Goal: Task Accomplishment & Management: Use online tool/utility

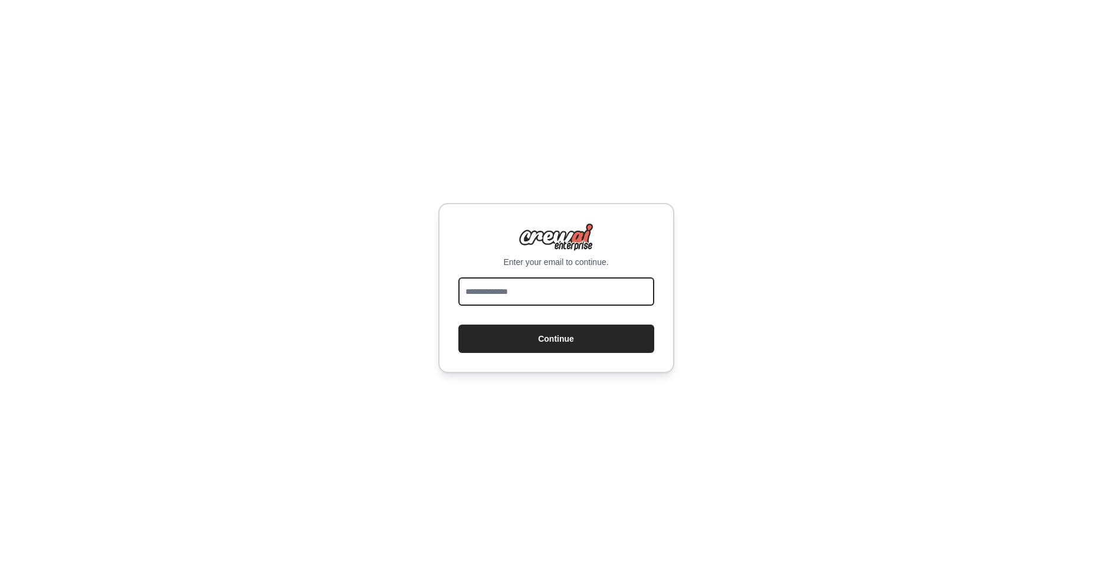
click at [556, 287] on input "email" at bounding box center [556, 291] width 196 height 28
type input "**********"
click at [701, 365] on div "**********" at bounding box center [556, 288] width 1112 height 576
click at [622, 338] on button "Continue" at bounding box center [556, 338] width 196 height 28
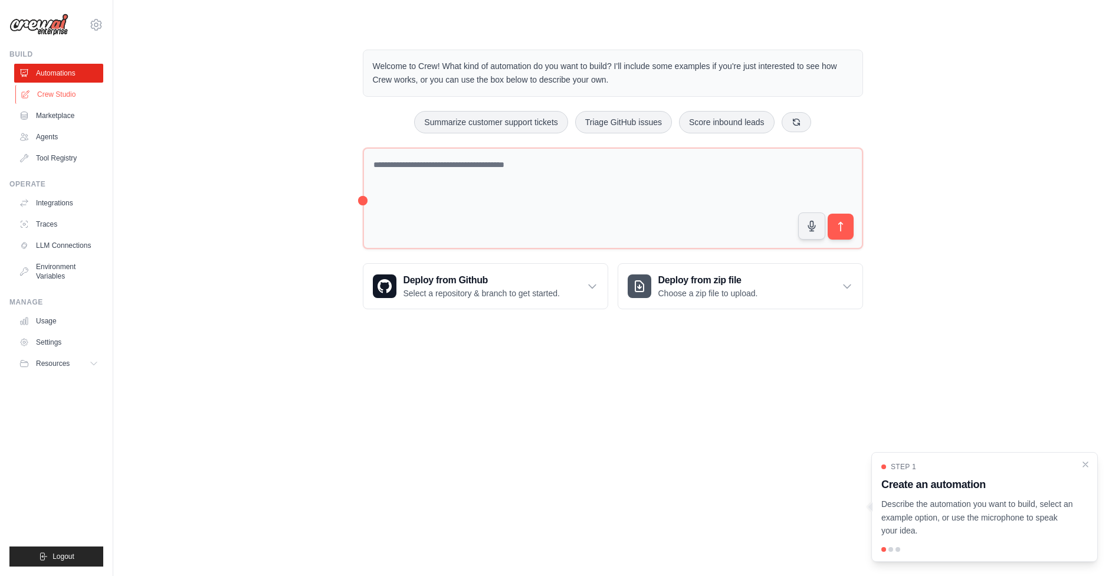
click at [68, 90] on link "Crew Studio" at bounding box center [59, 94] width 89 height 19
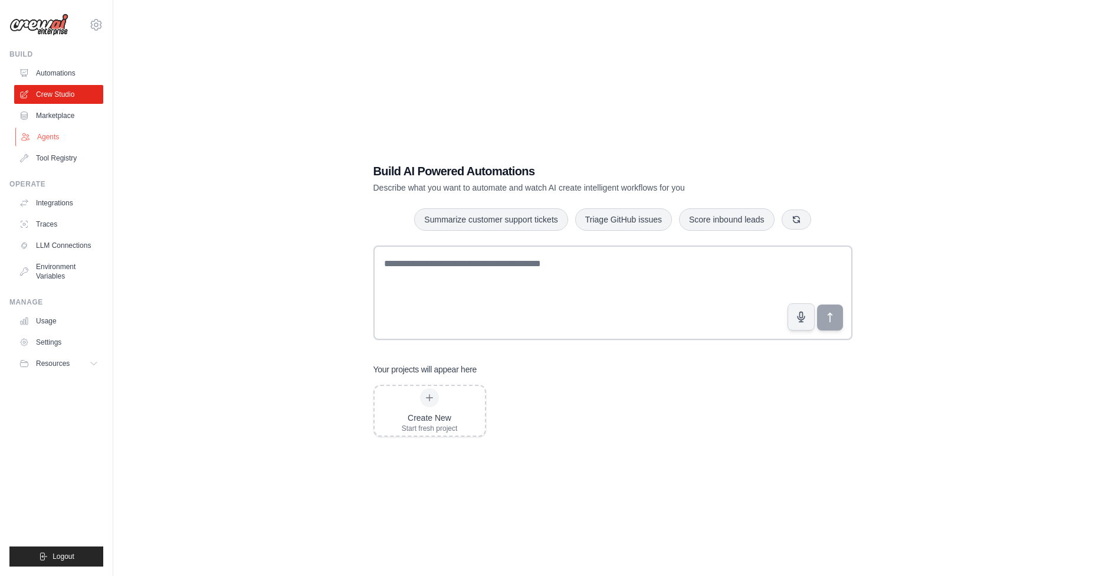
click at [65, 133] on link "Agents" at bounding box center [59, 136] width 89 height 19
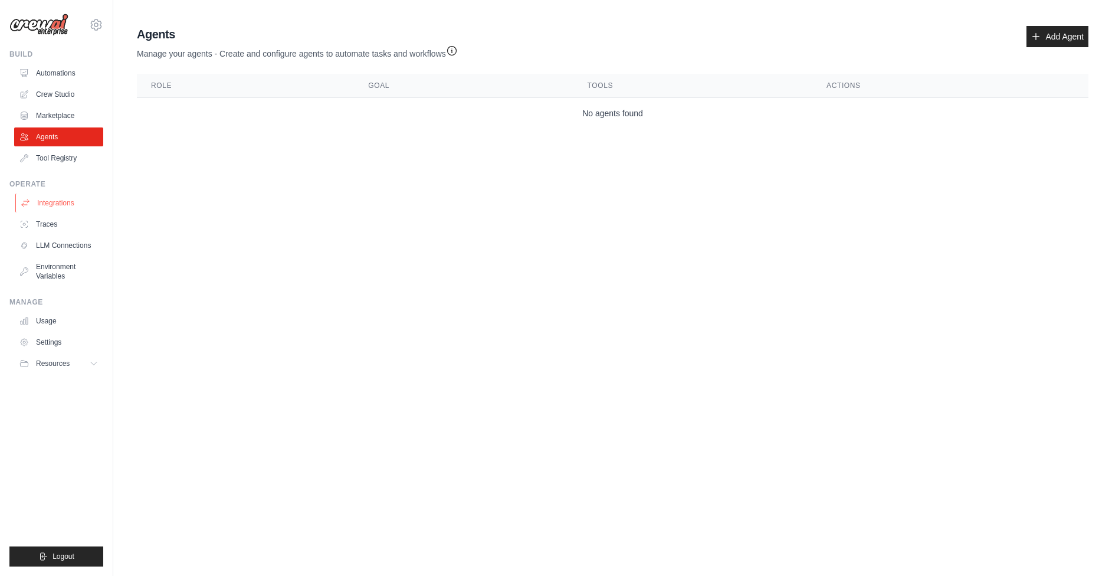
click at [73, 204] on link "Integrations" at bounding box center [59, 202] width 89 height 19
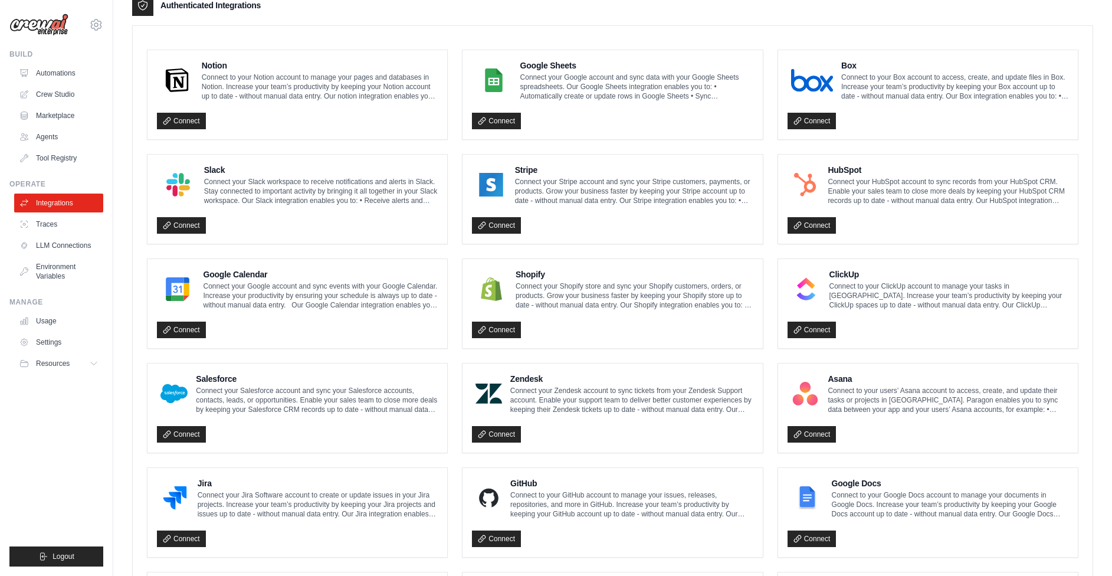
scroll to position [303, 0]
click at [85, 248] on link "LLM Connections" at bounding box center [59, 245] width 89 height 19
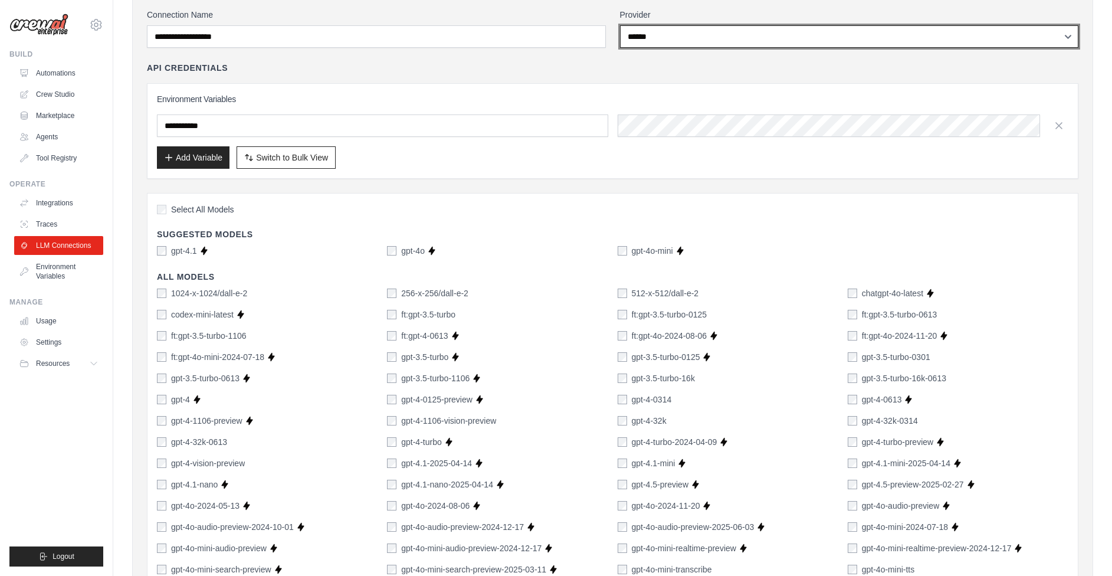
scroll to position [48, 0]
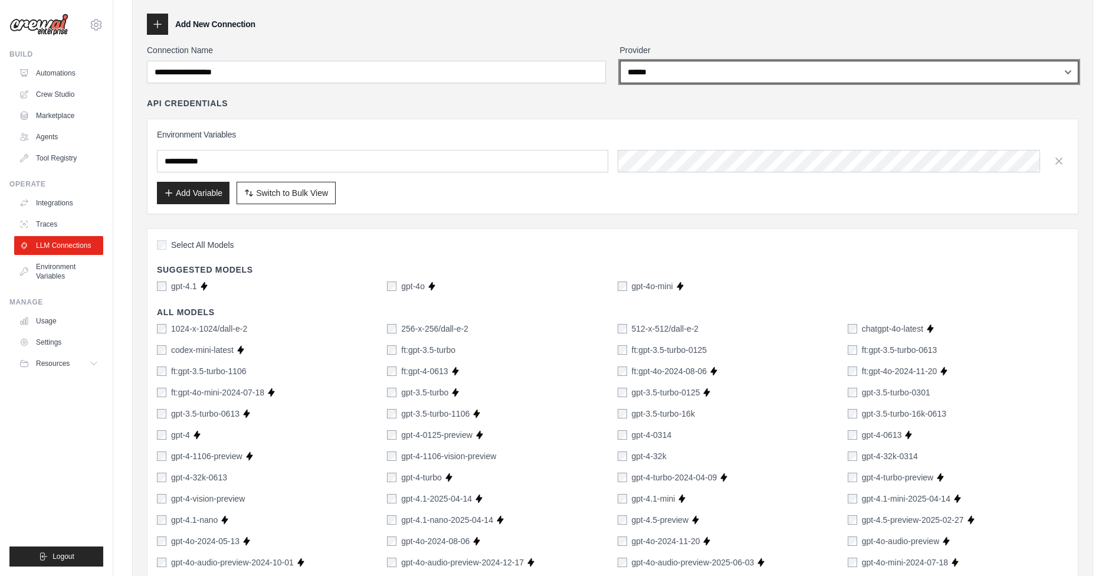
select select "*********"
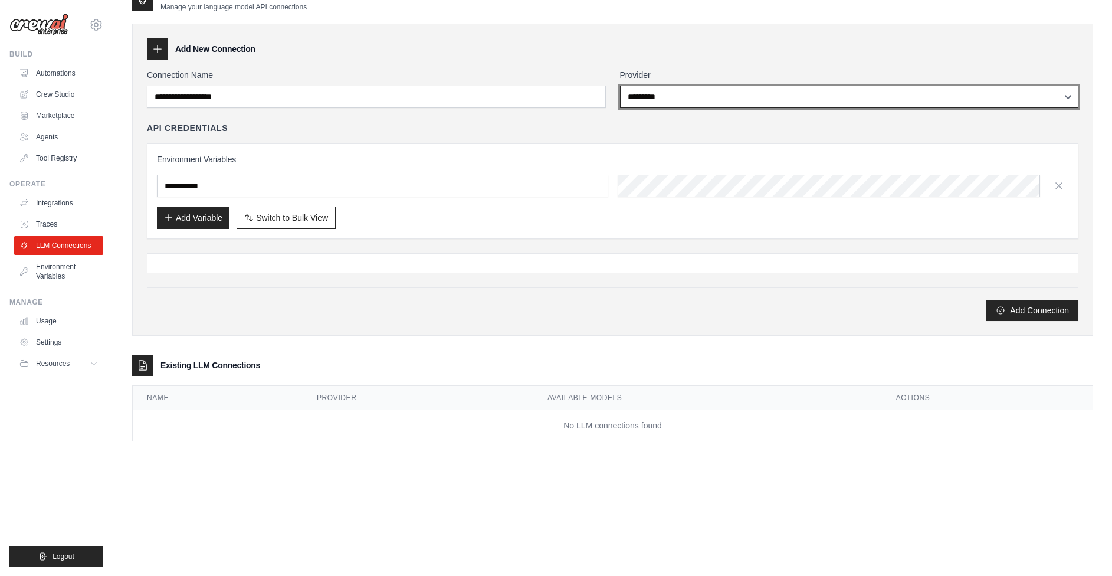
scroll to position [24, 0]
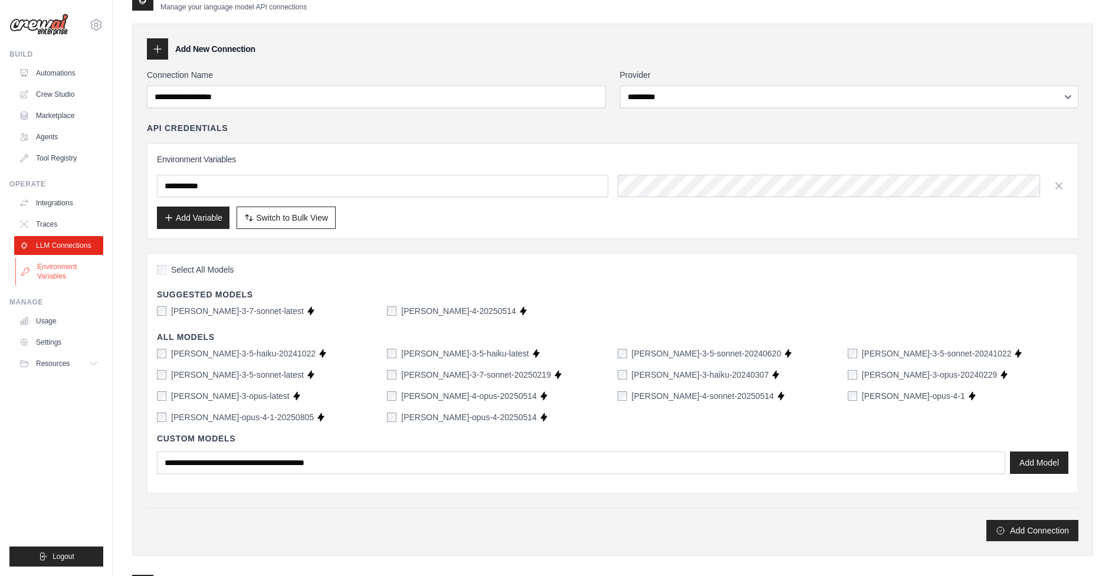
click at [60, 266] on link "Environment Variables" at bounding box center [59, 271] width 89 height 28
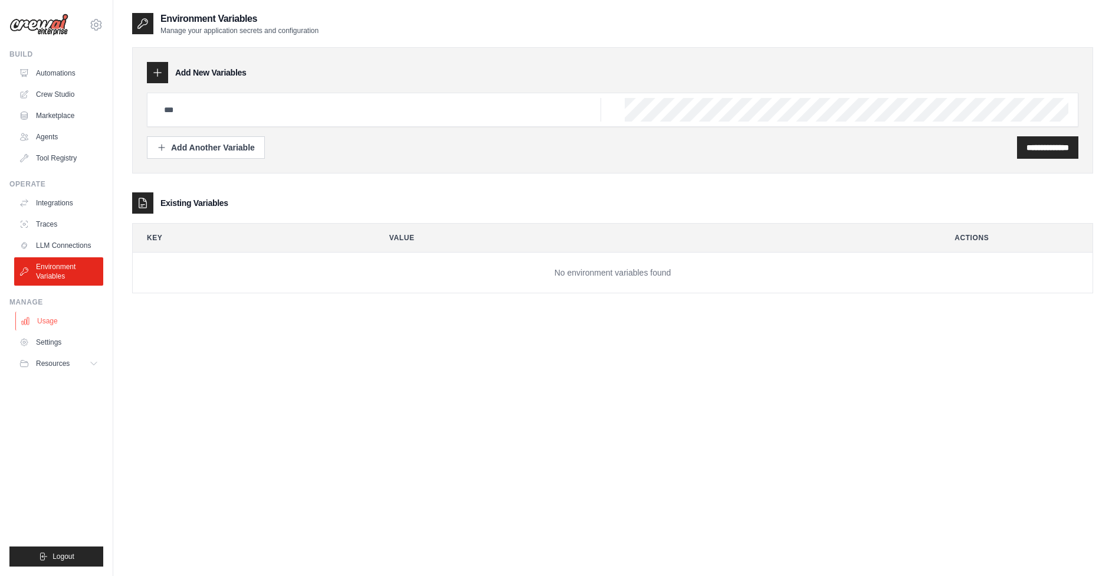
click at [55, 324] on link "Usage" at bounding box center [59, 320] width 89 height 19
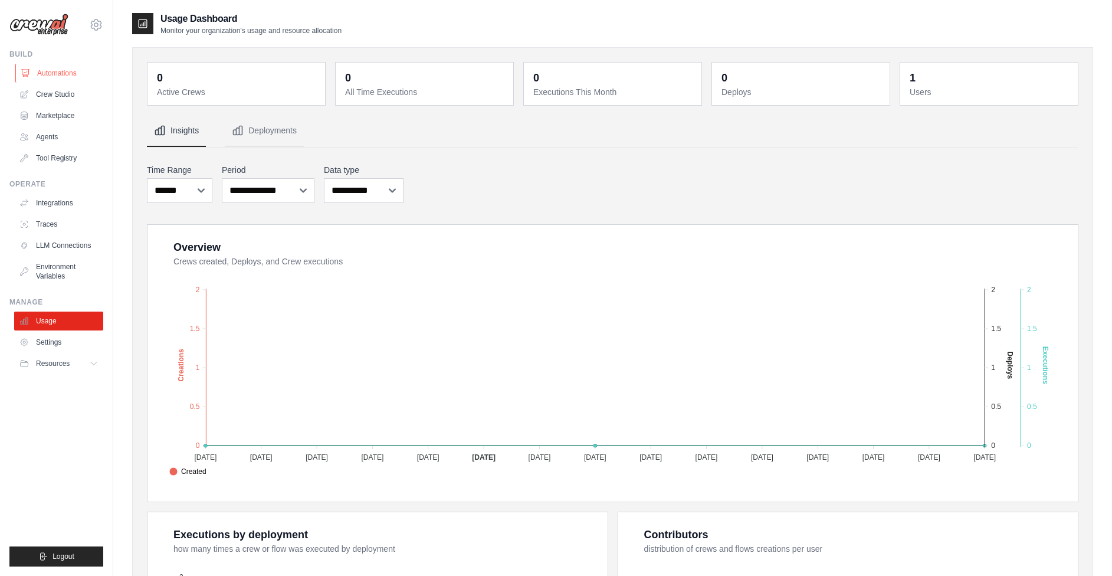
click at [77, 75] on link "Automations" at bounding box center [59, 73] width 89 height 19
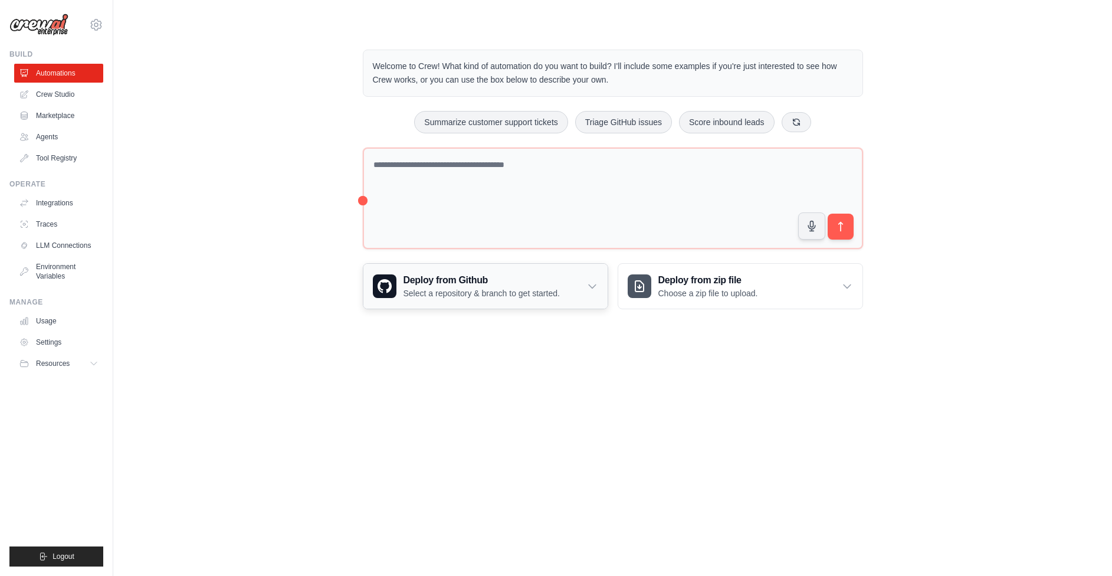
click at [585, 282] on div "Deploy from Github Select a repository & branch to get started." at bounding box center [485, 286] width 244 height 45
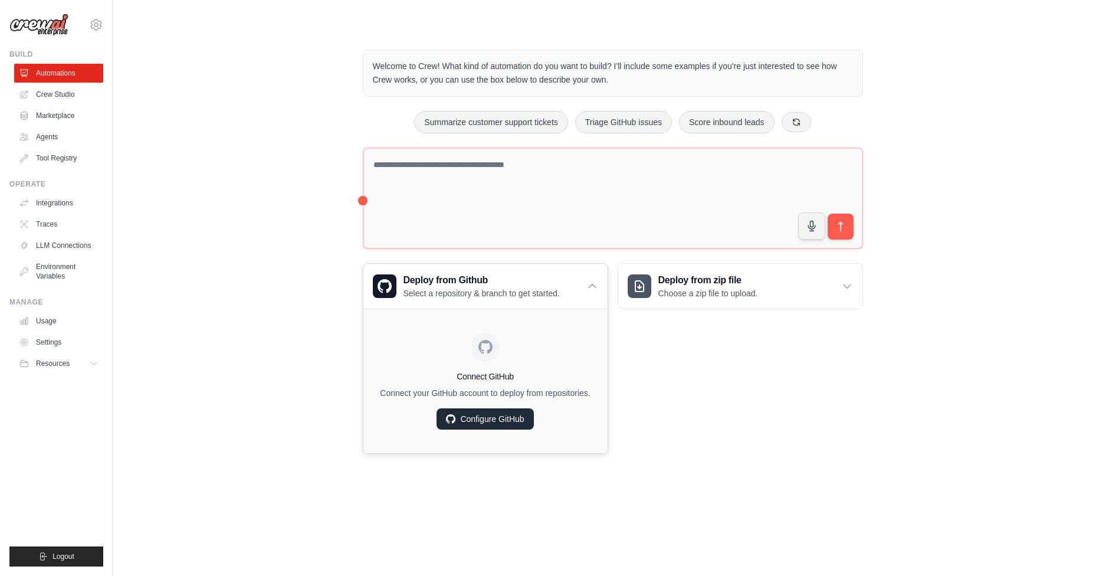
click at [497, 416] on link "Configure GitHub" at bounding box center [484, 418] width 97 height 21
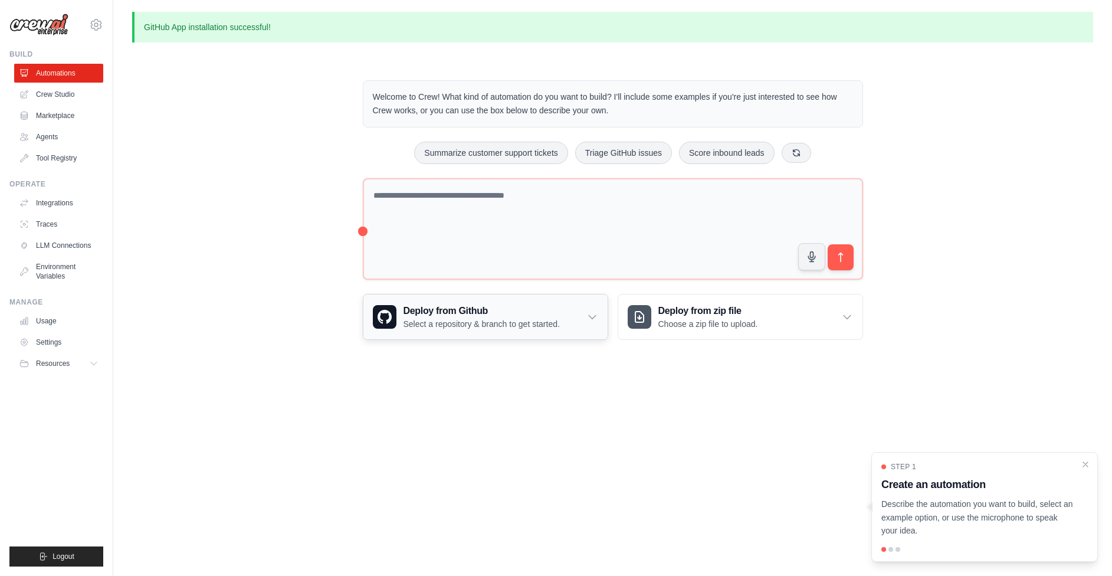
click at [602, 314] on div "Deploy from Github Select a repository & branch to get started." at bounding box center [485, 316] width 244 height 45
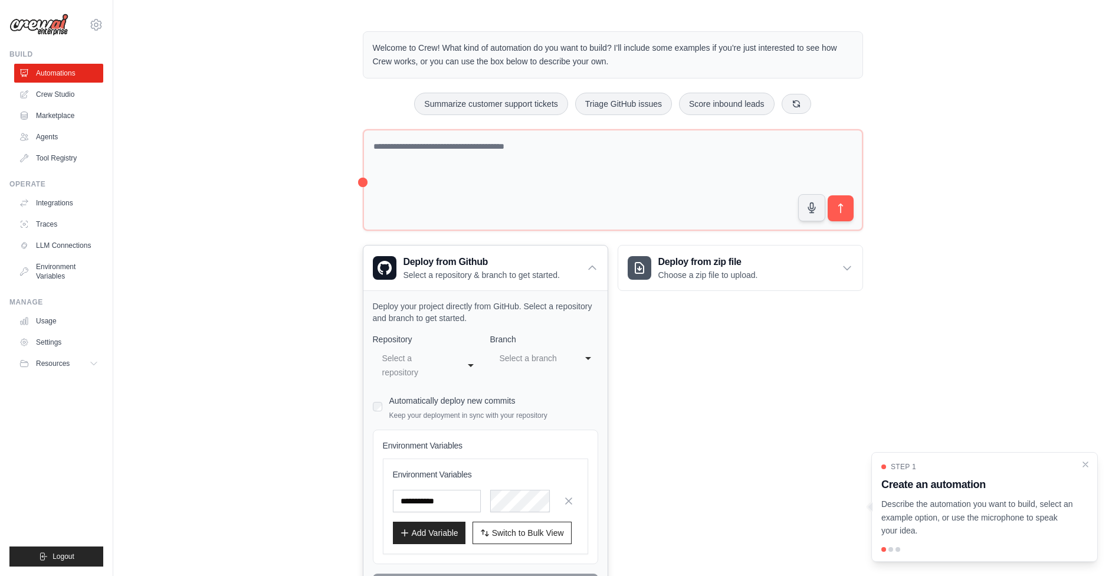
scroll to position [77, 0]
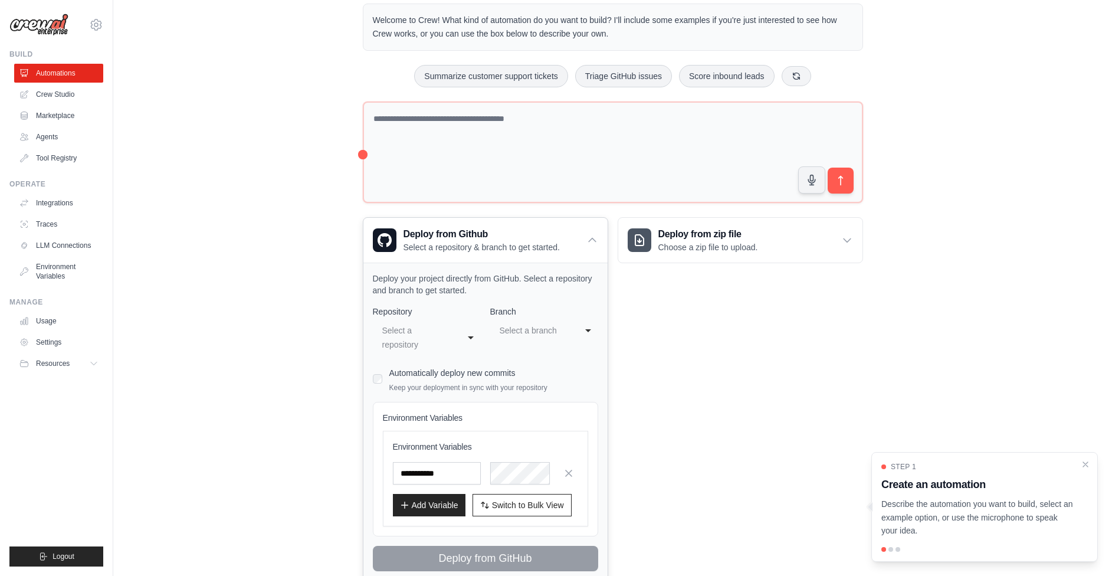
click at [470, 336] on div "**********" at bounding box center [427, 337] width 108 height 35
click at [562, 358] on div "**********" at bounding box center [485, 437] width 225 height 265
click at [442, 370] on label "Automatically deploy new commits" at bounding box center [452, 372] width 126 height 9
click at [569, 327] on div "Select a branch" at bounding box center [535, 330] width 77 height 19
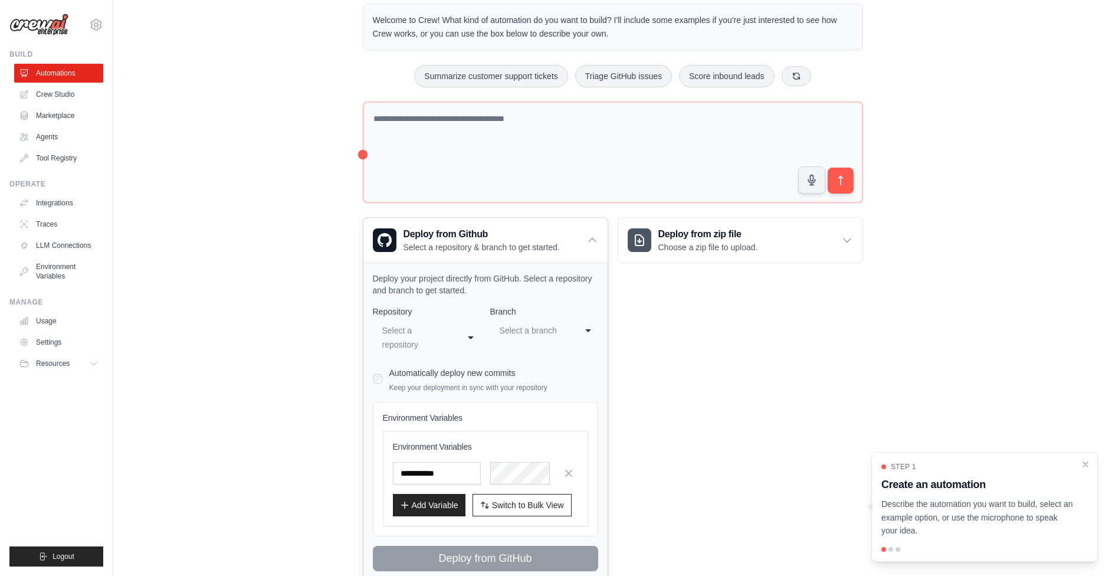
click at [429, 332] on div "Select a repository" at bounding box center [414, 337] width 65 height 28
click at [567, 363] on div "**********" at bounding box center [485, 437] width 225 height 265
click at [456, 337] on div "Select a repository" at bounding box center [418, 337] width 77 height 33
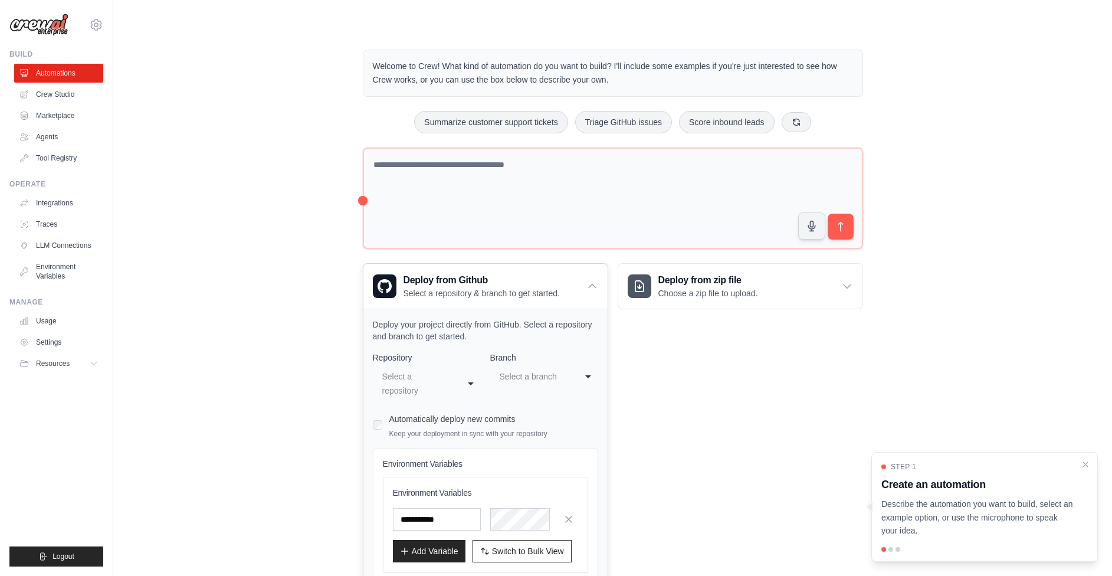
click at [417, 385] on div "Select a repository" at bounding box center [414, 383] width 65 height 28
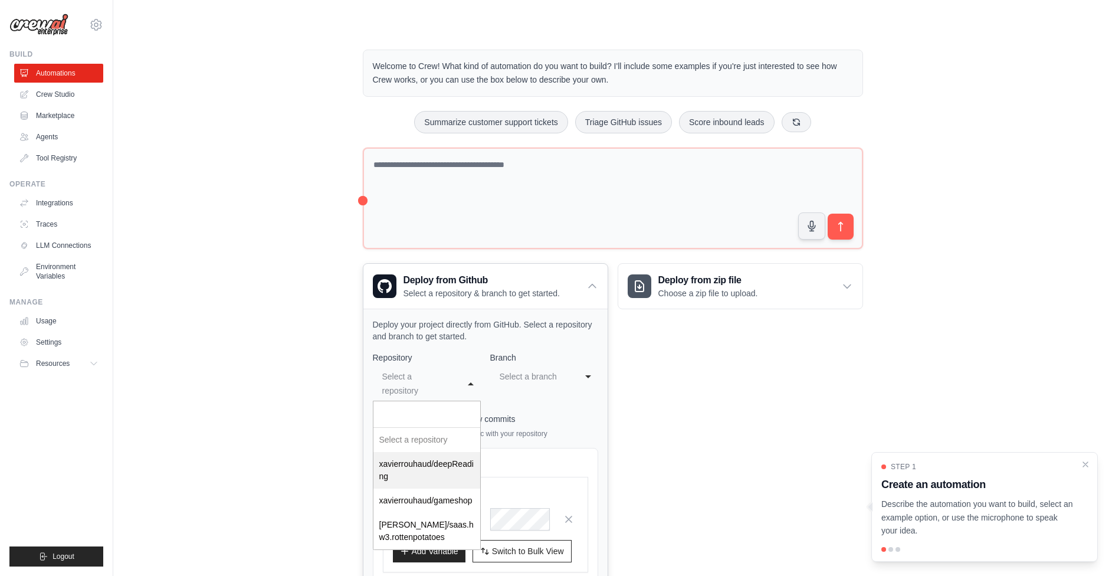
select select "**********"
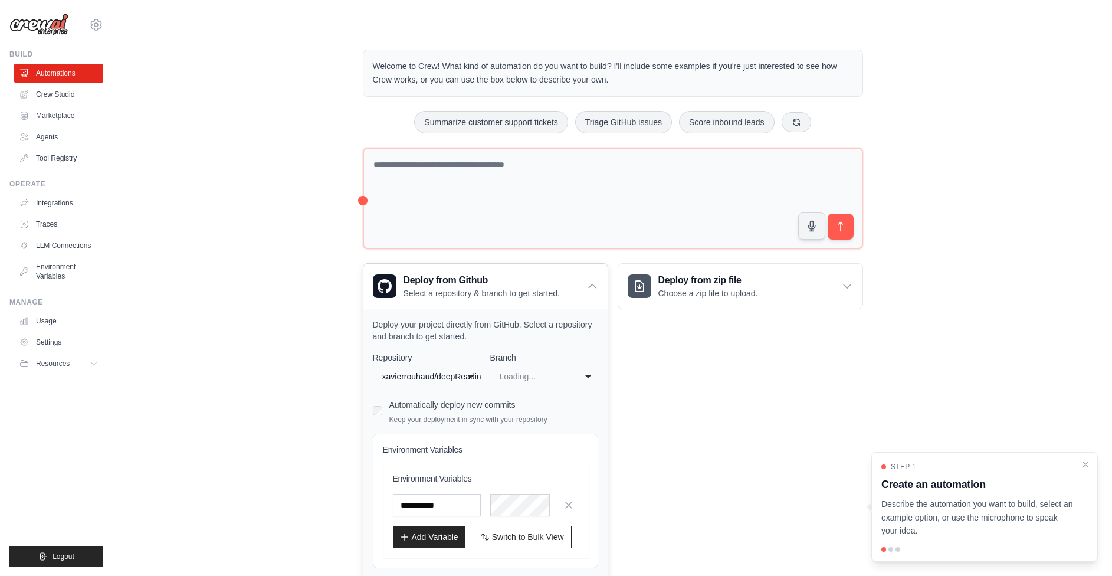
select select "****"
click at [579, 377] on div "**** main" at bounding box center [544, 376] width 108 height 21
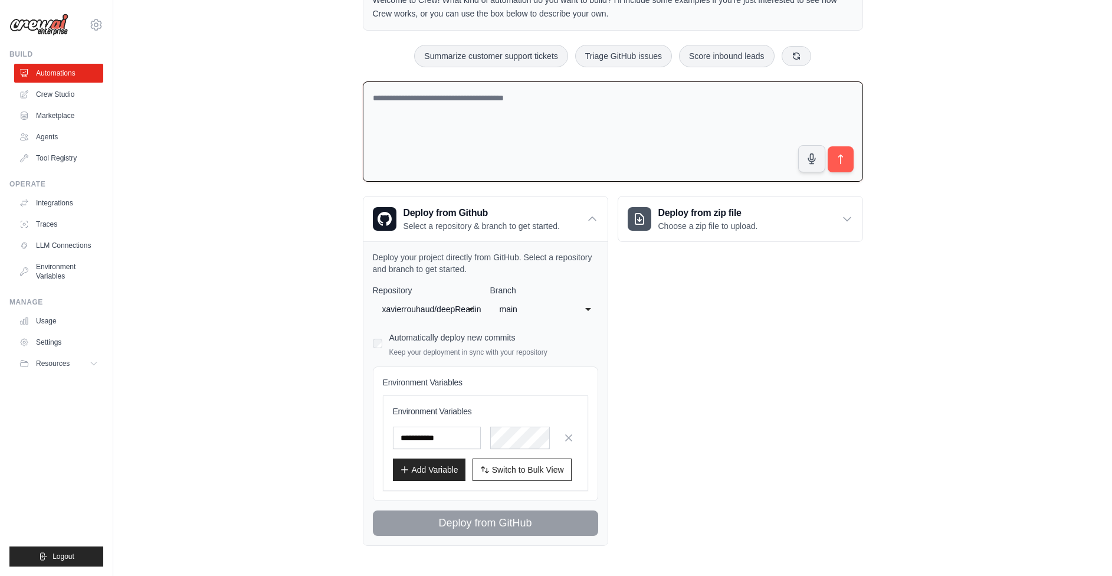
scroll to position [65, 0]
click at [566, 123] on textarea at bounding box center [613, 132] width 500 height 101
type textarea "**********"
click at [846, 156] on button "submit" at bounding box center [839, 159] width 27 height 27
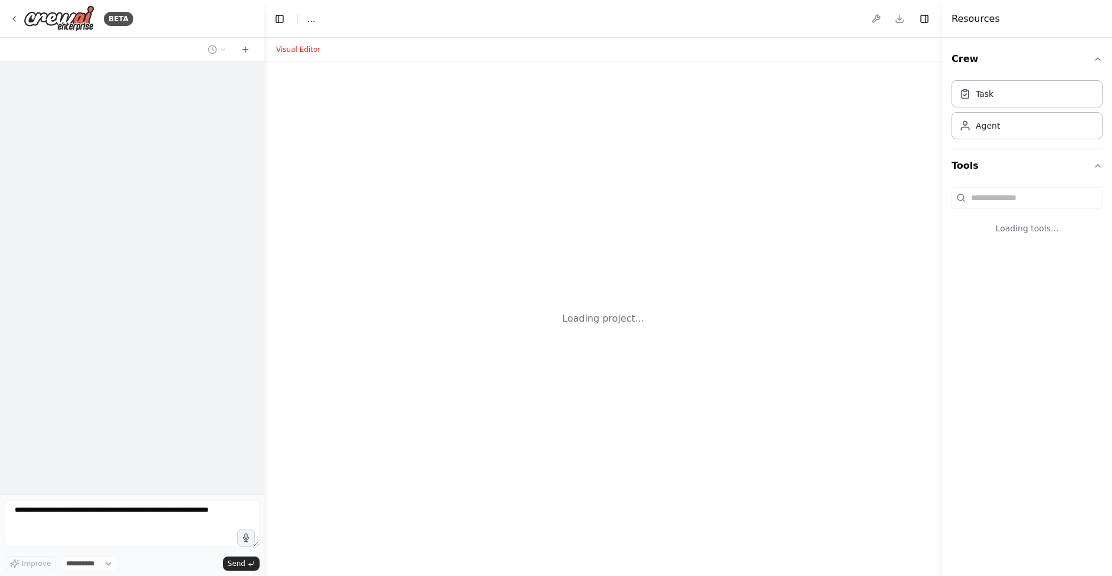
select select "****"
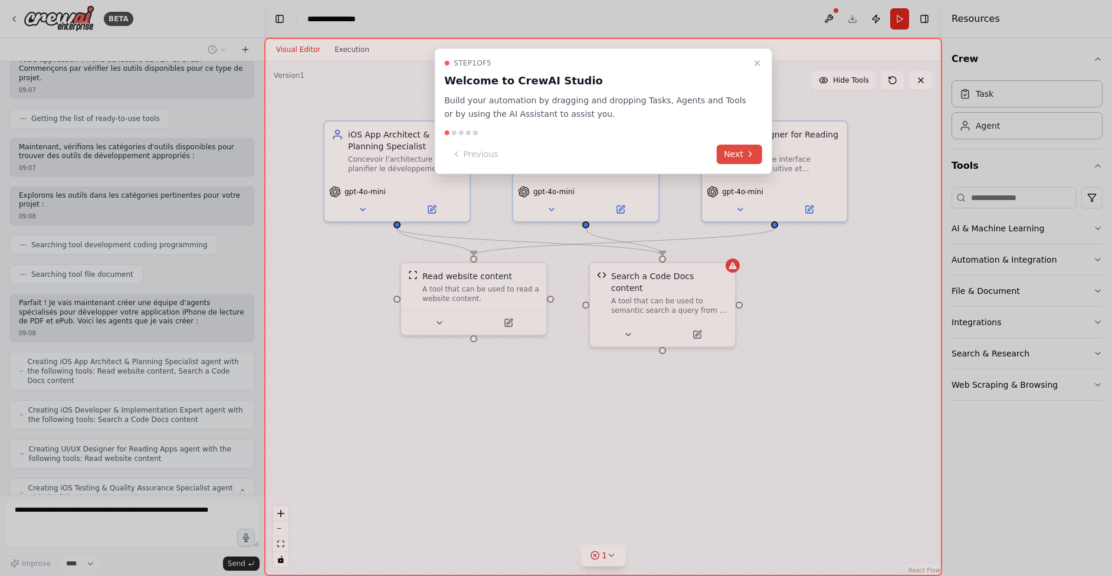
scroll to position [138, 0]
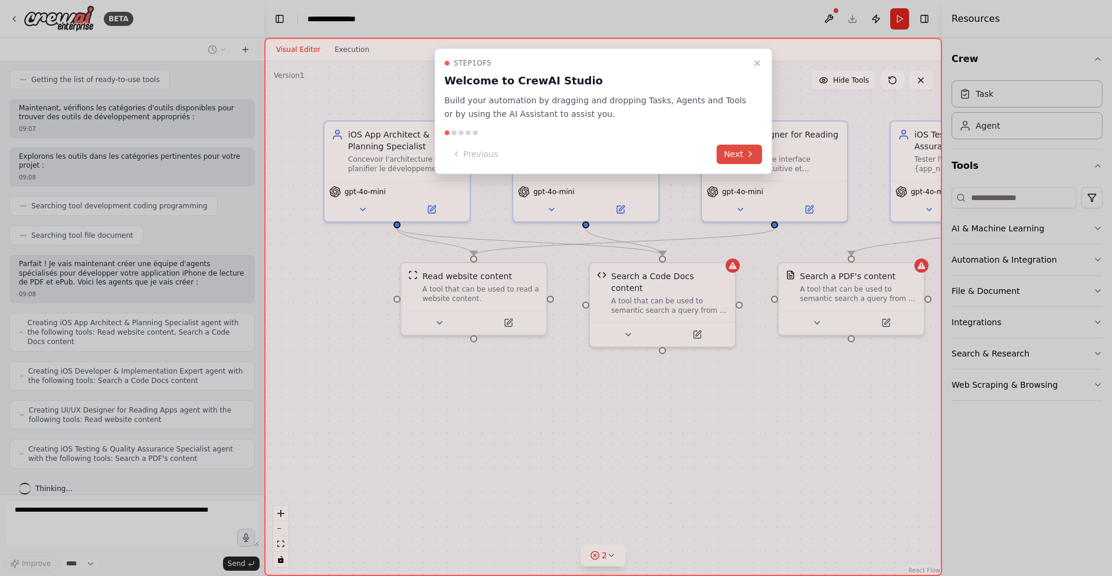
click at [748, 153] on icon at bounding box center [749, 153] width 9 height 9
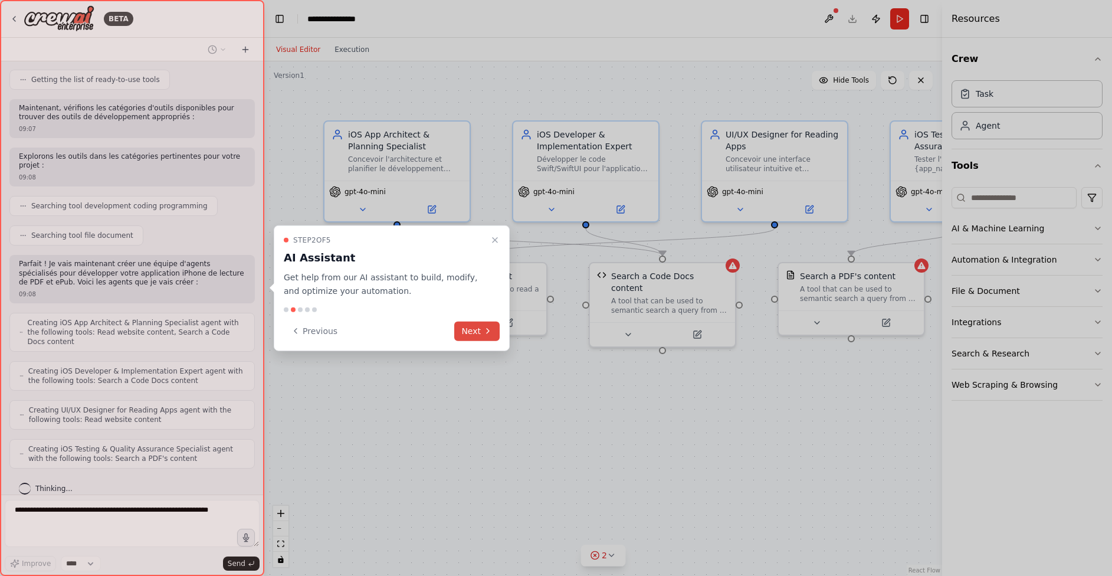
click at [471, 328] on button "Next" at bounding box center [476, 330] width 45 height 19
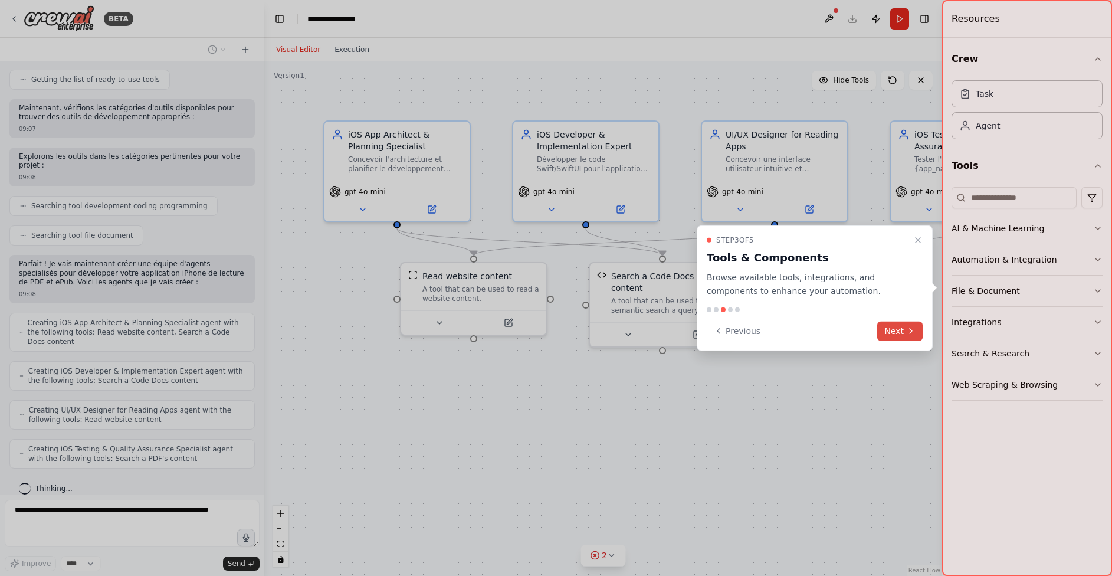
click at [903, 329] on button "Next" at bounding box center [899, 330] width 45 height 19
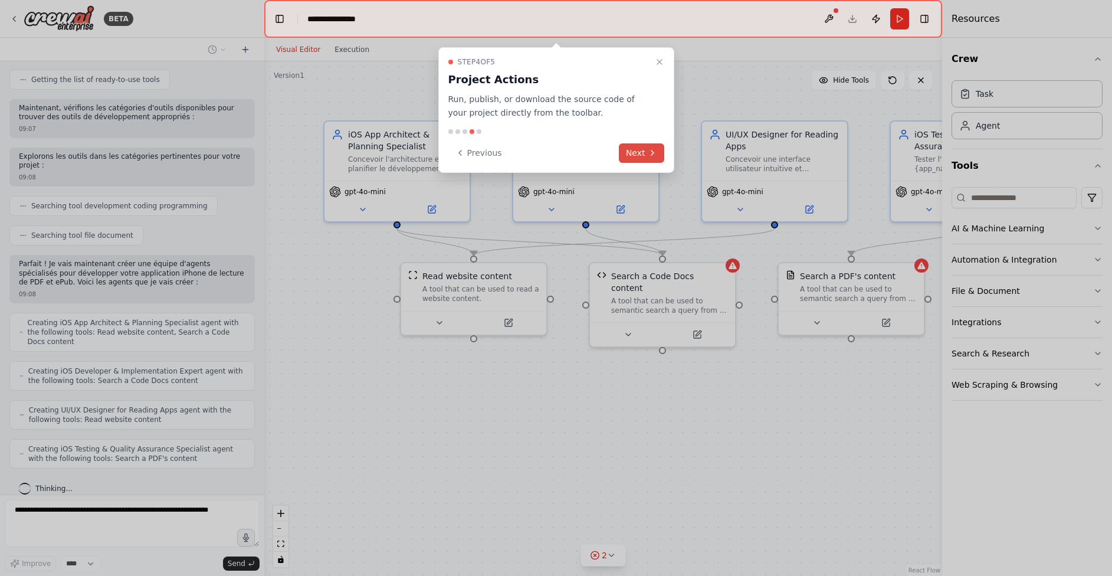
click at [645, 147] on button "Next" at bounding box center [641, 152] width 45 height 19
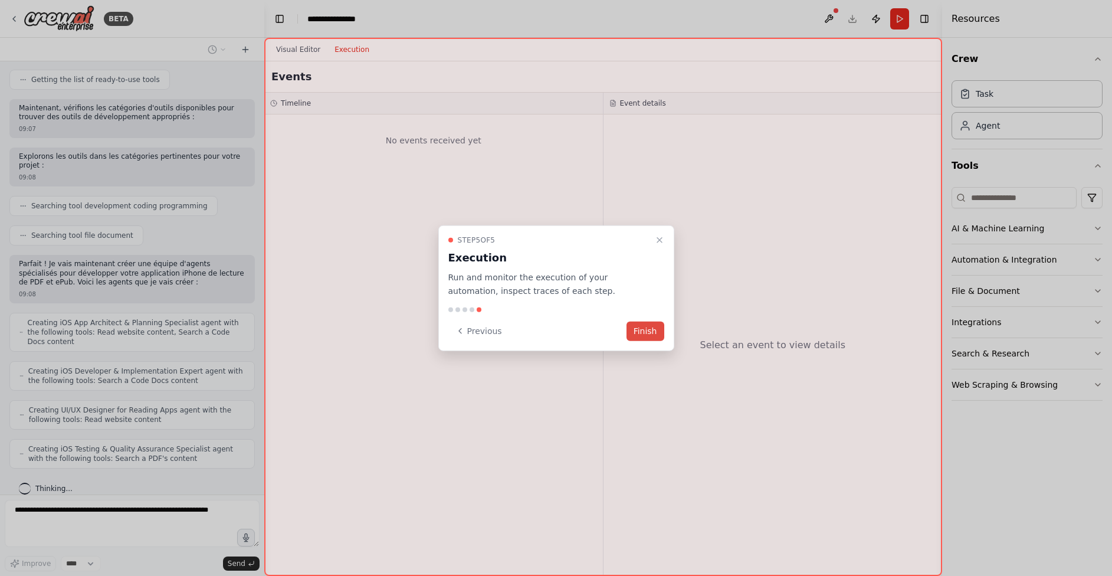
click at [651, 330] on button "Finish" at bounding box center [645, 330] width 38 height 19
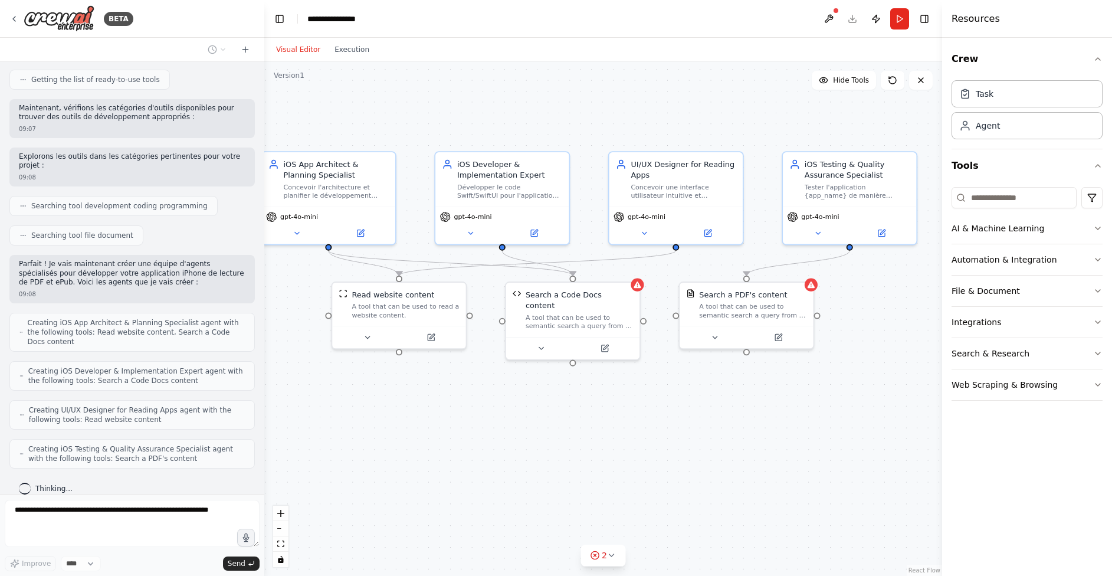
drag, startPoint x: 681, startPoint y: 398, endPoint x: 596, endPoint y: 406, distance: 85.3
click at [596, 406] on div ".deletable-edge-delete-btn { width: 20px; height: 20px; border: 0px solid #ffff…" at bounding box center [603, 318] width 678 height 514
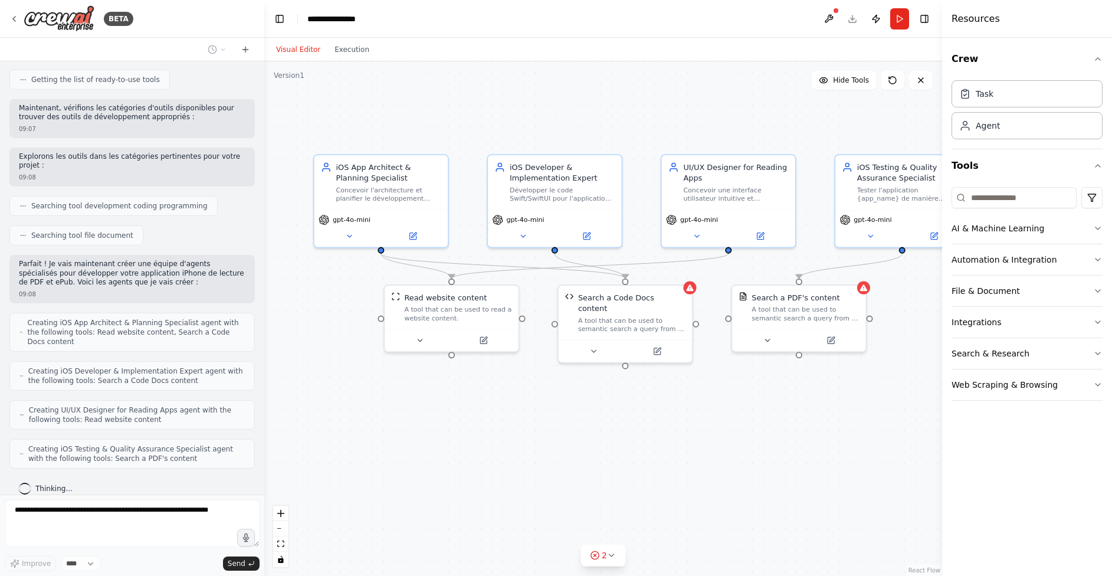
drag, startPoint x: 500, startPoint y: 409, endPoint x: 553, endPoint y: 412, distance: 53.2
click at [553, 412] on div ".deletable-edge-delete-btn { width: 20px; height: 20px; border: 0px solid #ffff…" at bounding box center [603, 318] width 678 height 514
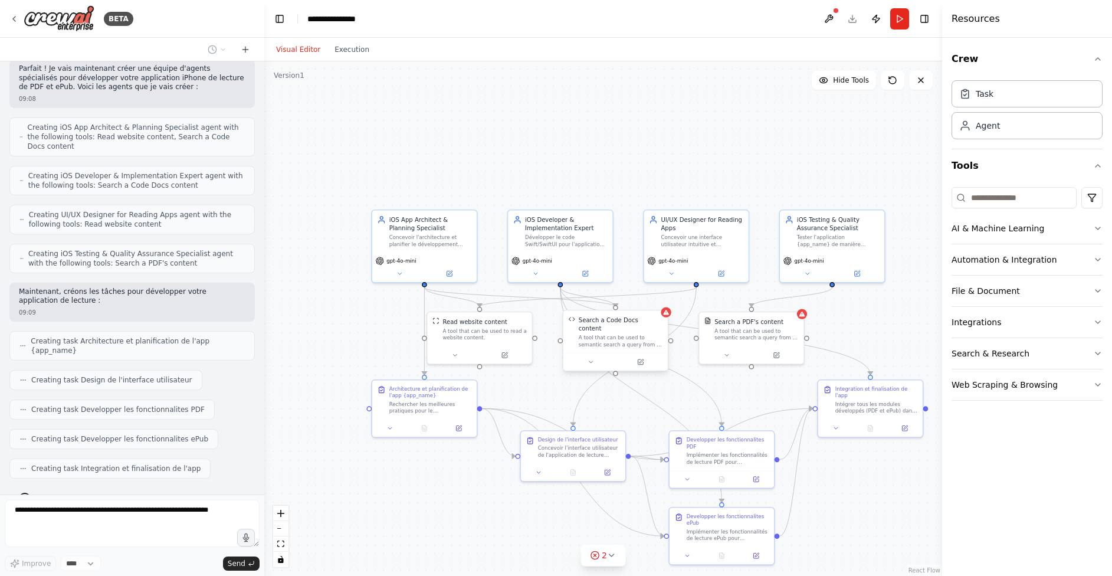
scroll to position [363, 0]
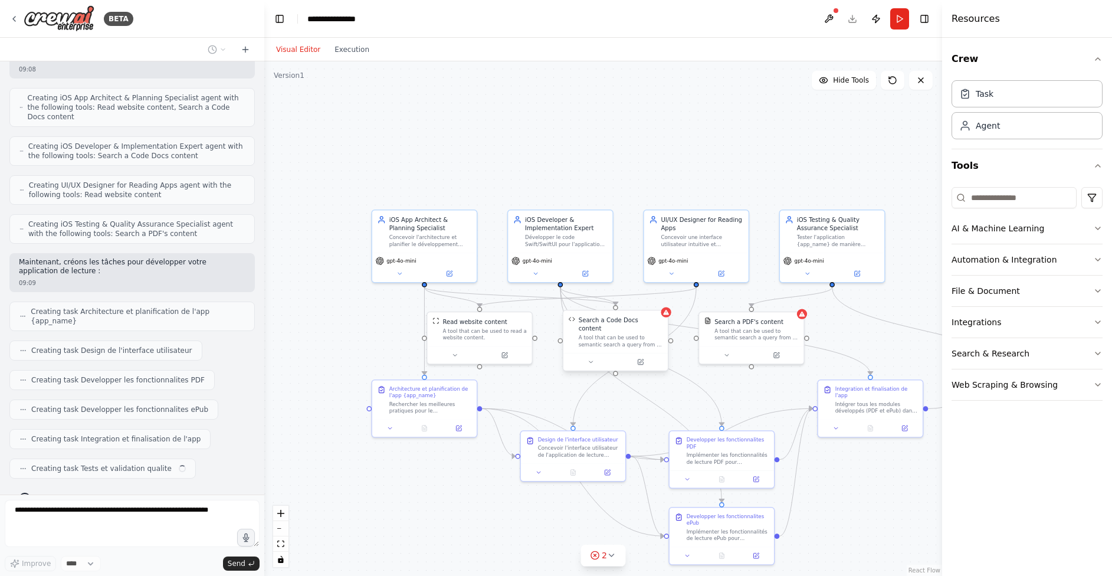
click at [642, 334] on div "A tool that can be used to semantic search a query from a Code Docs content." at bounding box center [621, 341] width 84 height 14
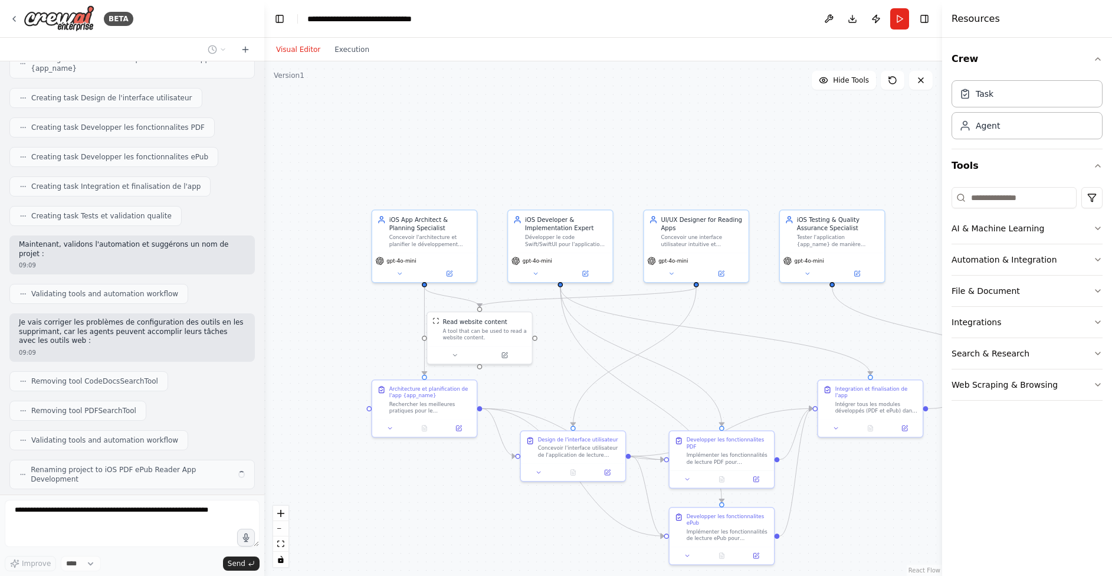
scroll to position [606, 0]
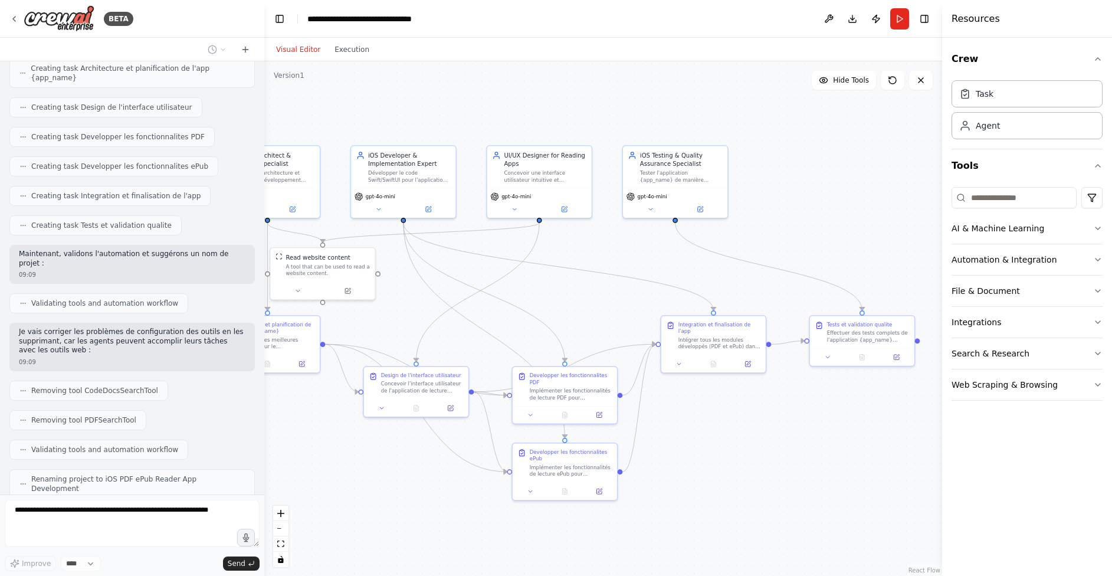
drag, startPoint x: 786, startPoint y: 313, endPoint x: 629, endPoint y: 248, distance: 169.8
click at [629, 248] on div ".deletable-edge-delete-btn { width: 20px; height: 20px; border: 0px solid #ffff…" at bounding box center [603, 318] width 678 height 514
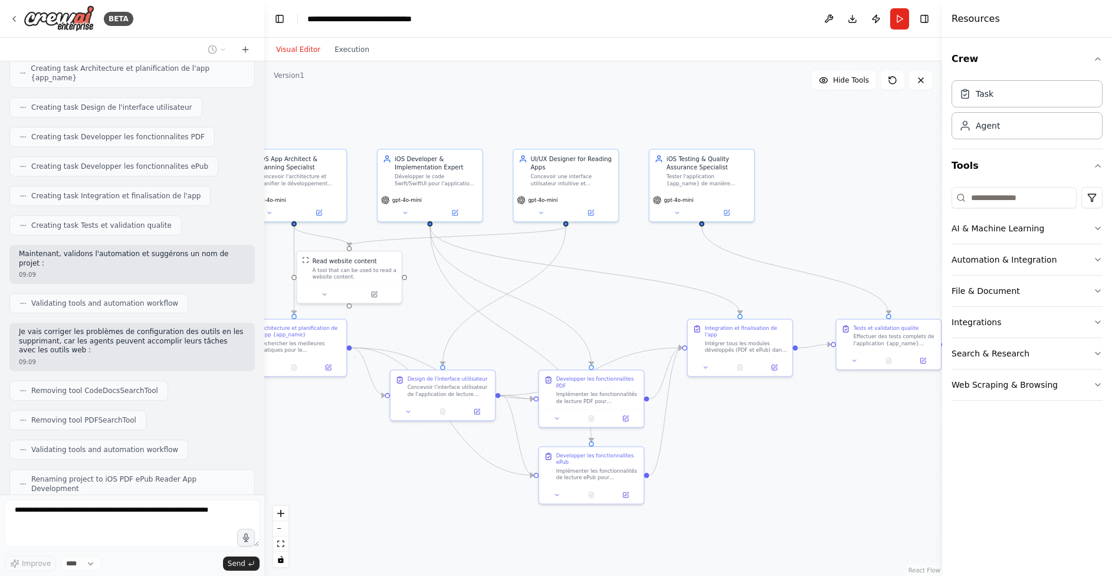
drag, startPoint x: 827, startPoint y: 248, endPoint x: 853, endPoint y: 252, distance: 26.9
click at [853, 252] on div ".deletable-edge-delete-btn { width: 20px; height: 20px; border: 0px solid #ffff…" at bounding box center [603, 318] width 678 height 514
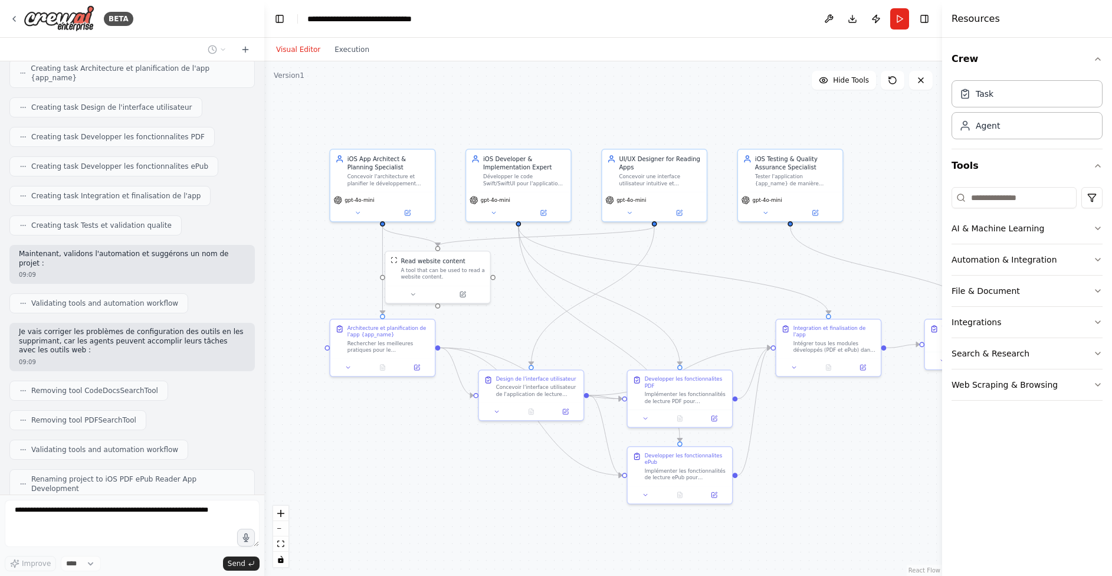
drag, startPoint x: 396, startPoint y: 491, endPoint x: 485, endPoint y: 491, distance: 88.5
click at [485, 491] on div ".deletable-edge-delete-btn { width: 20px; height: 20px; border: 0px solid #ffff…" at bounding box center [603, 318] width 678 height 514
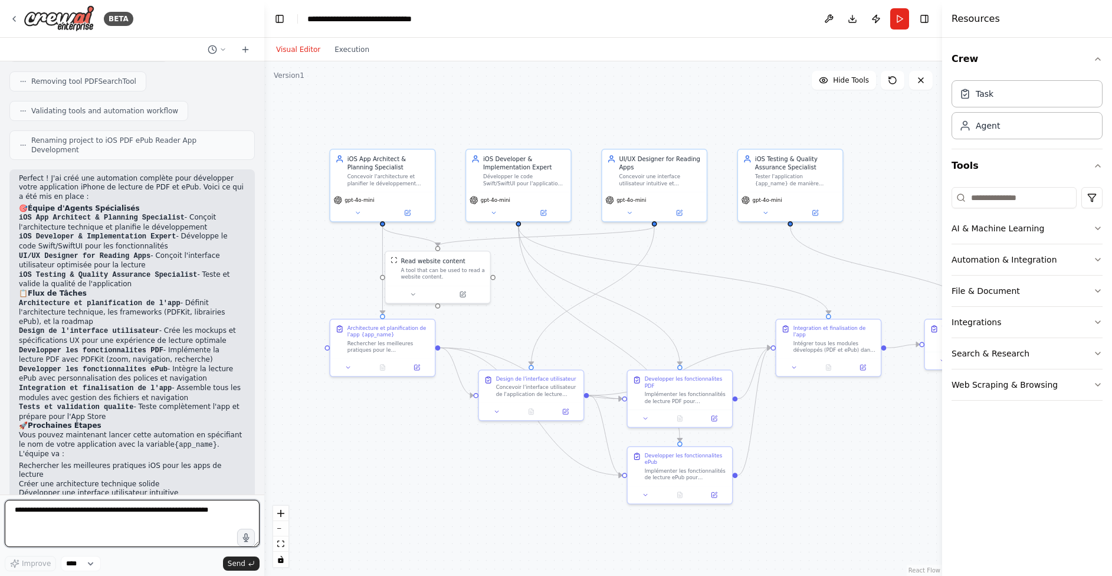
scroll to position [0, 0]
click at [175, 441] on code "{app_name}" at bounding box center [196, 445] width 42 height 8
click at [199, 441] on code "{app_name}" at bounding box center [196, 445] width 42 height 8
click at [360, 52] on button "Execution" at bounding box center [351, 49] width 49 height 14
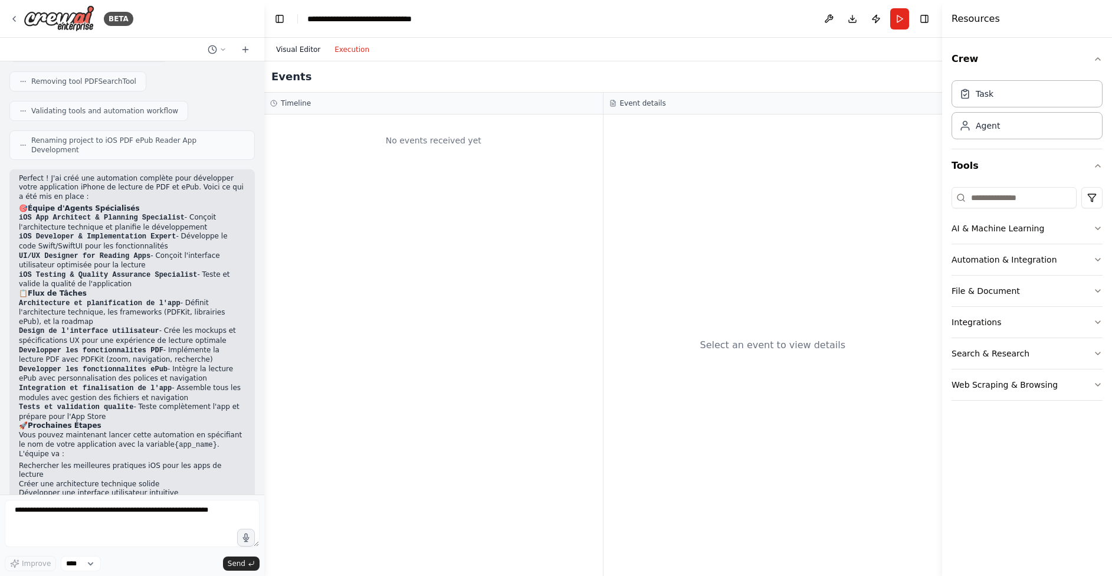
click at [305, 46] on button "Visual Editor" at bounding box center [298, 49] width 58 height 14
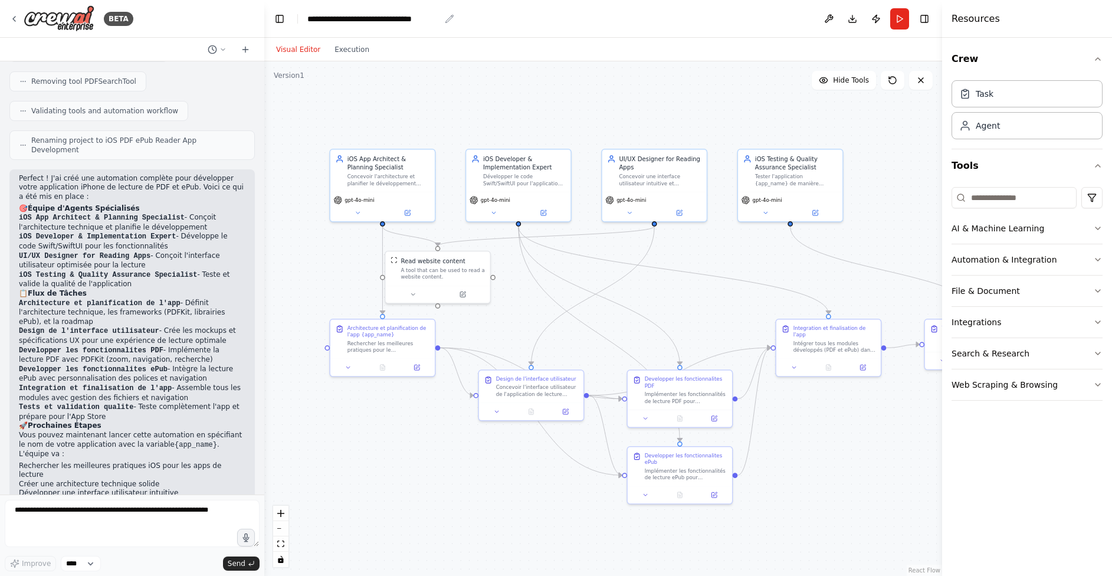
click at [422, 21] on div "**********" at bounding box center [373, 19] width 133 height 12
click at [830, 19] on button at bounding box center [828, 18] width 19 height 21
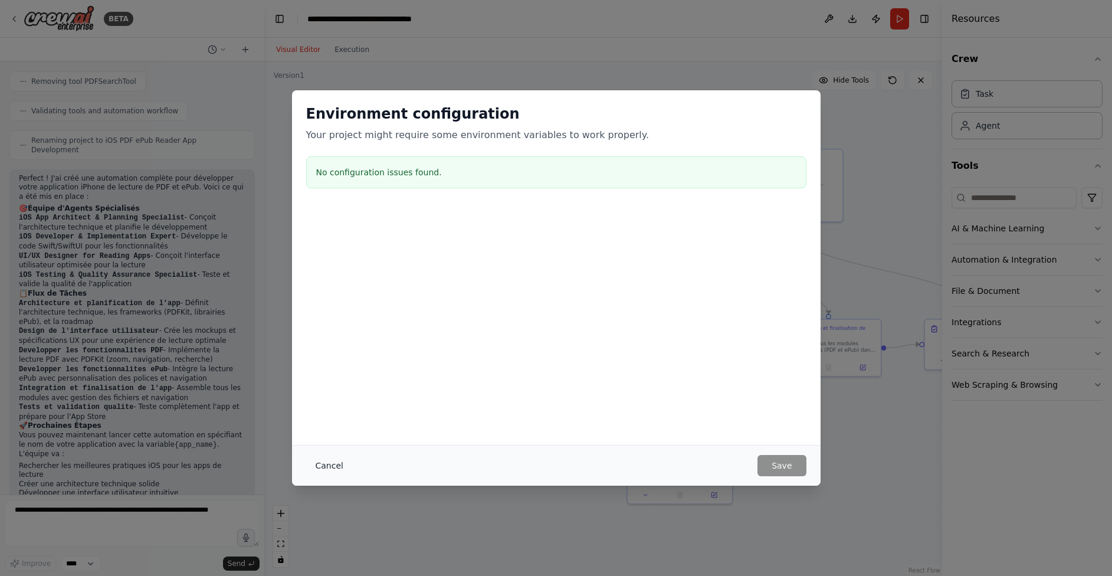
click at [331, 472] on button "Cancel" at bounding box center [329, 465] width 47 height 21
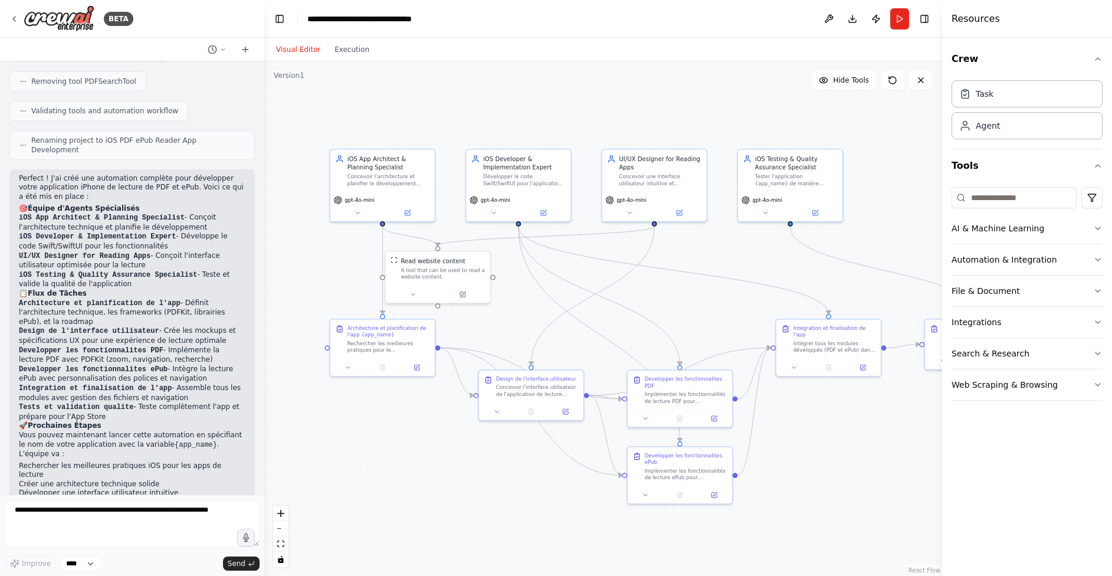
click at [294, 82] on div ".deletable-edge-delete-btn { width: 20px; height: 20px; border: 0px solid #ffff…" at bounding box center [603, 318] width 678 height 514
click at [454, 18] on header "**********" at bounding box center [603, 19] width 678 height 38
click at [449, 18] on header "**********" at bounding box center [603, 19] width 678 height 38
click at [412, 18] on div "**********" at bounding box center [373, 19] width 133 height 12
click at [426, 23] on div "**********" at bounding box center [384, 19] width 155 height 12
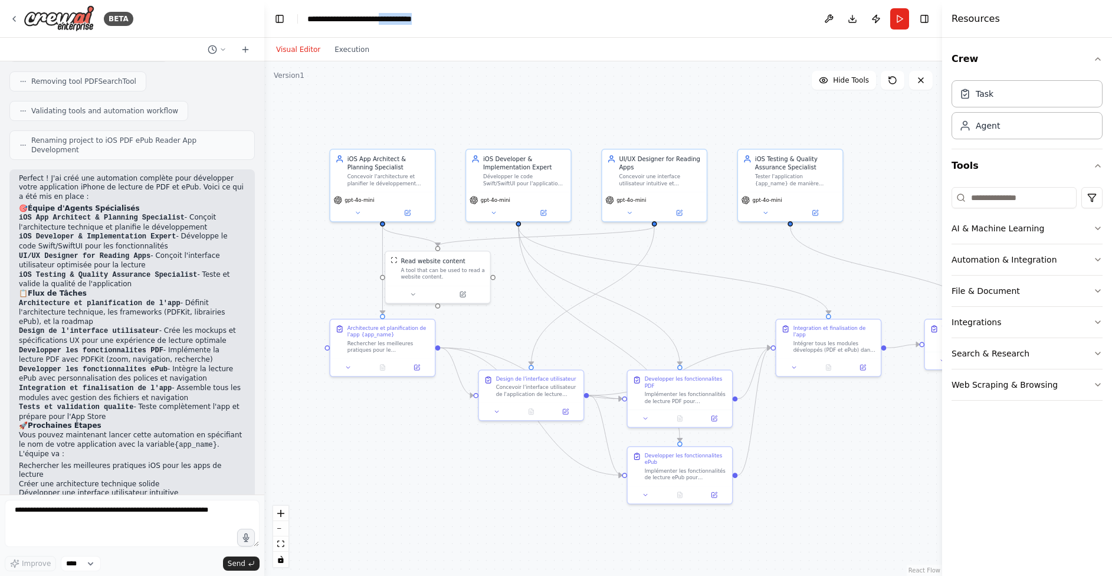
click at [426, 23] on div "**********" at bounding box center [384, 19] width 155 height 12
click at [77, 516] on textarea at bounding box center [132, 523] width 255 height 47
drag, startPoint x: 201, startPoint y: 385, endPoint x: 156, endPoint y: 386, distance: 45.4
click at [156, 431] on p "Vous pouvez maintenant lancer cette automation en spécifiant le nom de votre ap…" at bounding box center [132, 445] width 226 height 28
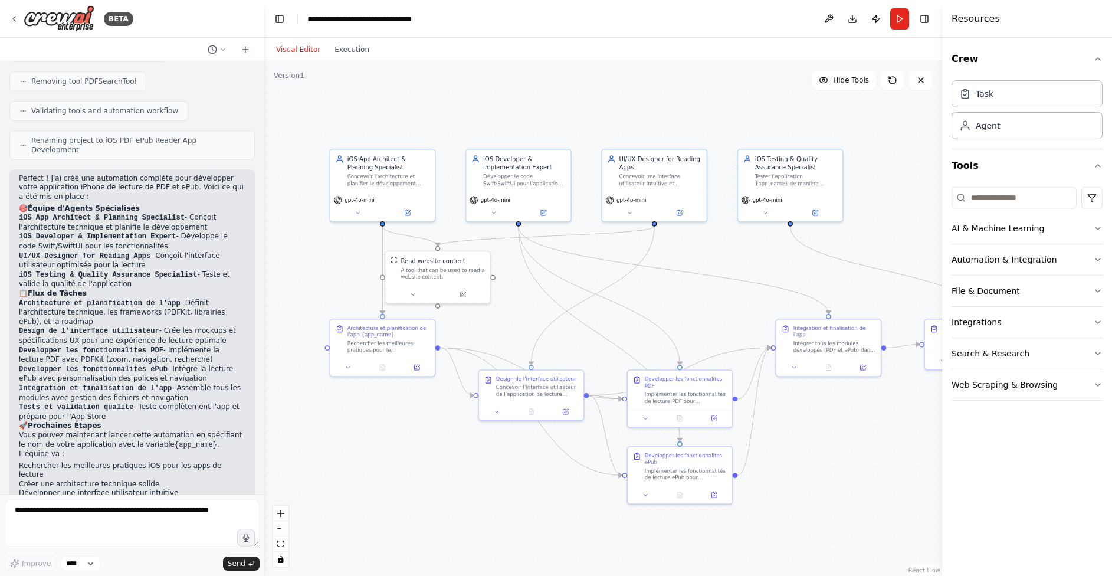
copy p "Vous pouvez maintenant lancer cette automation en spécifiant le nom de votre ap…"
click at [78, 508] on textarea at bounding box center [132, 523] width 255 height 47
type textarea "*"
drag, startPoint x: 200, startPoint y: 385, endPoint x: 156, endPoint y: 384, distance: 43.6
click at [156, 431] on p "Vous pouvez maintenant lancer cette automation en spécifiant le nom de votre ap…" at bounding box center [132, 445] width 226 height 28
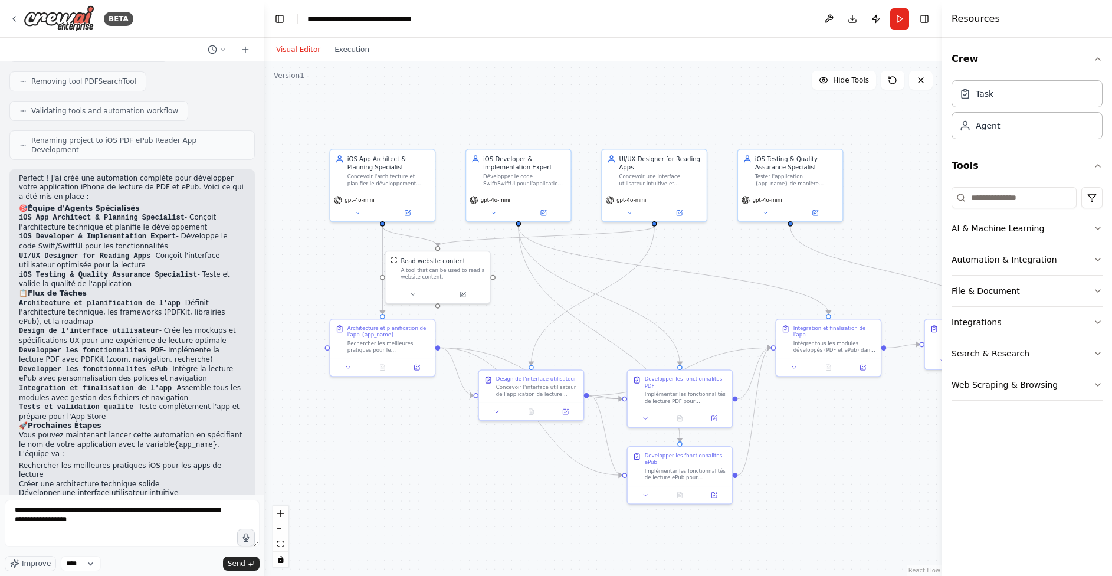
copy p "Vous pouvez maintenant lancer cette automation en spécifiant le nom de votre ap…"
click at [150, 519] on textarea "**********" at bounding box center [132, 523] width 255 height 47
paste textarea "**********"
type textarea "**********"
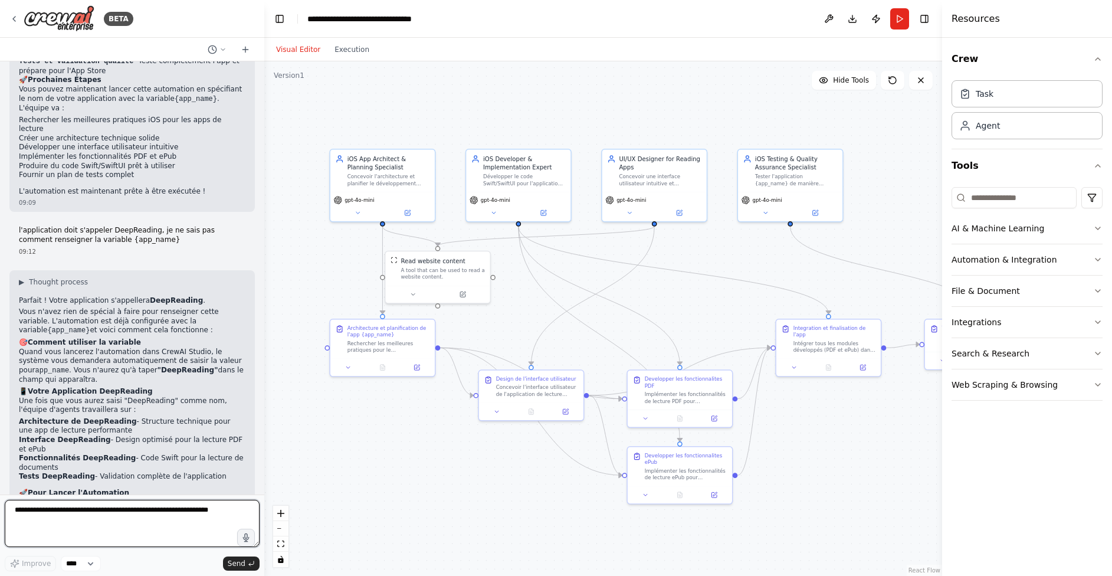
scroll to position [1299, 0]
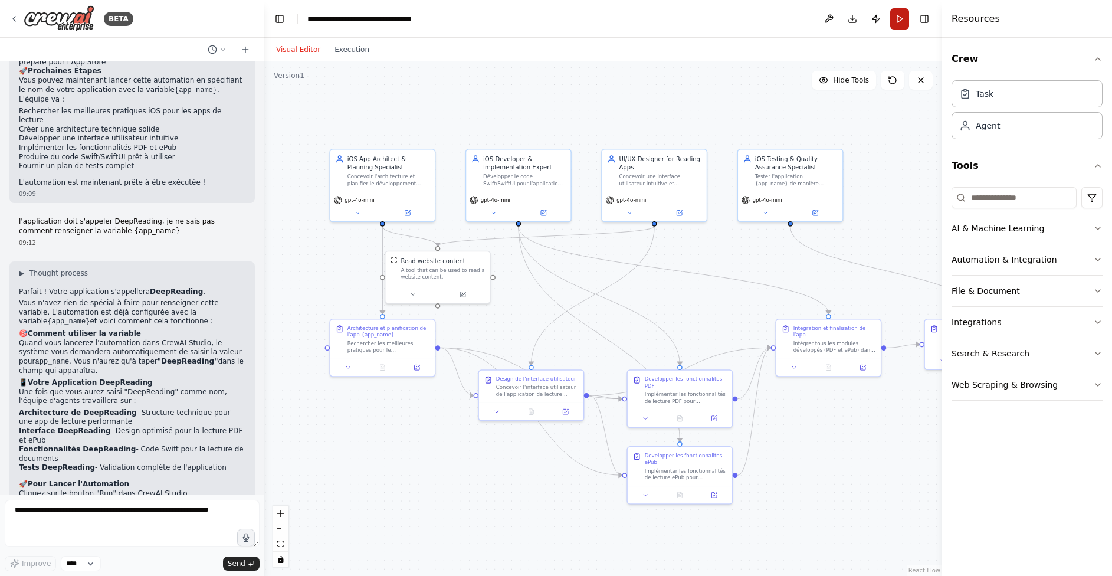
click at [898, 17] on button "Run" at bounding box center [899, 18] width 19 height 21
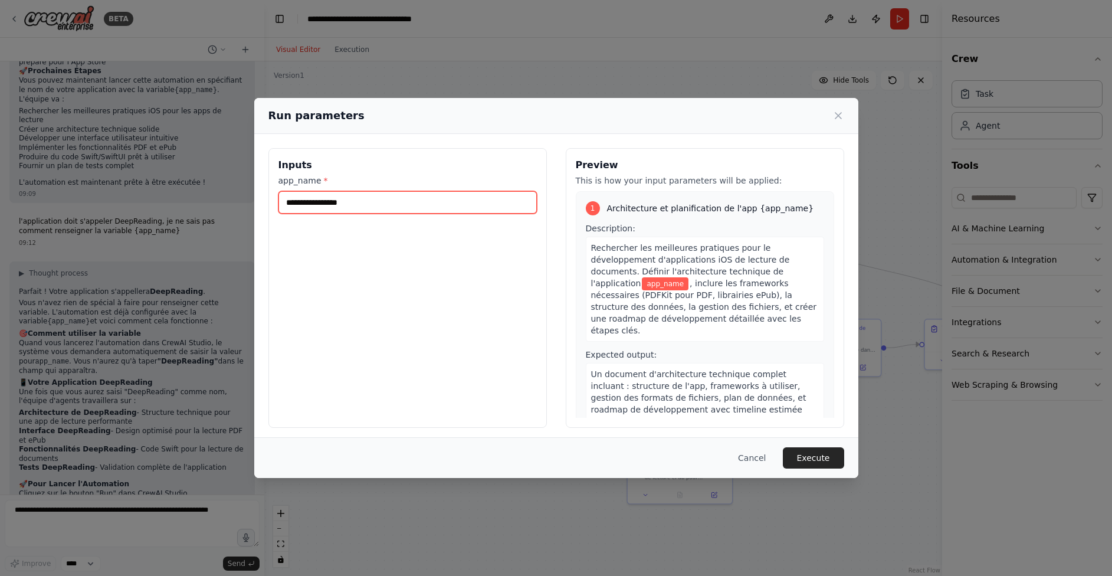
click at [349, 195] on input "app_name *" at bounding box center [407, 202] width 258 height 22
type input "**********"
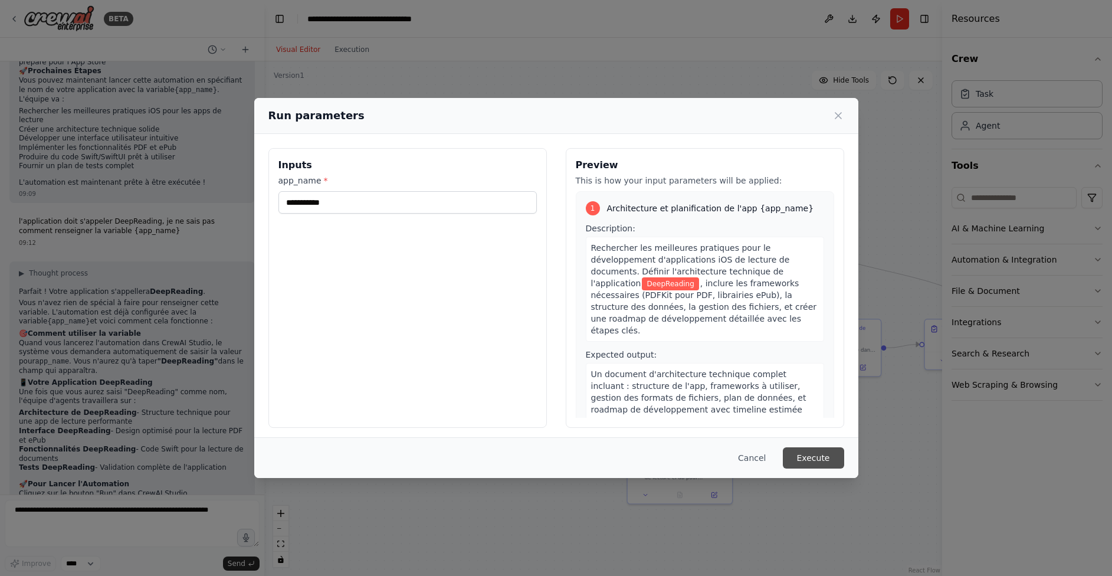
click at [811, 458] on button "Execute" at bounding box center [813, 457] width 61 height 21
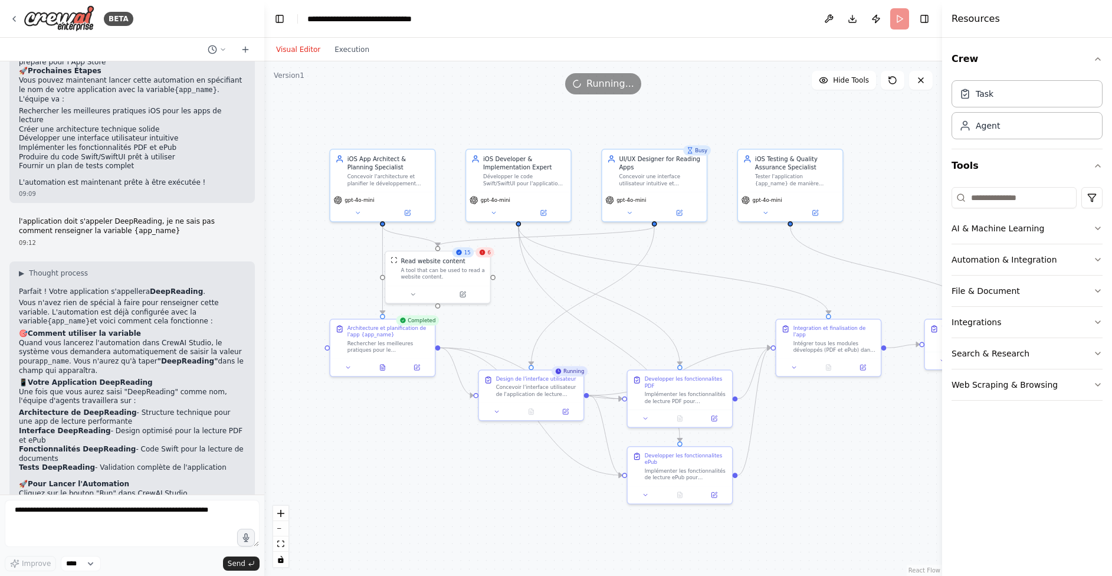
click at [485, 250] on icon at bounding box center [482, 252] width 7 height 7
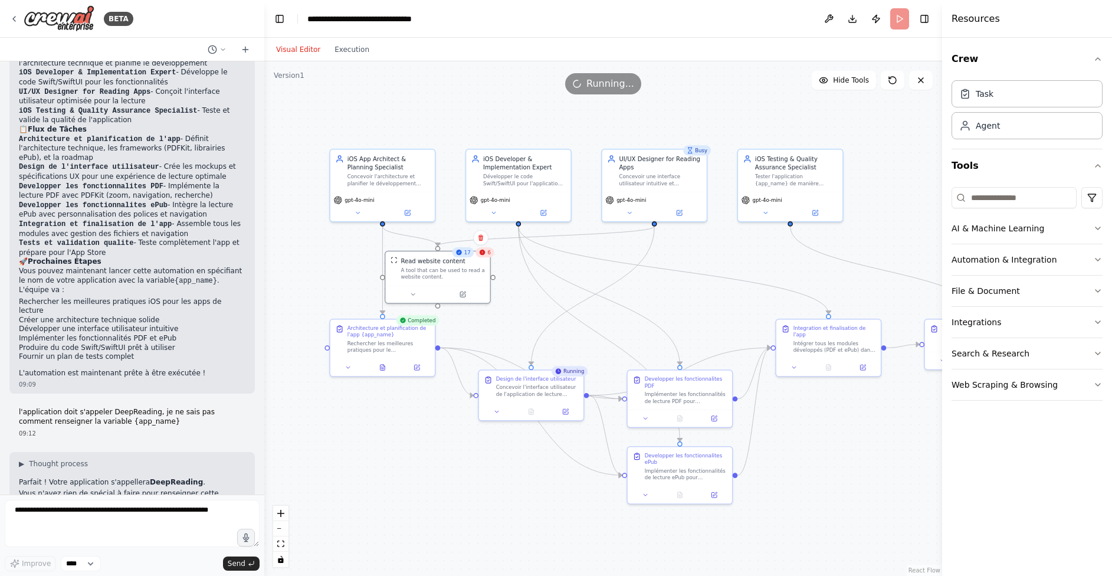
scroll to position [1068, 0]
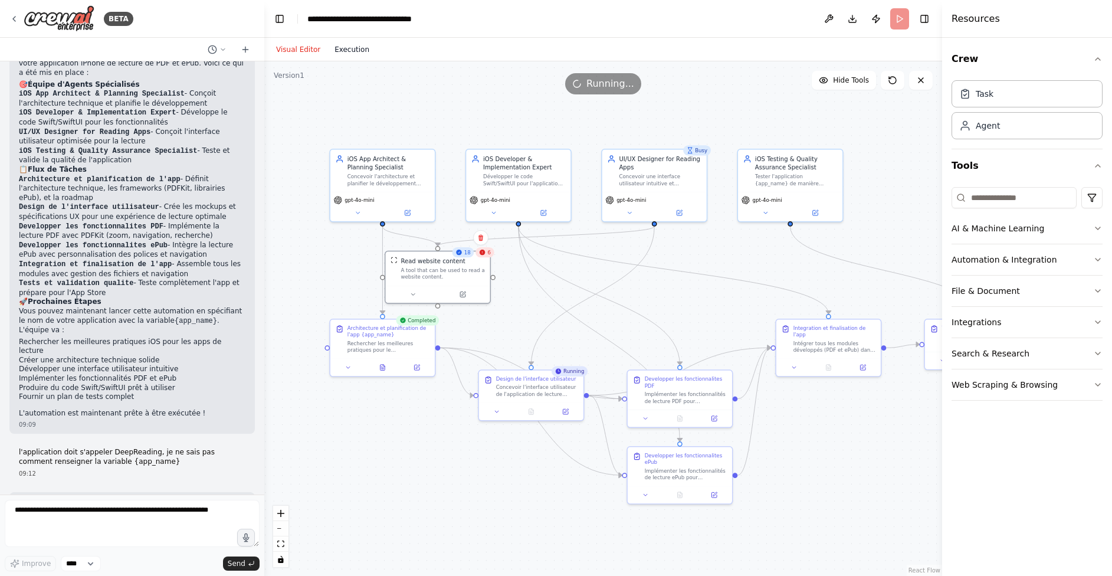
click at [359, 50] on button "Execution" at bounding box center [351, 49] width 49 height 14
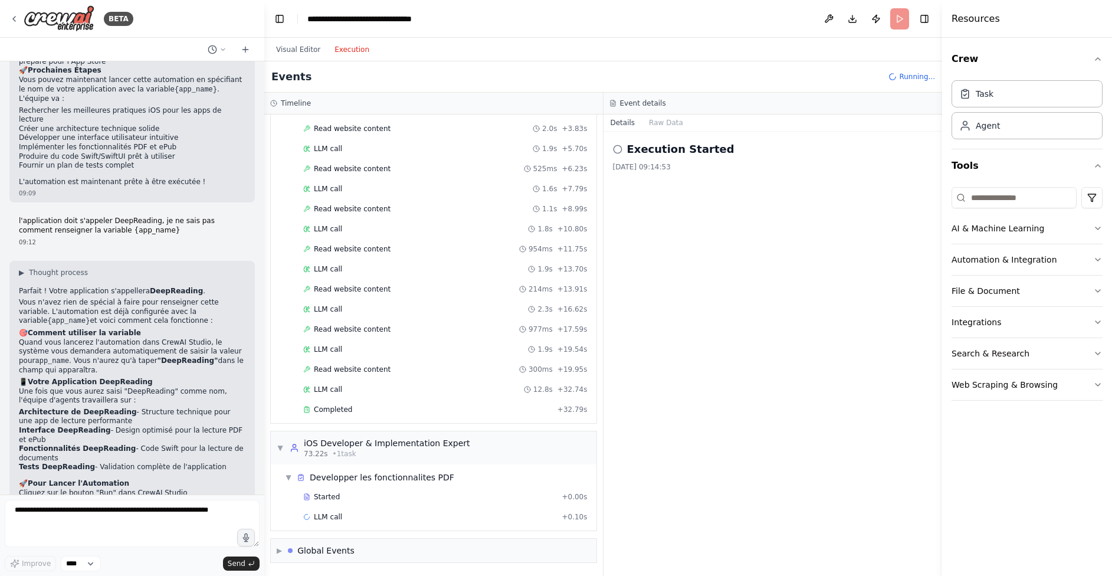
scroll to position [1299, 0]
click at [281, 548] on span "▶" at bounding box center [279, 550] width 5 height 9
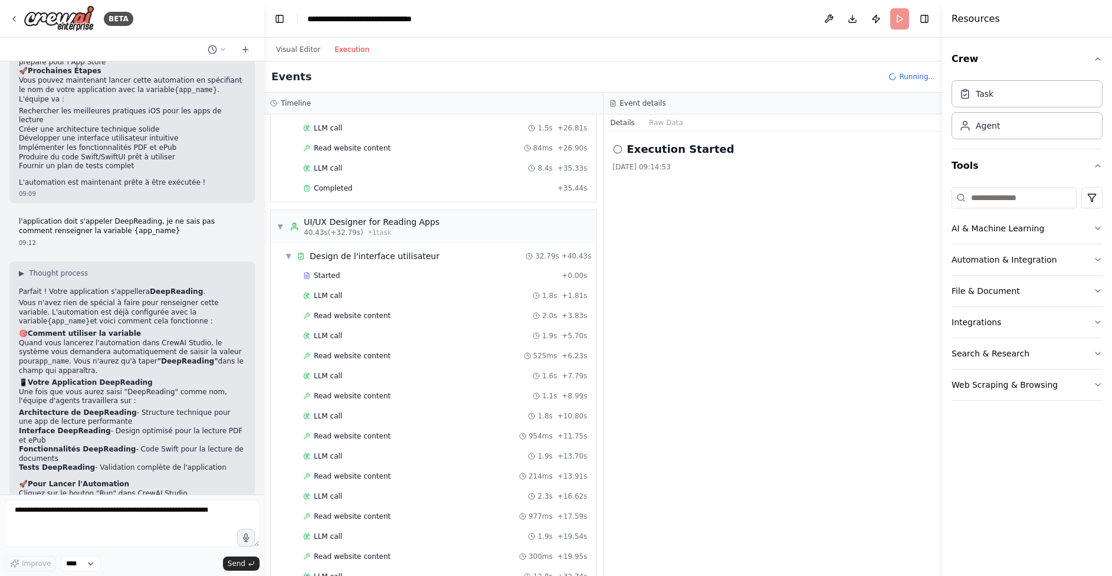
scroll to position [711, 0]
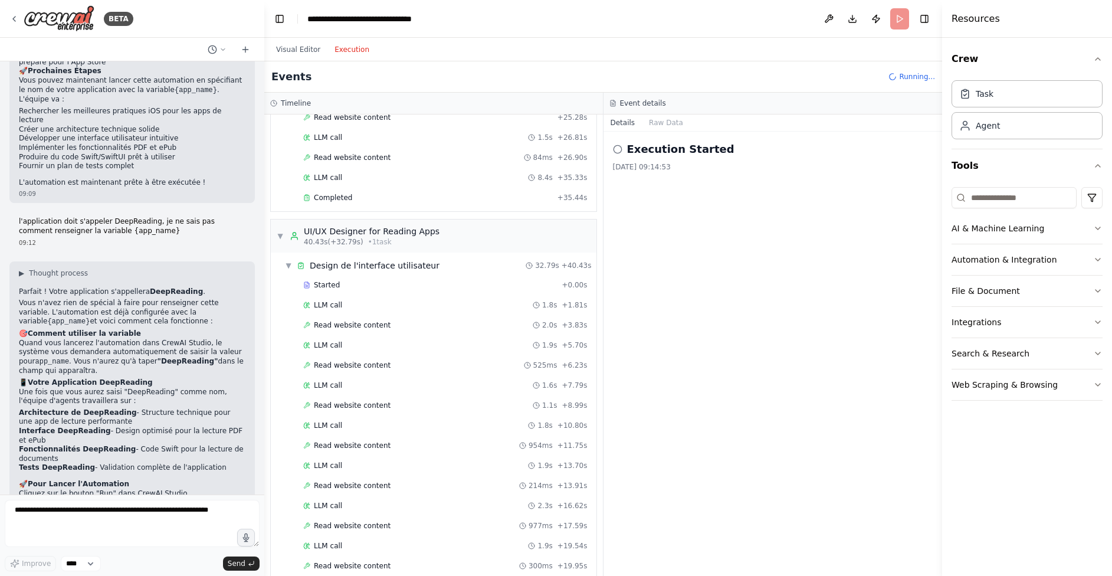
click at [308, 41] on div "Visual Editor Execution" at bounding box center [322, 50] width 107 height 24
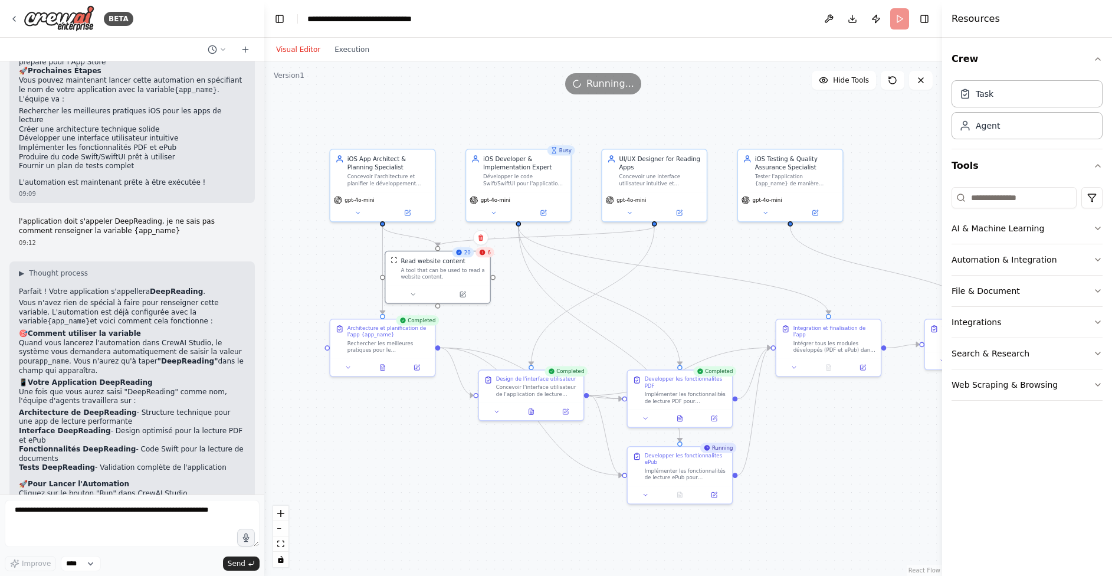
click at [305, 47] on button "Visual Editor" at bounding box center [298, 49] width 58 height 14
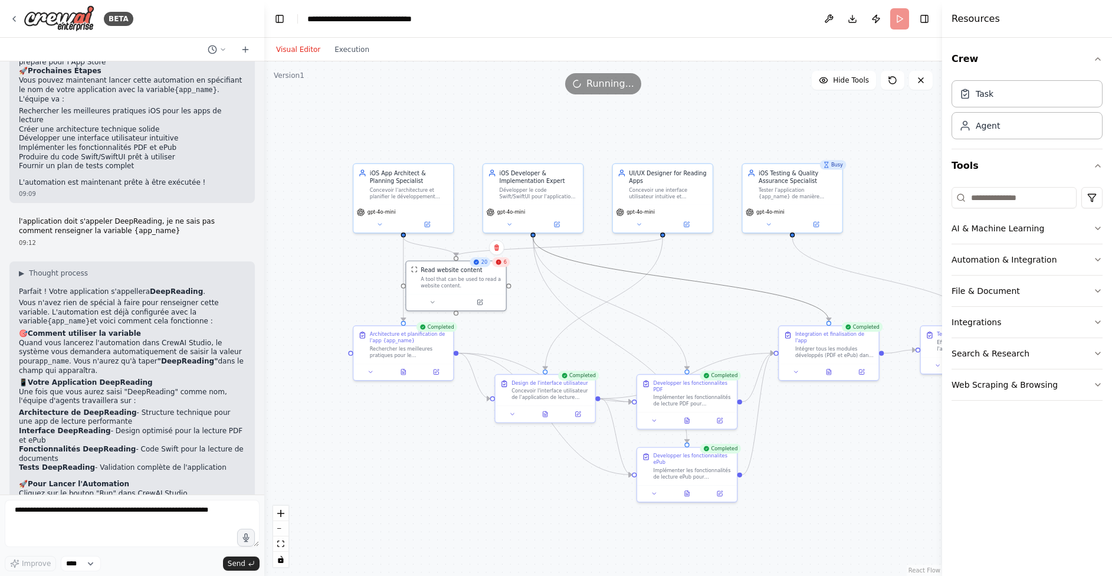
drag, startPoint x: 740, startPoint y: 285, endPoint x: 711, endPoint y: 264, distance: 35.9
click at [711, 264] on div ".deletable-edge-delete-btn { width: 20px; height: 20px; border: 0px solid #ffff…" at bounding box center [603, 318] width 678 height 514
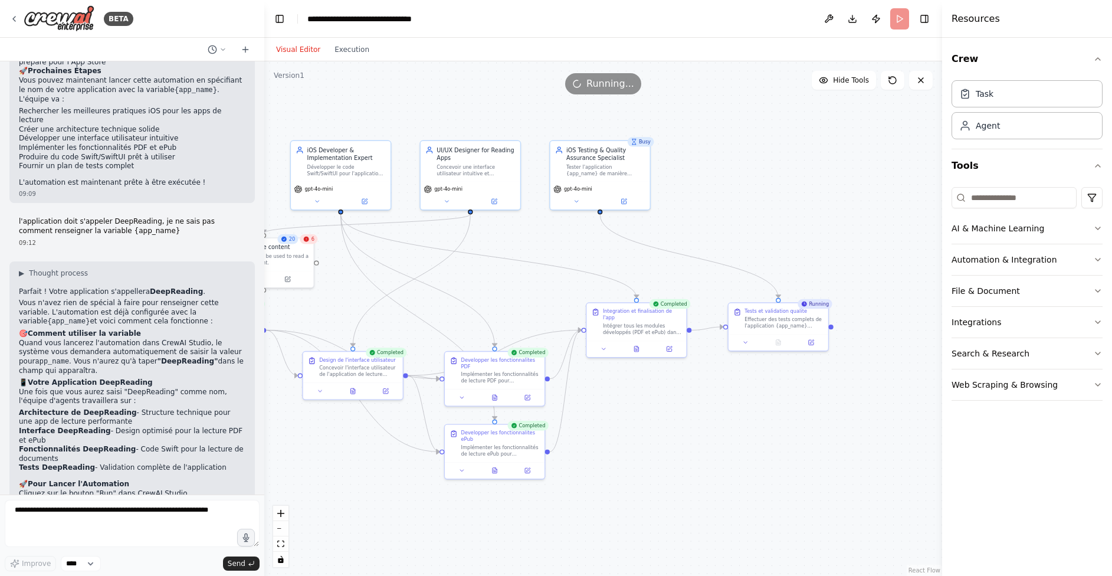
drag, startPoint x: 754, startPoint y: 262, endPoint x: 562, endPoint y: 239, distance: 193.6
click at [562, 239] on div ".deletable-edge-delete-btn { width: 20px; height: 20px; border: 0px solid #ffff…" at bounding box center [603, 318] width 678 height 514
click at [358, 55] on button "Execution" at bounding box center [351, 49] width 49 height 14
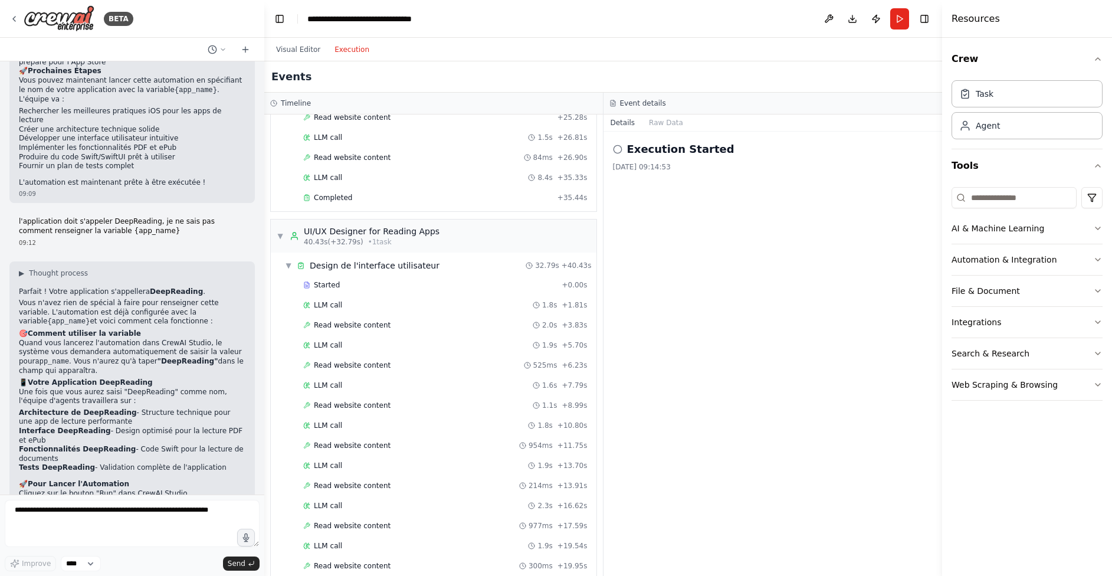
scroll to position [0, 0]
click at [672, 124] on button "Raw Data" at bounding box center [666, 122] width 48 height 17
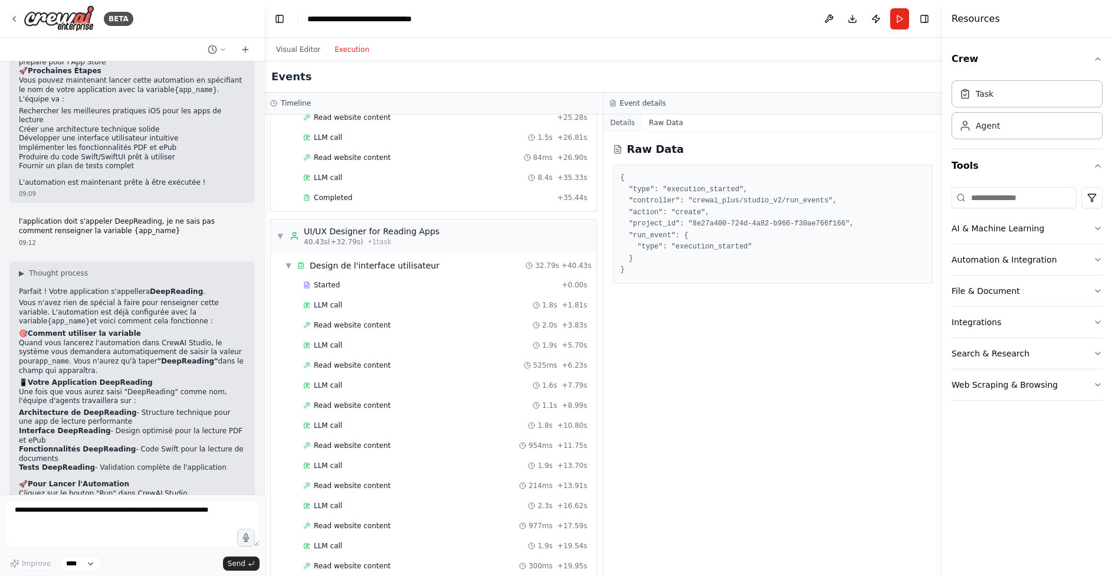
click at [622, 119] on button "Details" at bounding box center [622, 122] width 39 height 17
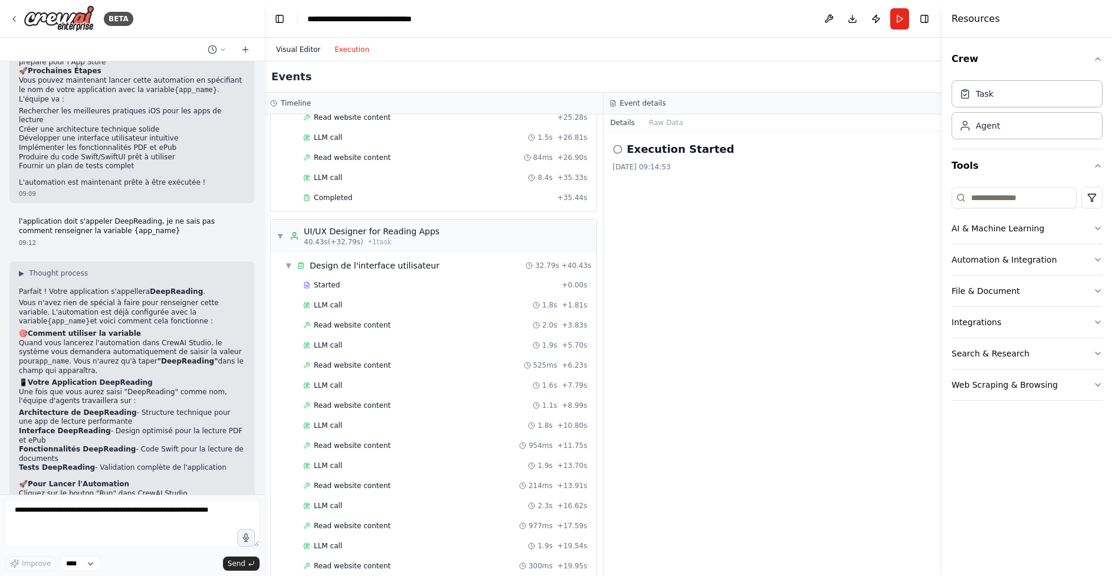
click at [303, 42] on button "Visual Editor" at bounding box center [298, 49] width 58 height 14
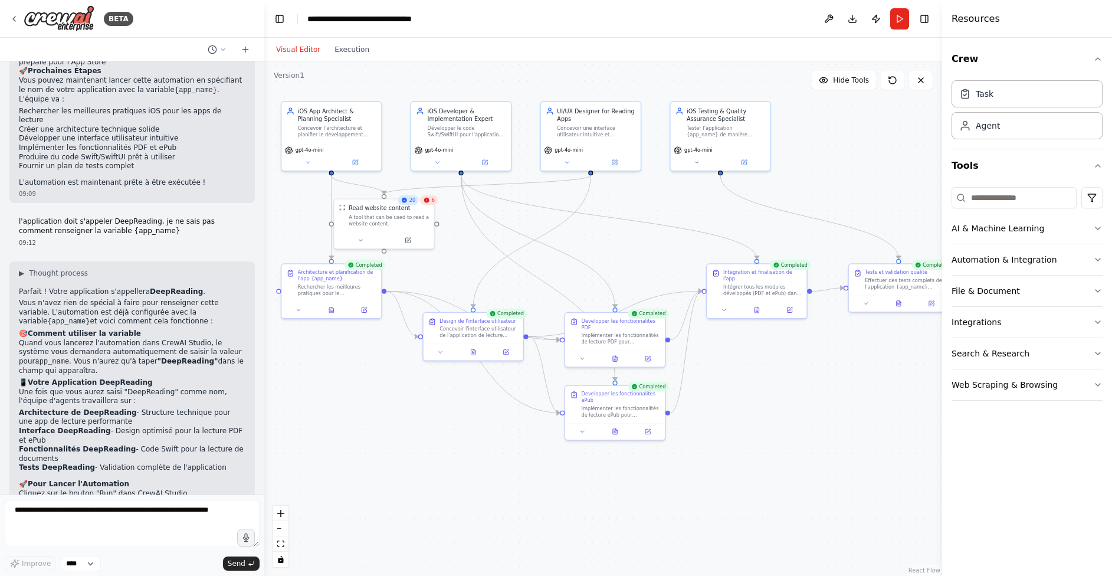
drag, startPoint x: 700, startPoint y: 205, endPoint x: 820, endPoint y: 166, distance: 126.5
click at [820, 166] on div ".deletable-edge-delete-btn { width: 20px; height: 20px; border: 0px solid #ffff…" at bounding box center [603, 318] width 678 height 514
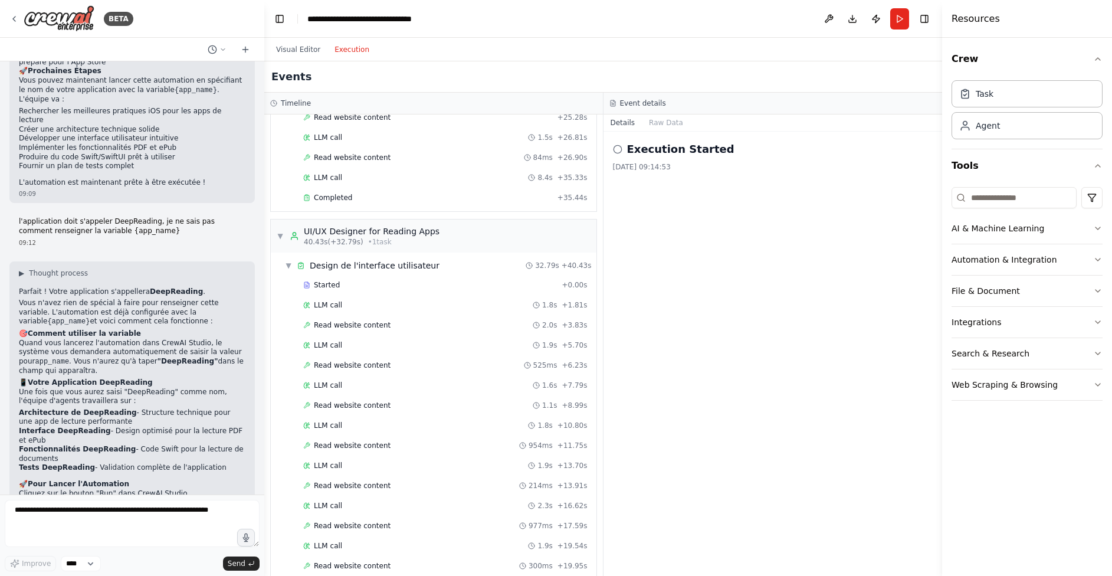
click at [362, 50] on button "Execution" at bounding box center [351, 49] width 49 height 14
click at [278, 232] on span "▼" at bounding box center [280, 235] width 7 height 9
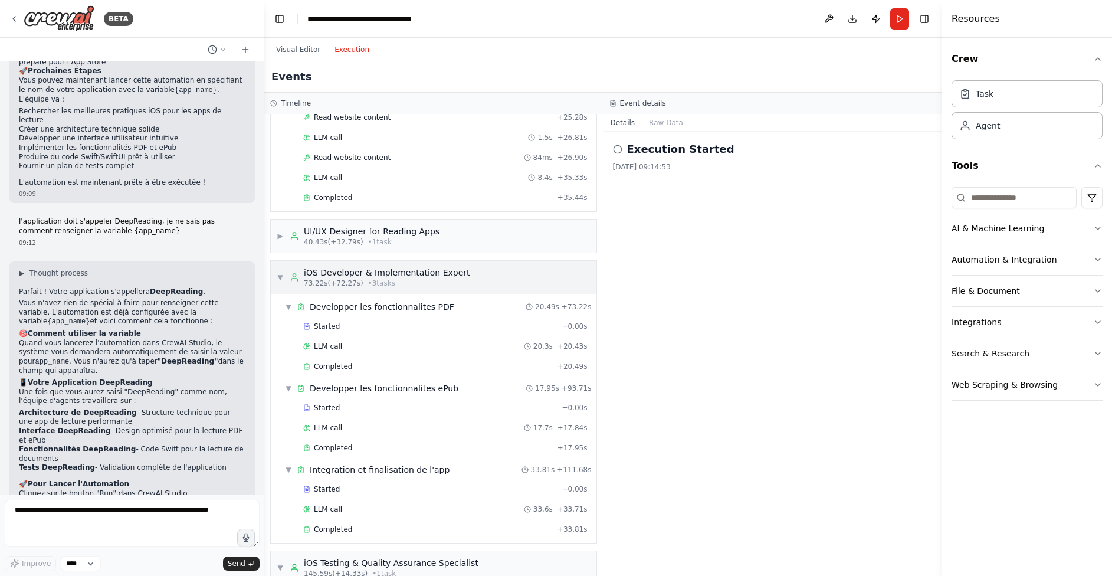
click at [280, 274] on span "▼" at bounding box center [280, 276] width 7 height 9
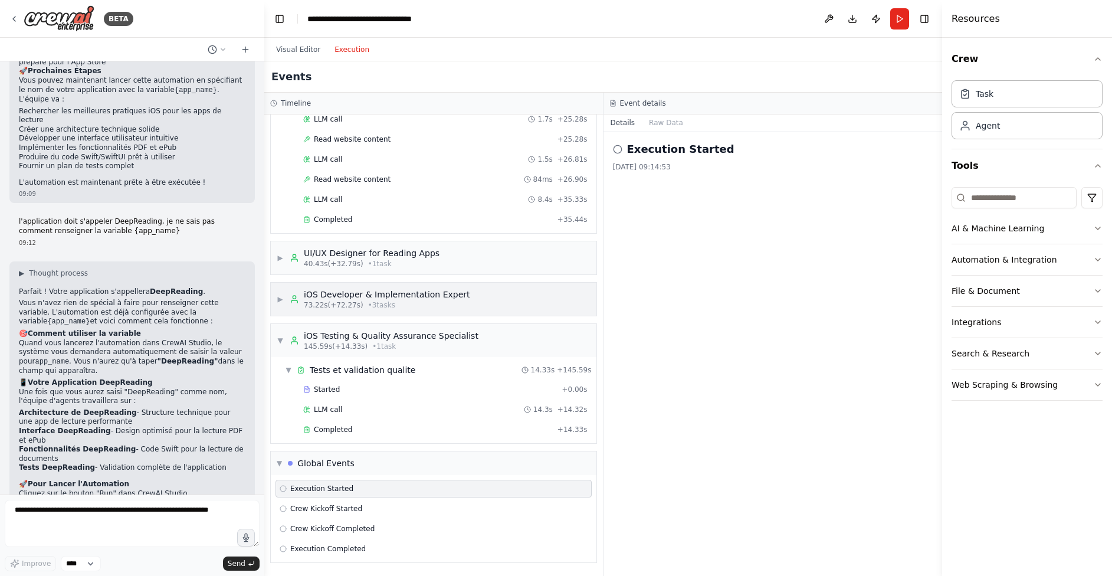
scroll to position [689, 0]
click at [143, 522] on textarea at bounding box center [132, 523] width 255 height 47
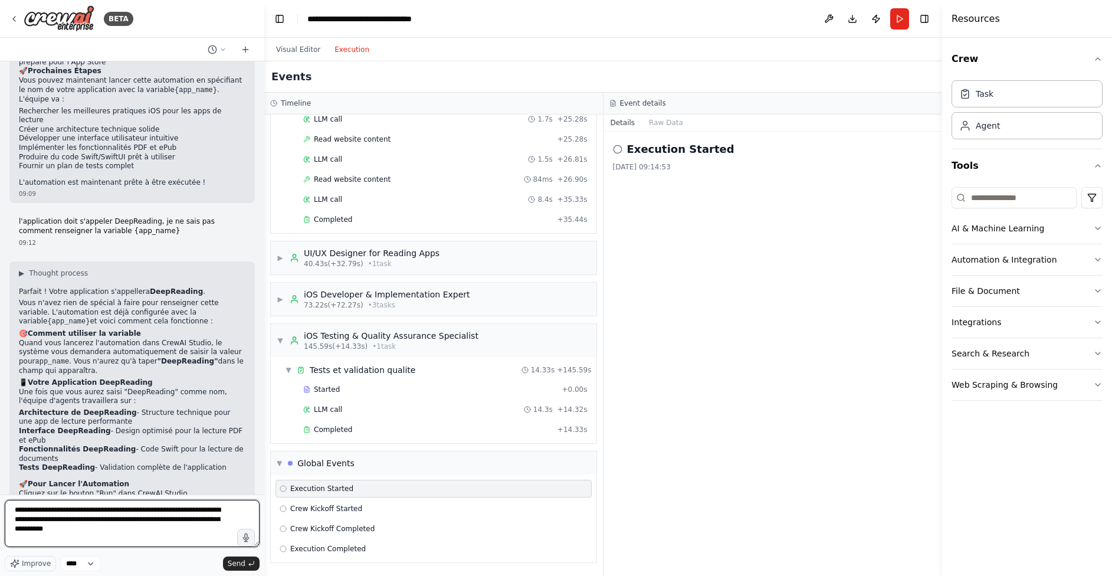
type textarea "**********"
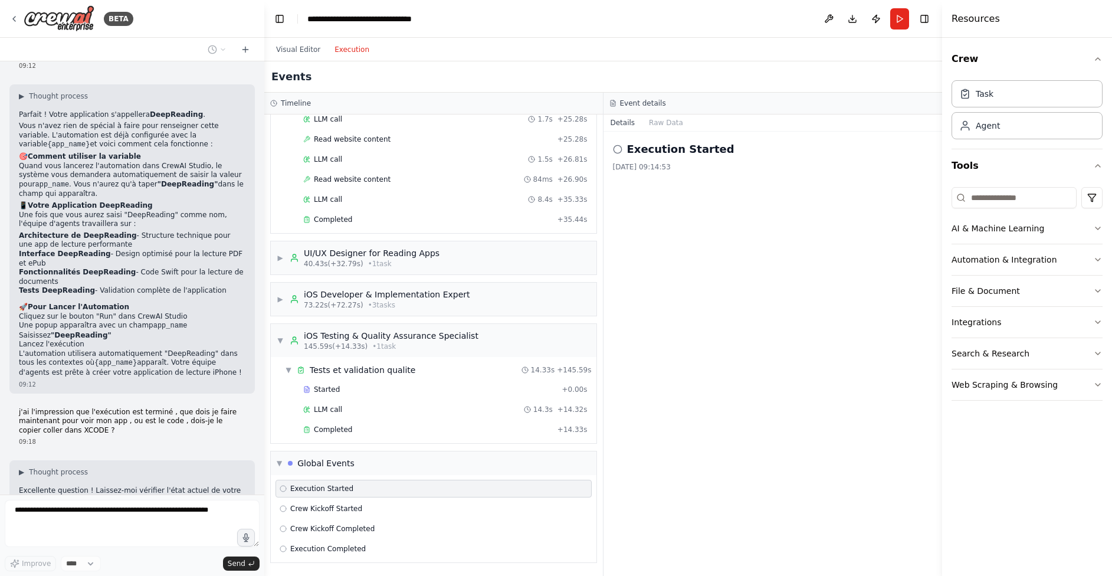
scroll to position [1484, 0]
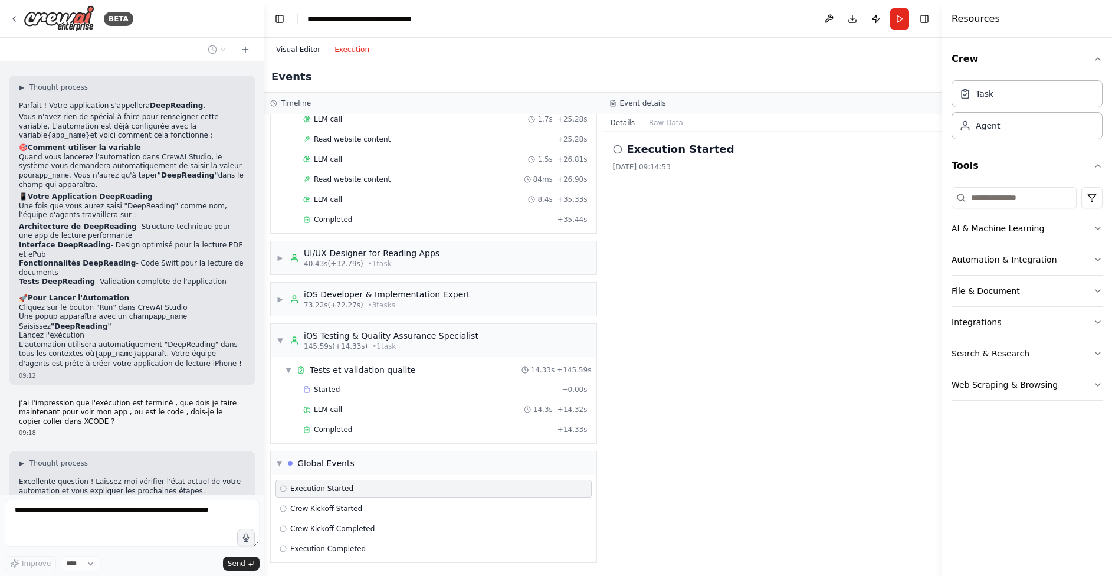
click at [305, 47] on button "Visual Editor" at bounding box center [298, 49] width 58 height 14
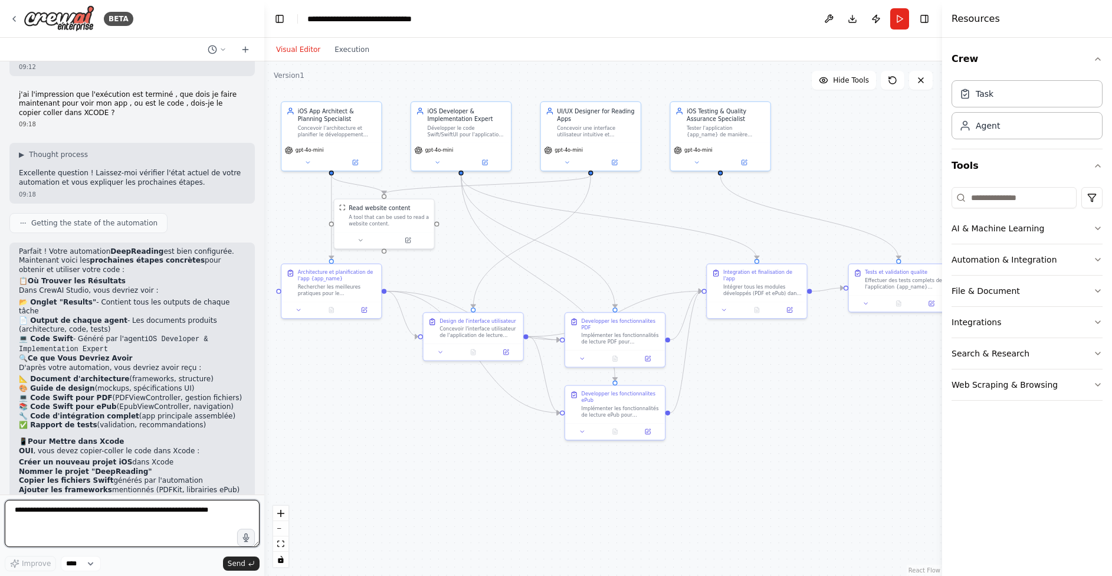
scroll to position [1802, 0]
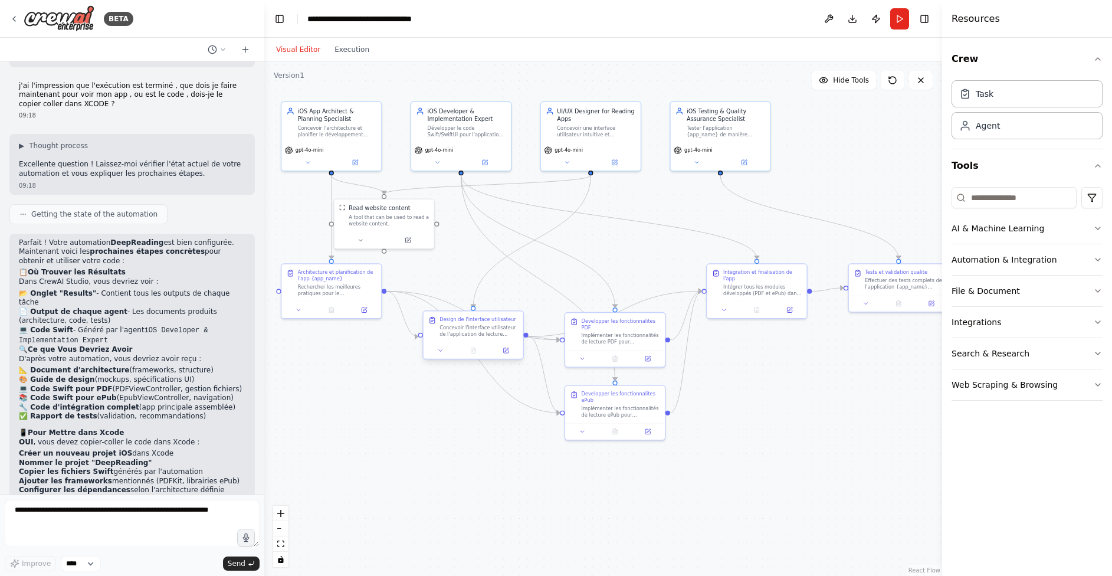
click at [486, 331] on div "Concevoir l'interface utilisateur de l'application de lecture {app_name} en se …" at bounding box center [478, 330] width 78 height 13
click at [440, 352] on icon at bounding box center [440, 350] width 6 height 6
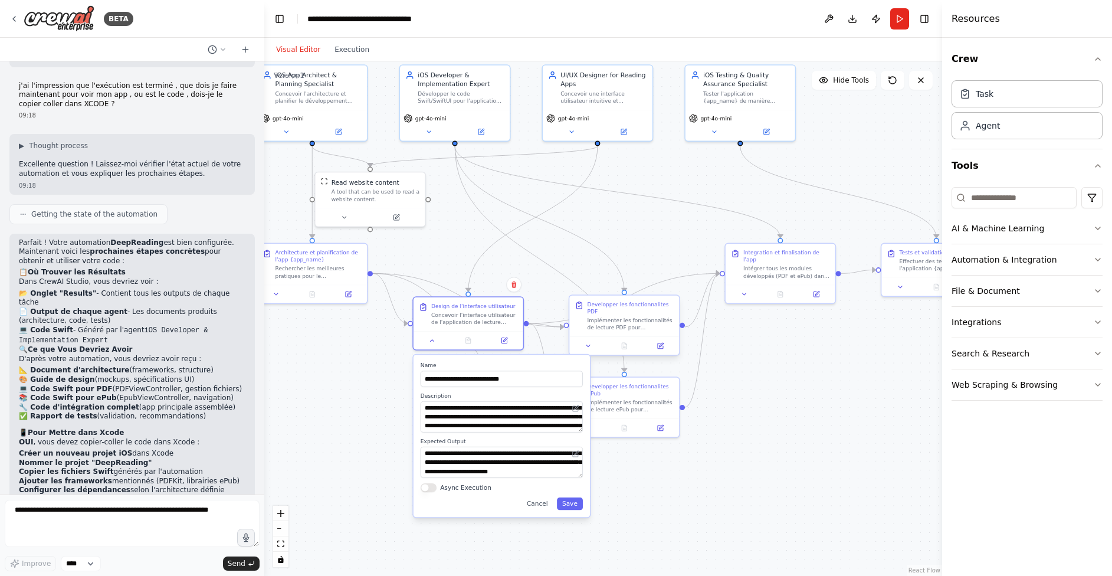
click at [623, 309] on div "Developper les fonctionnalites PDF" at bounding box center [630, 308] width 87 height 14
click at [589, 428] on icon at bounding box center [587, 425] width 7 height 7
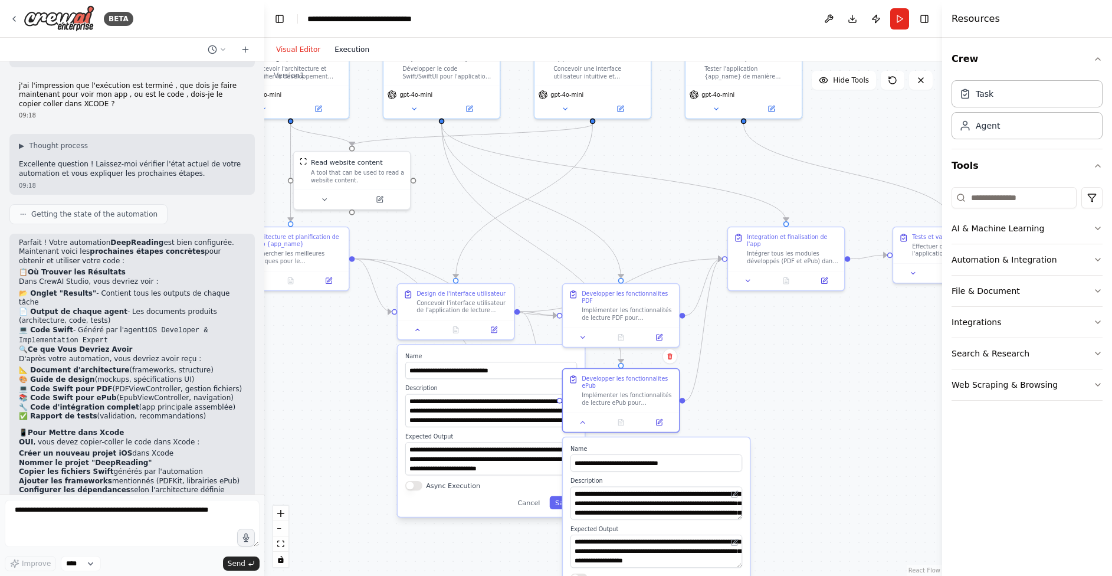
click at [355, 49] on button "Execution" at bounding box center [351, 49] width 49 height 14
click at [297, 48] on button "Visual Editor" at bounding box center [298, 49] width 58 height 14
click at [223, 48] on icon at bounding box center [222, 49] width 7 height 7
click at [223, 48] on div at bounding box center [132, 288] width 264 height 576
click at [144, 277] on p "Dans CrewAI Studio, vous devriez voir :" at bounding box center [132, 281] width 226 height 9
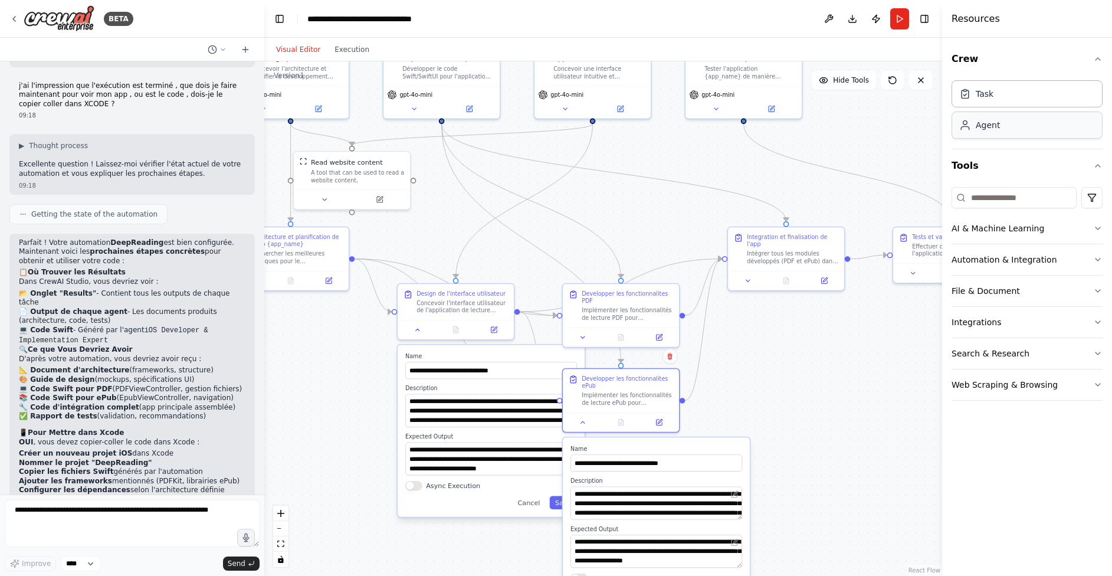
click at [1029, 131] on div "Agent" at bounding box center [1026, 124] width 151 height 27
click at [1004, 129] on div "Agent" at bounding box center [1026, 124] width 151 height 27
click at [883, 140] on div ".deletable-edge-delete-btn { width: 20px; height: 20px; border: 0px solid #ffff…" at bounding box center [603, 318] width 678 height 514
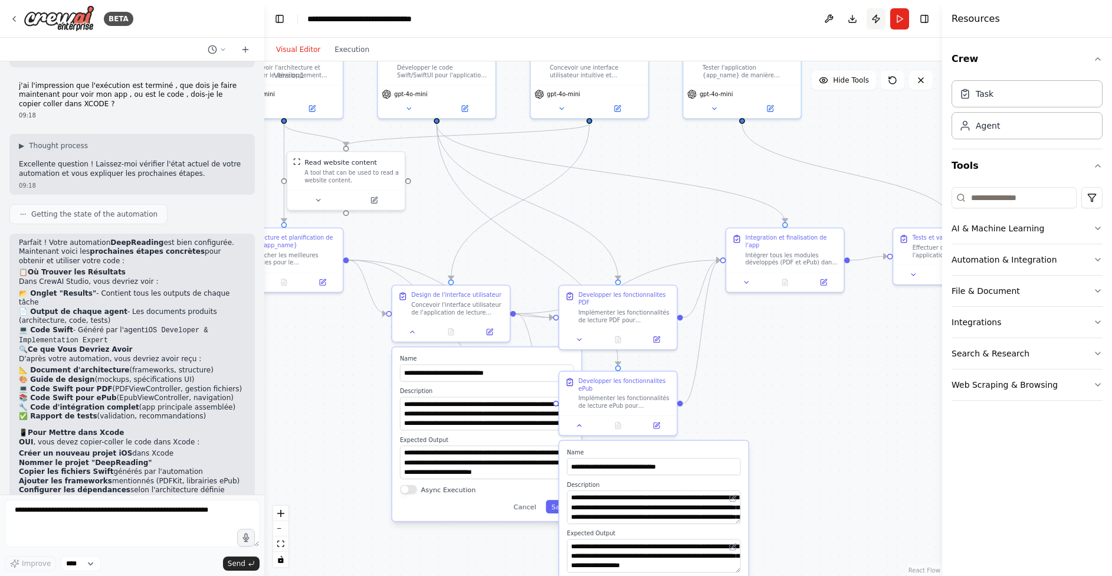
click at [879, 18] on button "Publish" at bounding box center [875, 18] width 19 height 21
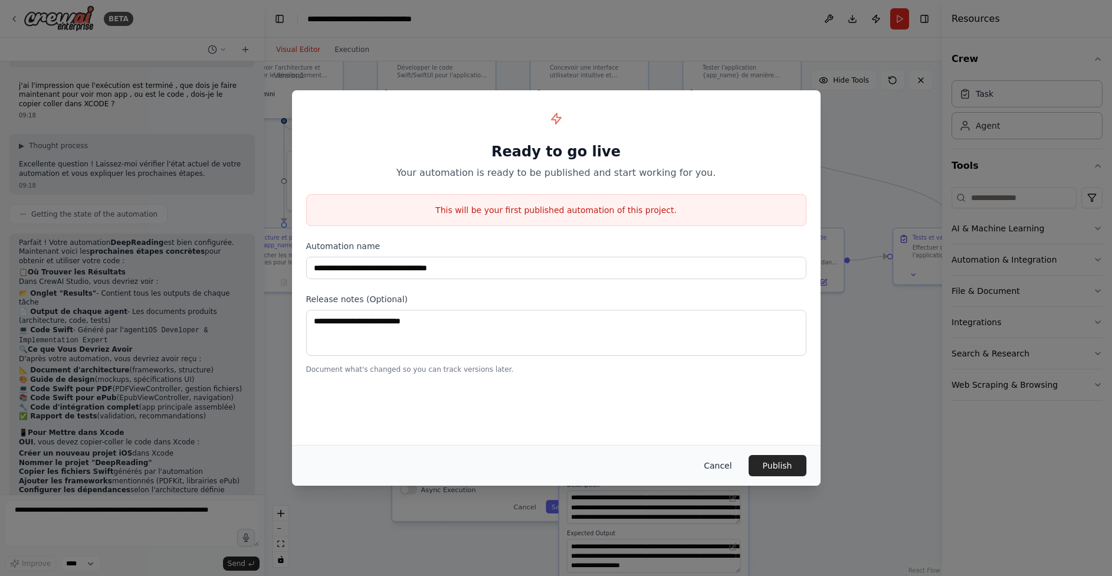
click at [718, 465] on button "Cancel" at bounding box center [717, 465] width 47 height 21
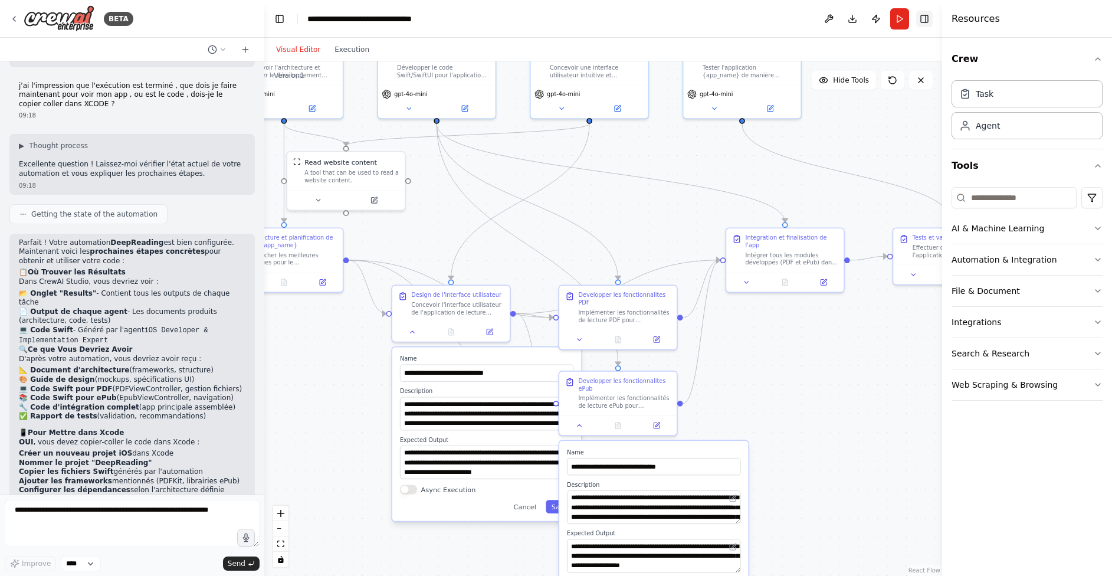
click at [927, 21] on button "Toggle Right Sidebar" at bounding box center [924, 19] width 17 height 17
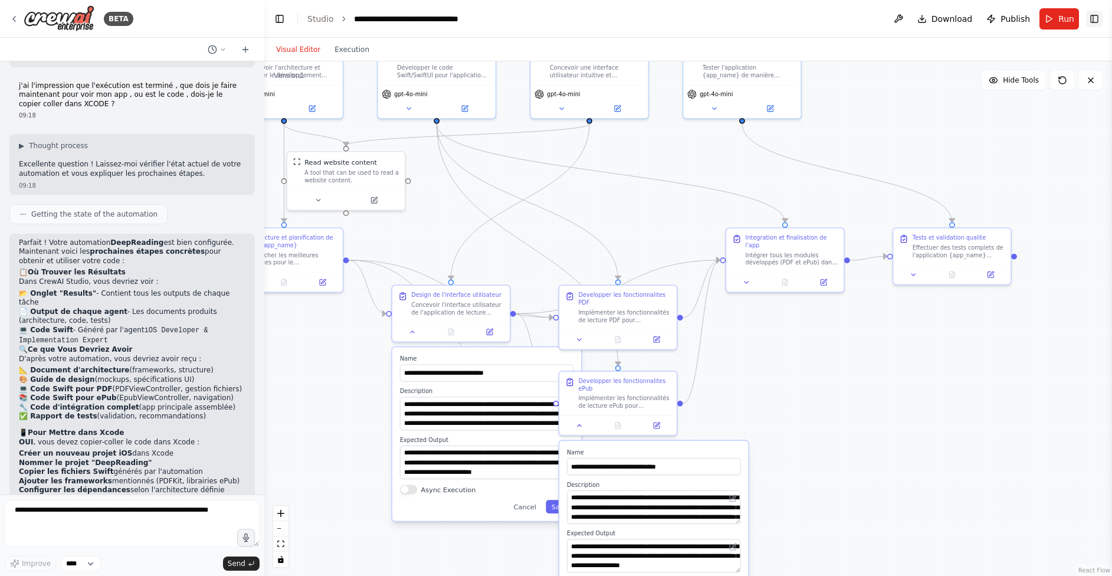
click at [1098, 17] on button "Toggle Right Sidebar" at bounding box center [1094, 19] width 17 height 17
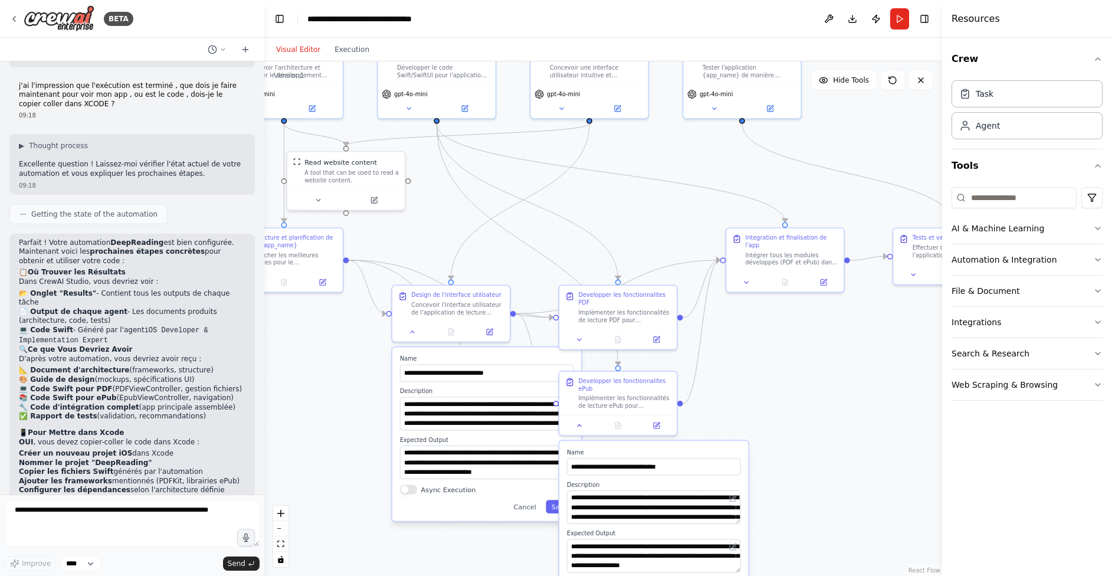
click at [806, 418] on div ".deletable-edge-delete-btn { width: 20px; height: 20px; border: 0px solid #ffff…" at bounding box center [603, 318] width 678 height 514
click at [580, 426] on icon at bounding box center [580, 423] width 8 height 8
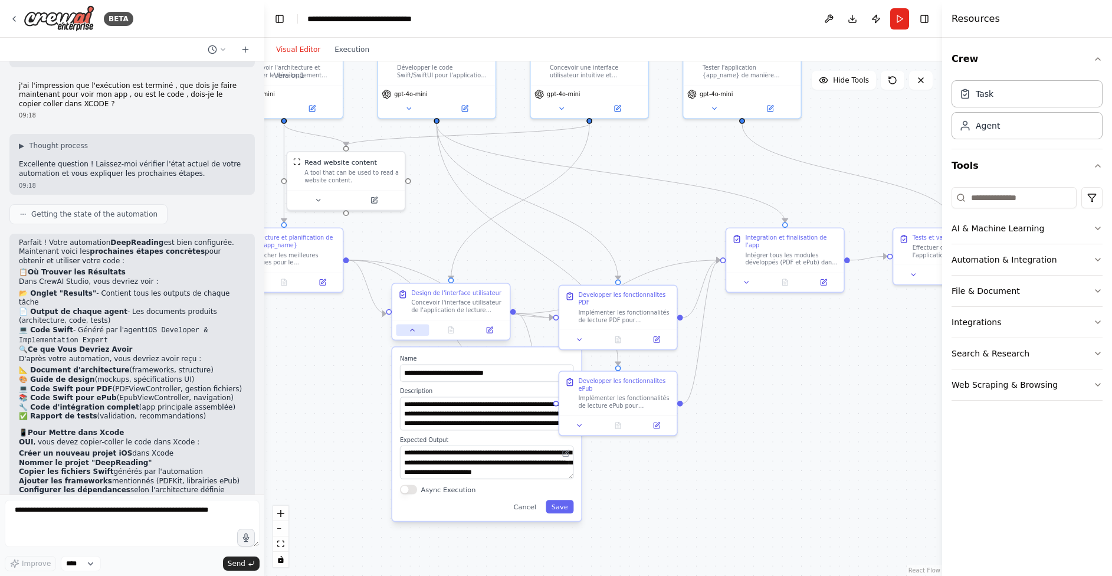
click at [412, 336] on button at bounding box center [412, 329] width 33 height 11
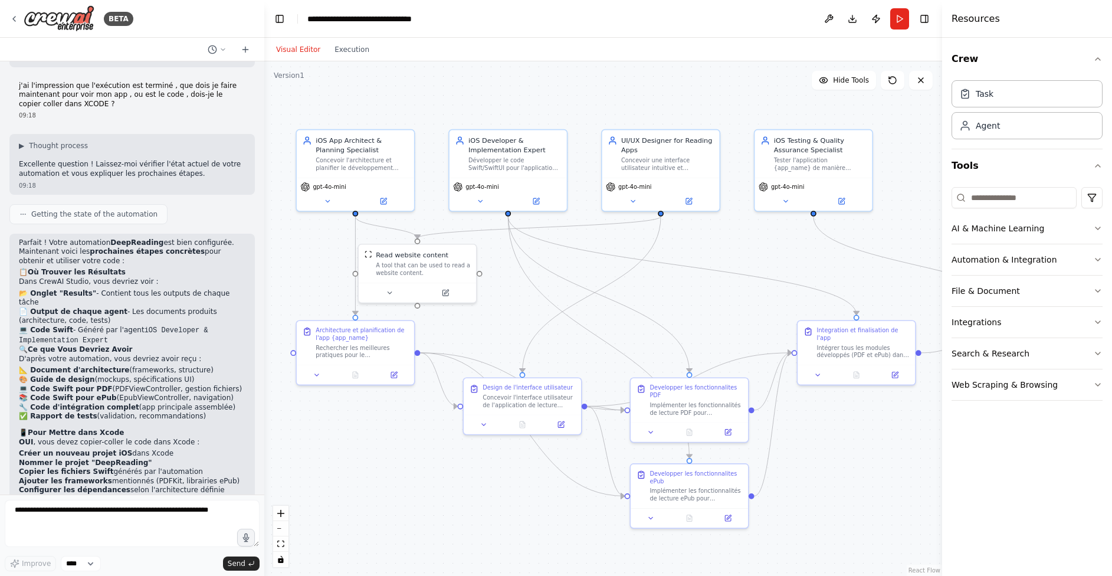
drag, startPoint x: 778, startPoint y: 395, endPoint x: 850, endPoint y: 487, distance: 116.4
click at [850, 487] on div ".deletable-edge-delete-btn { width: 20px; height: 20px; border: 0px solid #ffff…" at bounding box center [603, 318] width 678 height 514
click at [61, 519] on textarea at bounding box center [132, 523] width 255 height 47
type textarea "**********"
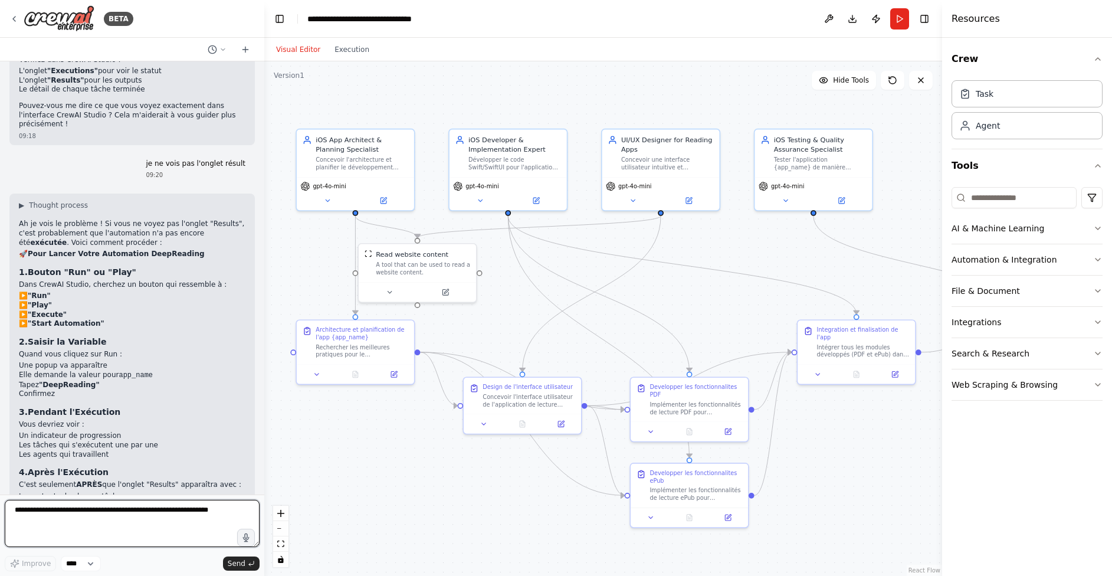
scroll to position [2243, 0]
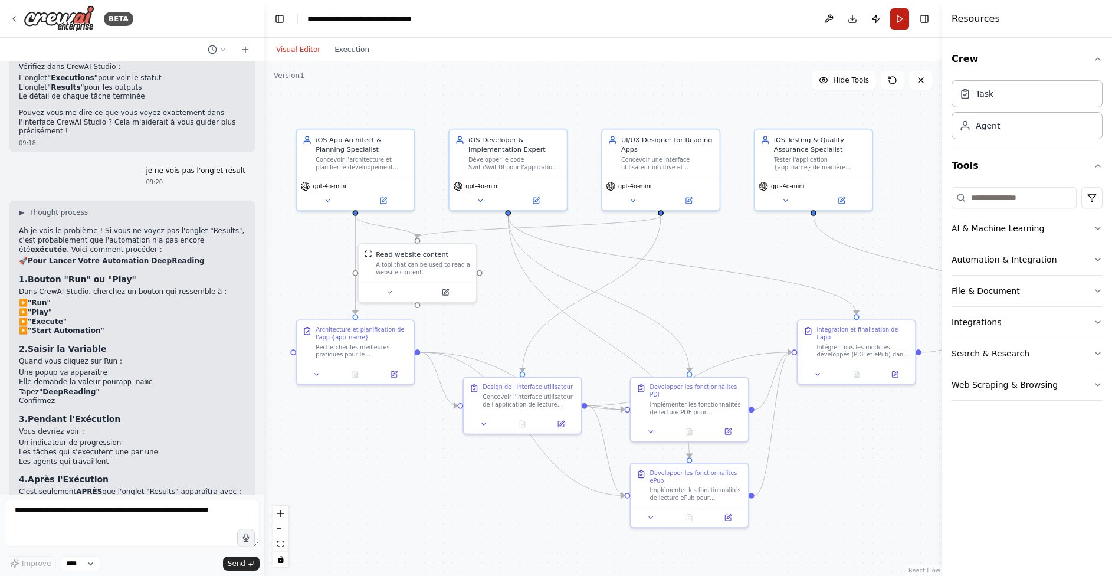
click at [900, 25] on button "Run" at bounding box center [899, 18] width 19 height 21
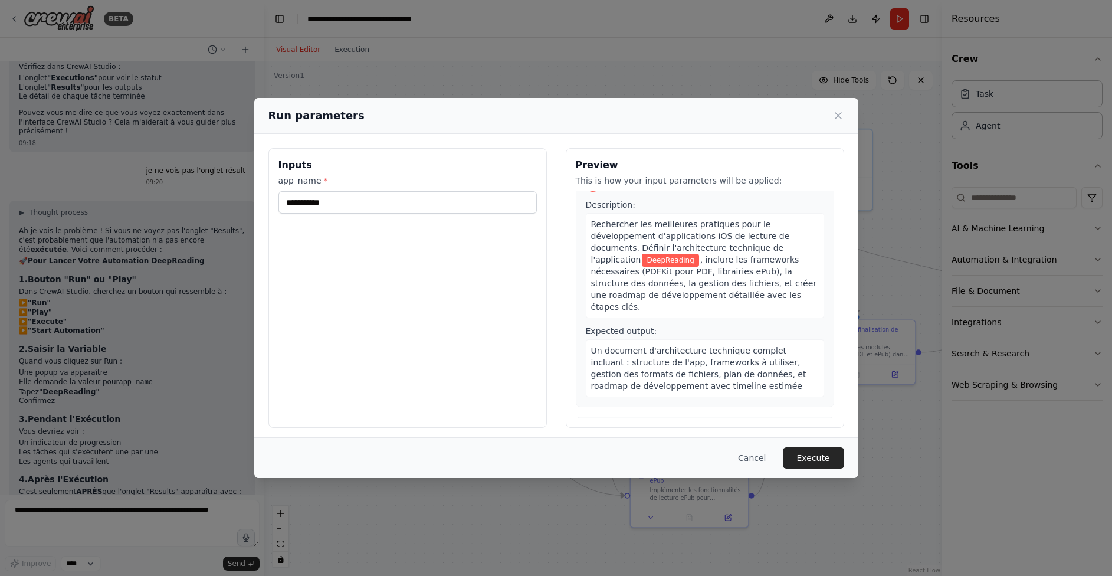
scroll to position [25, 0]
click at [808, 457] on button "Execute" at bounding box center [813, 457] width 61 height 21
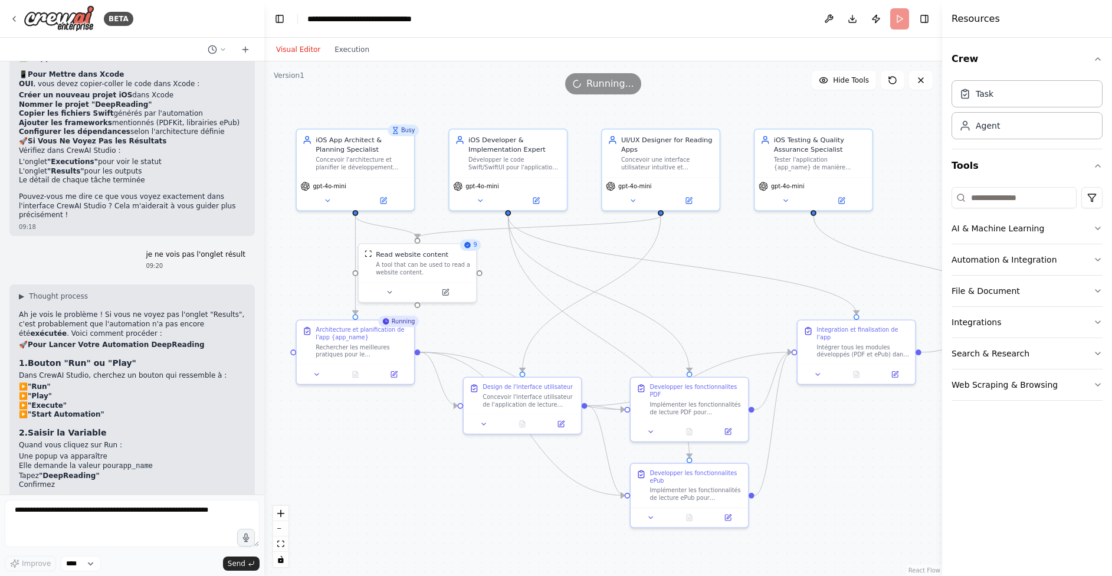
scroll to position [2154, 0]
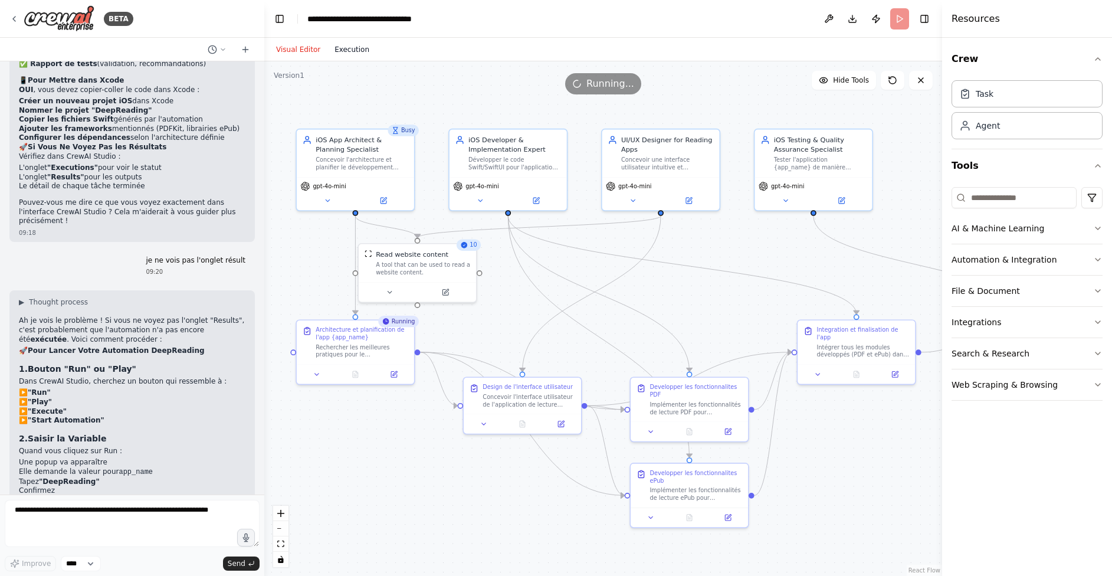
click at [347, 52] on button "Execution" at bounding box center [351, 49] width 49 height 14
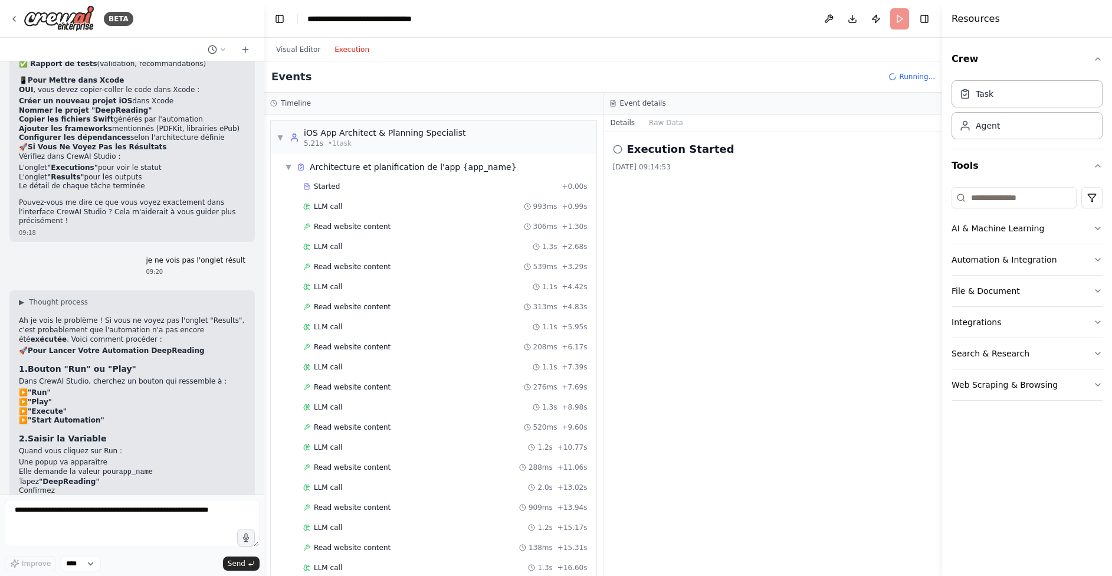
scroll to position [0, 0]
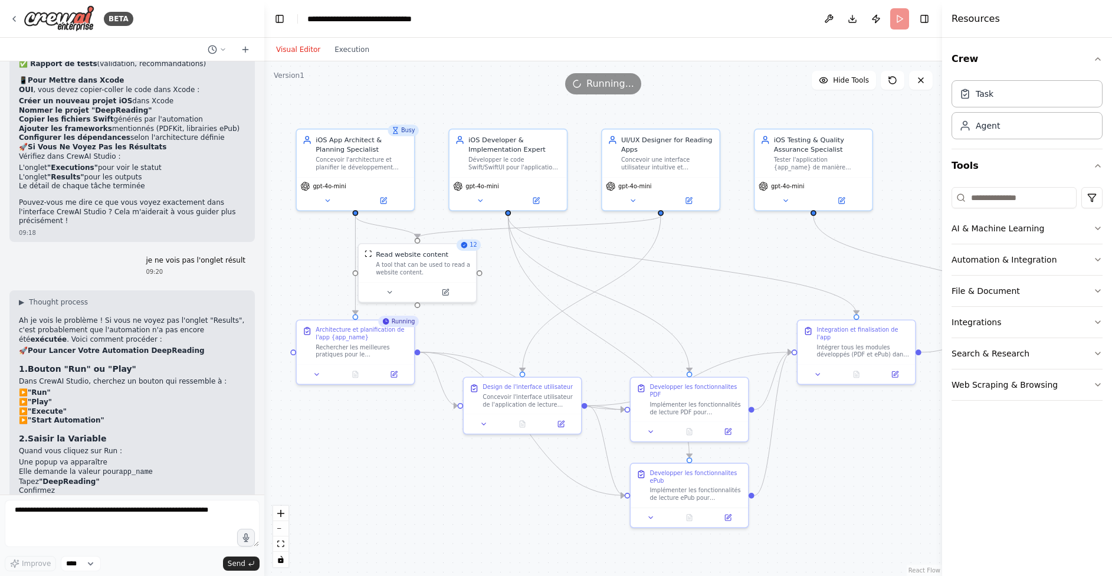
click at [297, 53] on button "Visual Editor" at bounding box center [298, 49] width 58 height 14
click at [393, 291] on icon at bounding box center [390, 291] width 8 height 8
click at [392, 289] on icon at bounding box center [390, 291] width 8 height 8
click at [369, 343] on div "Rechercher les meilleures pratiques pour le développement d'applications iOS de…" at bounding box center [362, 348] width 93 height 15
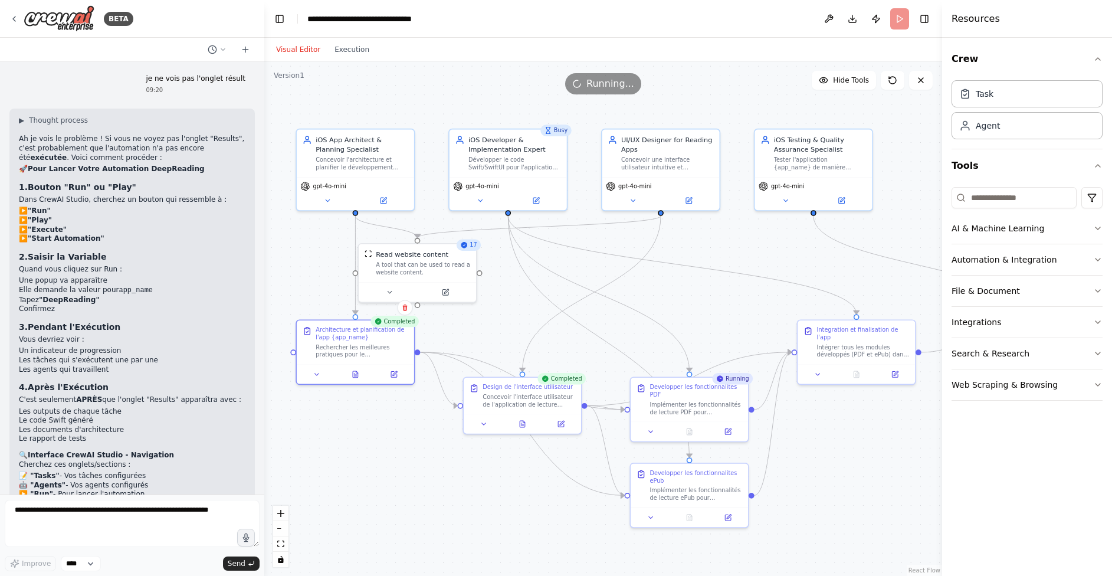
scroll to position [2335, 0]
click at [845, 78] on span "Hide Tools" at bounding box center [851, 79] width 36 height 9
click at [845, 78] on span "Show Tools" at bounding box center [849, 79] width 39 height 9
click at [845, 78] on span "Hide Tools" at bounding box center [851, 79] width 36 height 9
click at [846, 81] on span "Show Tools" at bounding box center [849, 79] width 39 height 9
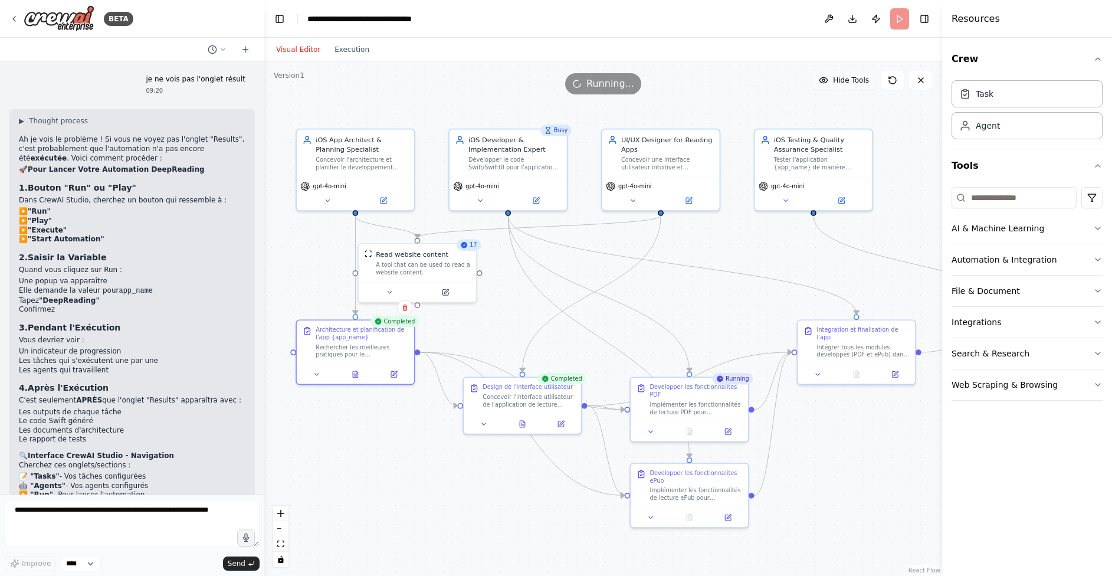
click at [846, 81] on span "Hide Tools" at bounding box center [851, 79] width 36 height 9
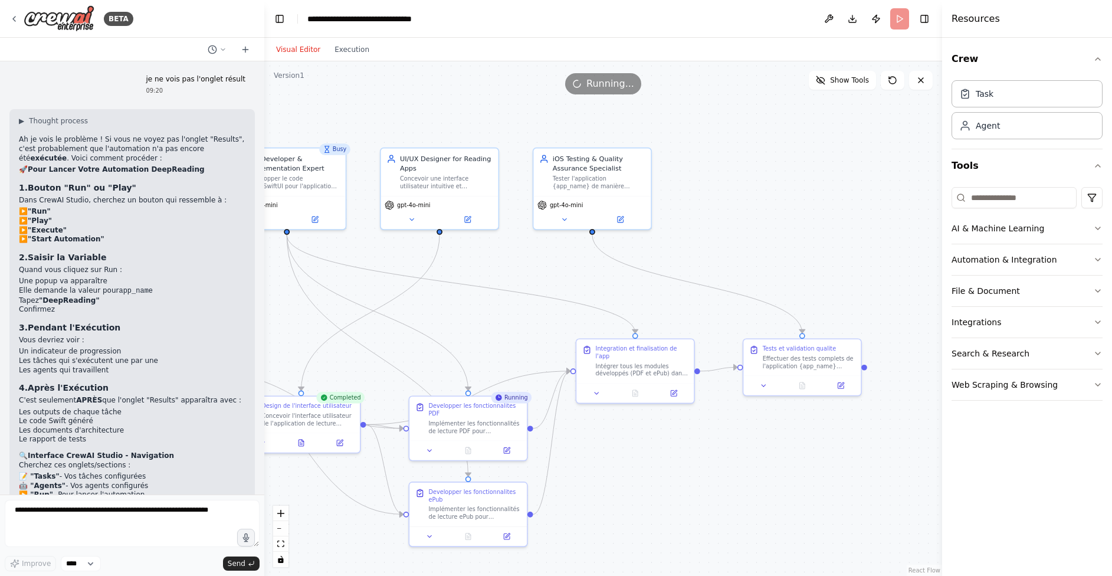
drag, startPoint x: 879, startPoint y: 133, endPoint x: 658, endPoint y: 152, distance: 222.0
click at [658, 152] on div ".deletable-edge-delete-btn { width: 20px; height: 20px; border: 0px solid #ffff…" at bounding box center [603, 318] width 678 height 514
click at [824, 84] on icon at bounding box center [821, 80] width 8 height 8
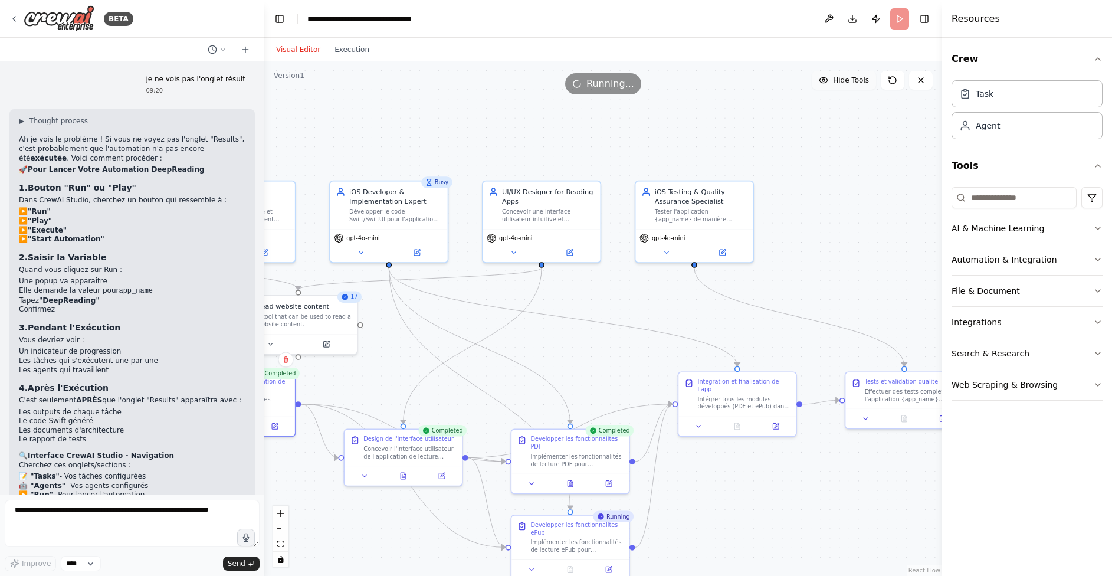
drag, startPoint x: 767, startPoint y: 177, endPoint x: 893, endPoint y: 221, distance: 133.5
click at [893, 221] on div ".deletable-edge-delete-btn { width: 20px; height: 20px; border: 0px solid #ffff…" at bounding box center [603, 318] width 678 height 514
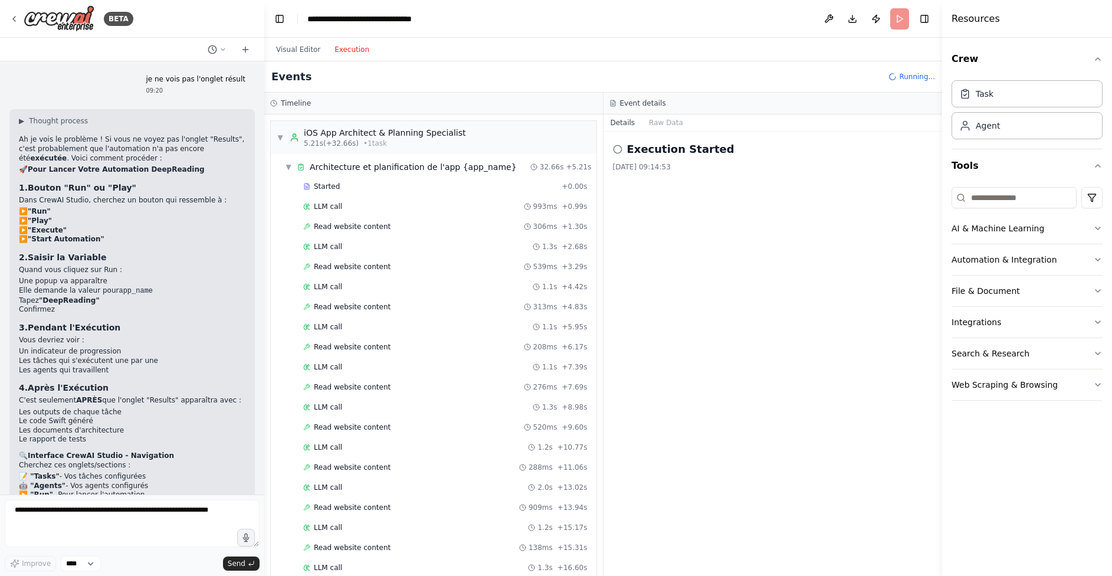
click at [354, 50] on button "Execution" at bounding box center [351, 49] width 49 height 14
click at [288, 165] on span "▼" at bounding box center [288, 166] width 7 height 9
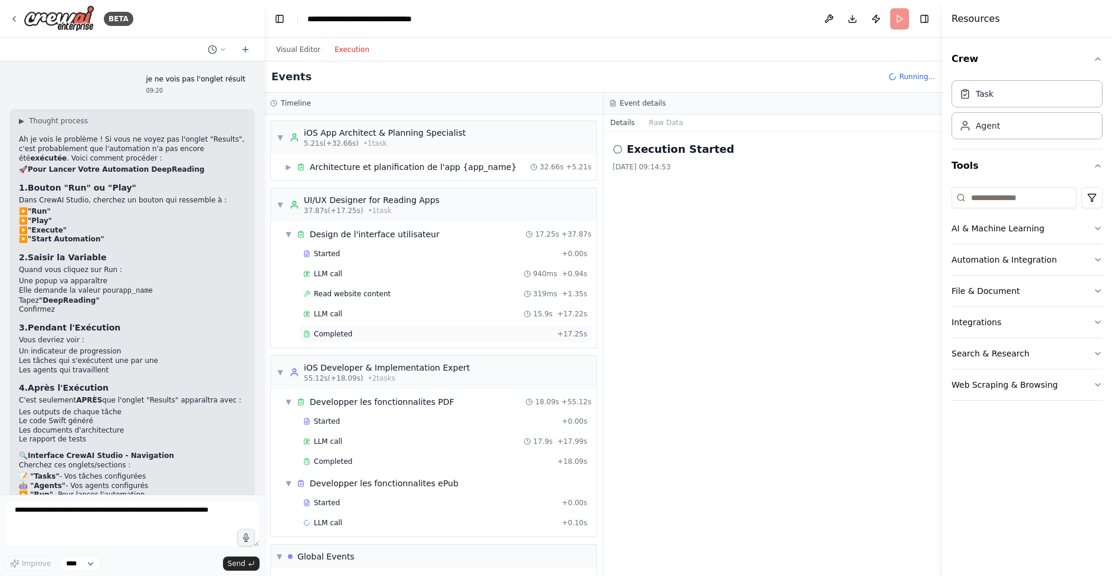
click at [380, 335] on div "Completed" at bounding box center [427, 333] width 249 height 9
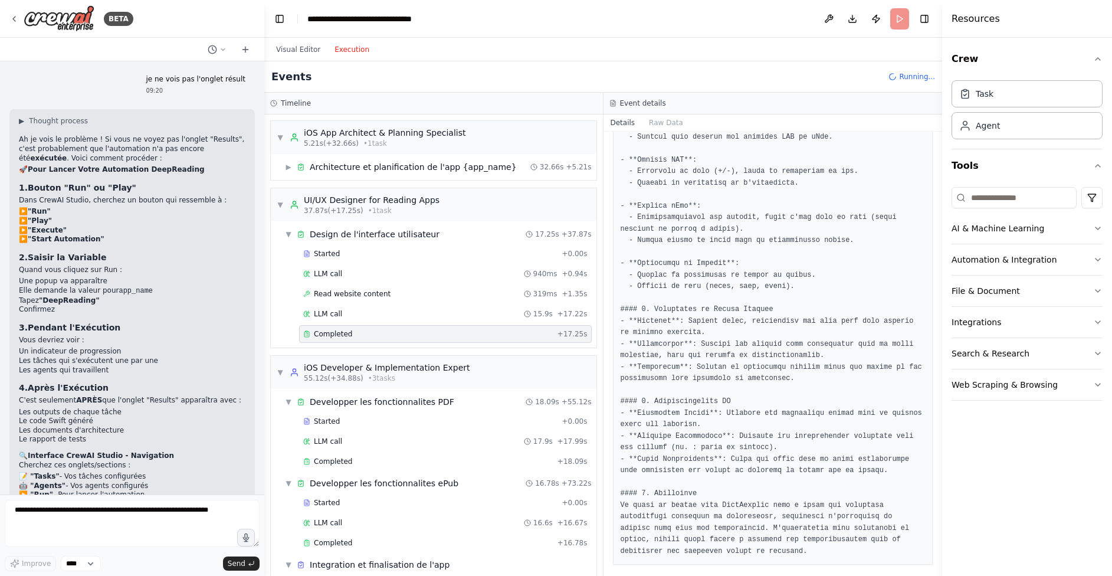
scroll to position [0, 0]
click at [409, 458] on div "Completed" at bounding box center [427, 460] width 249 height 9
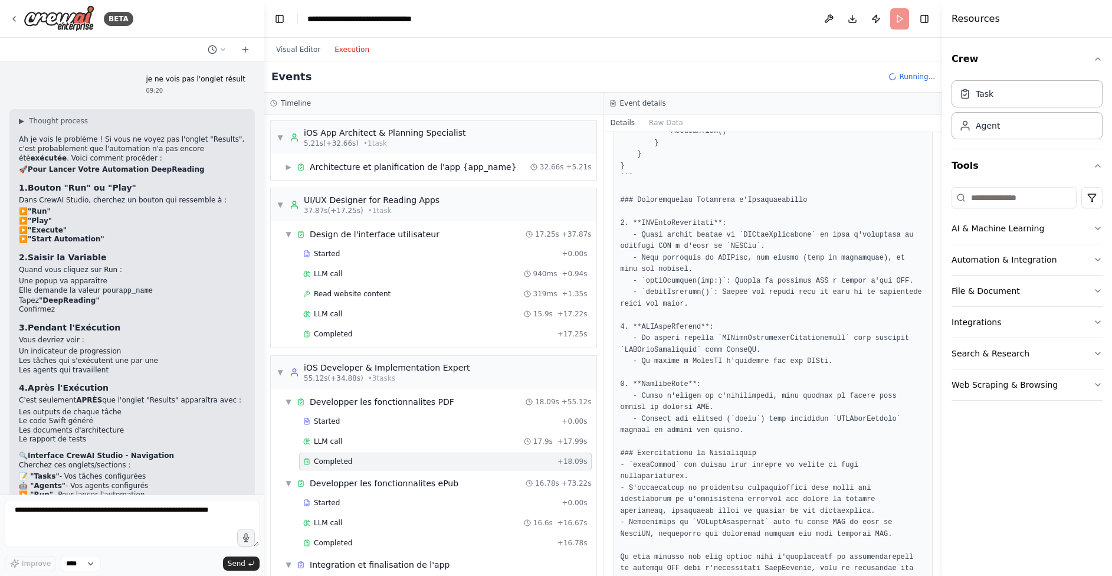
scroll to position [1507, 0]
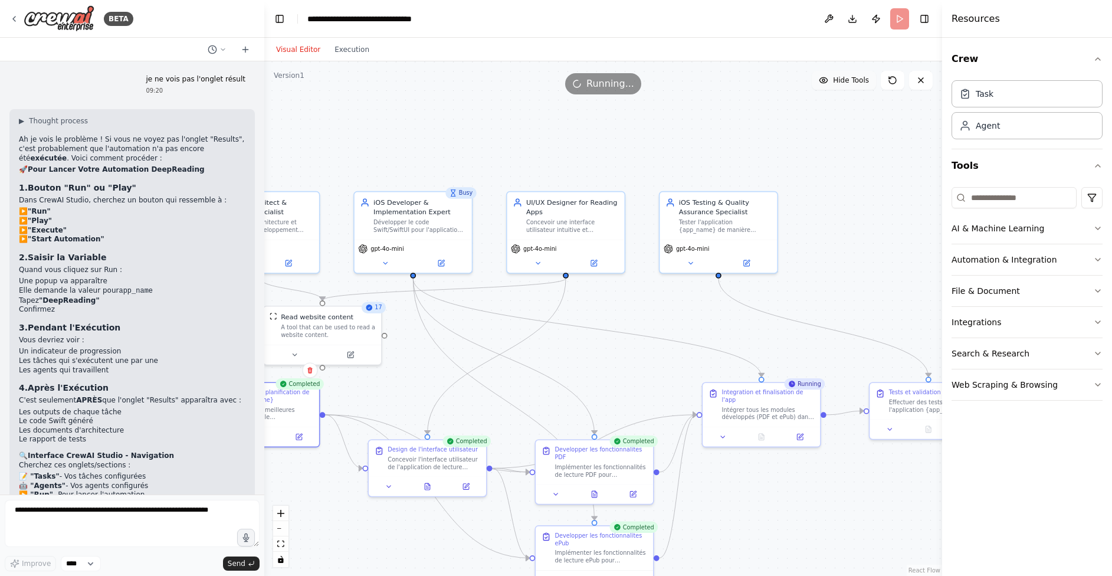
click at [296, 50] on button "Visual Editor" at bounding box center [298, 49] width 58 height 14
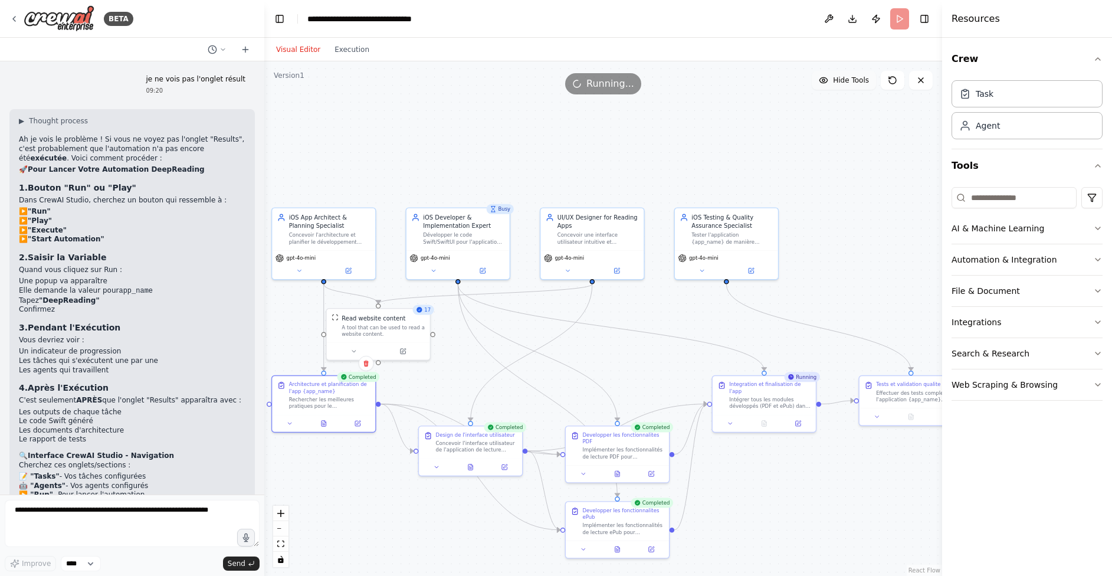
click at [344, 57] on div "Visual Editor Execution" at bounding box center [322, 50] width 107 height 24
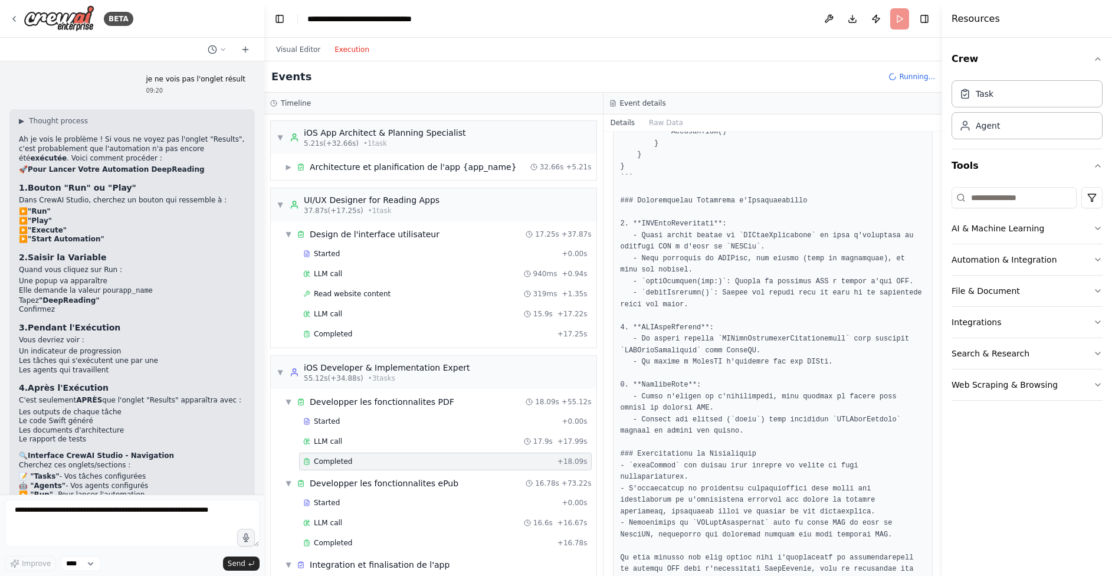
click at [345, 53] on button "Execution" at bounding box center [351, 49] width 49 height 14
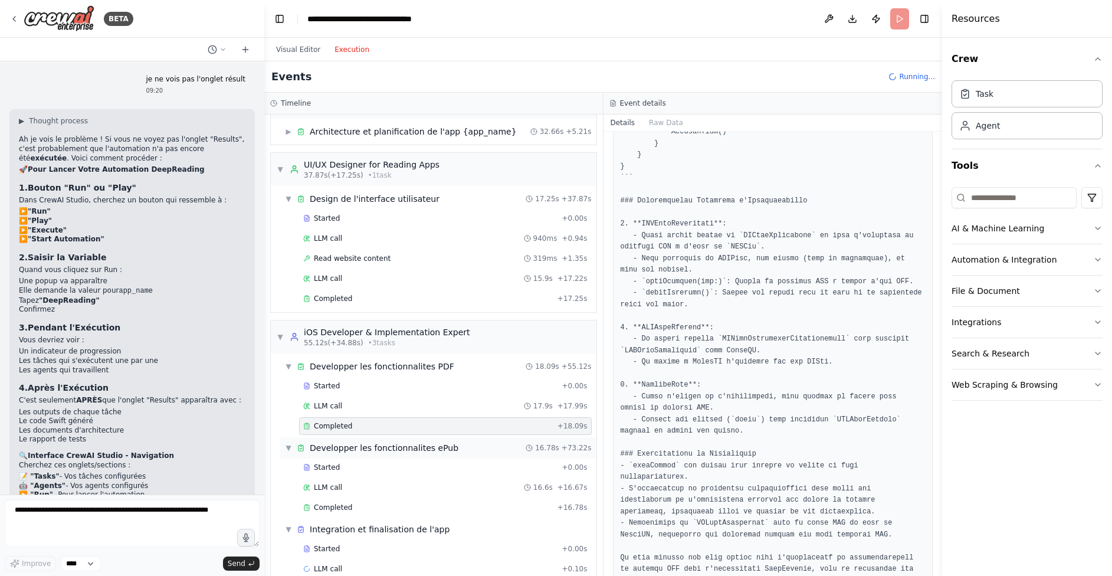
scroll to position [42, 0]
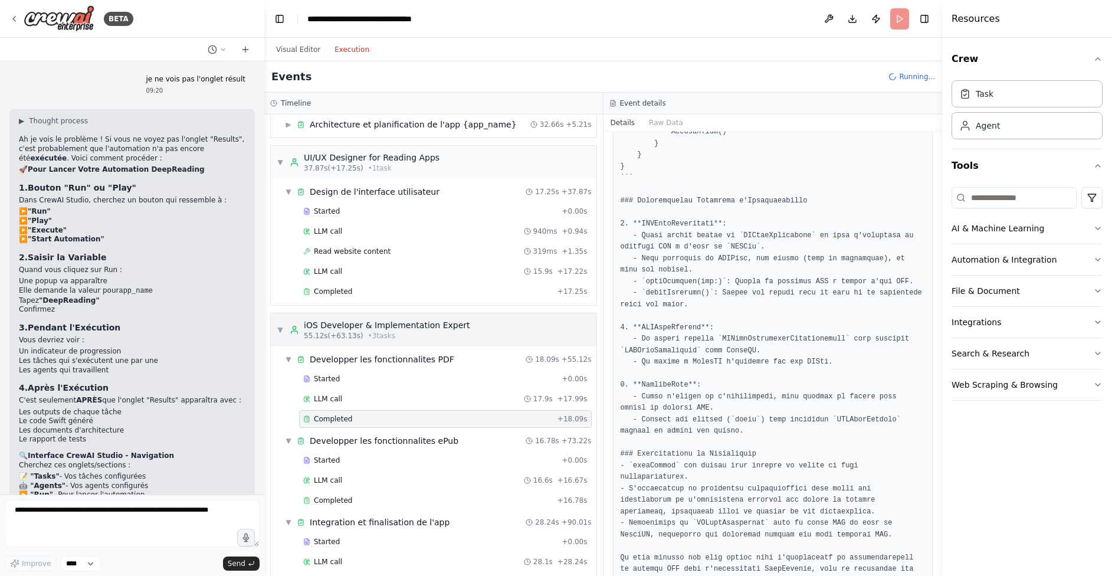
click at [281, 326] on span "▼" at bounding box center [280, 329] width 7 height 9
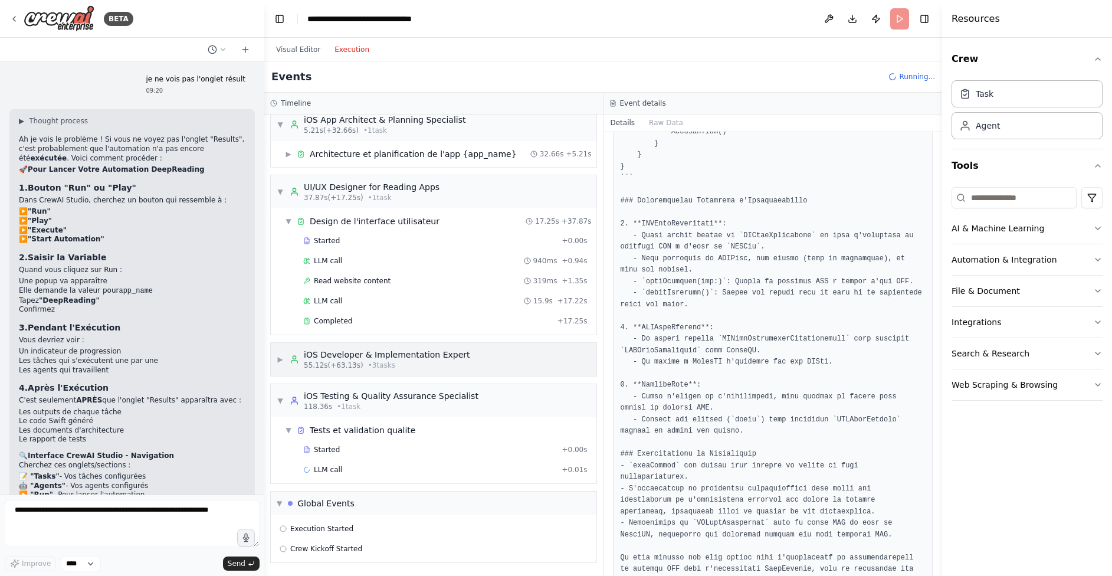
scroll to position [13, 0]
click at [282, 397] on span "▼" at bounding box center [280, 400] width 7 height 9
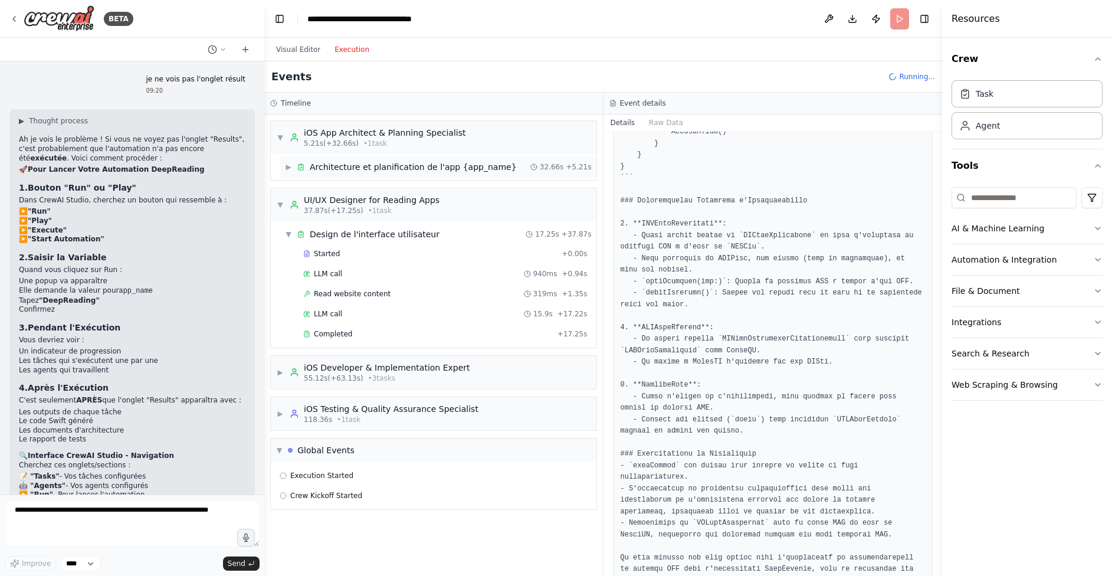
click at [288, 169] on span "▶" at bounding box center [288, 166] width 7 height 9
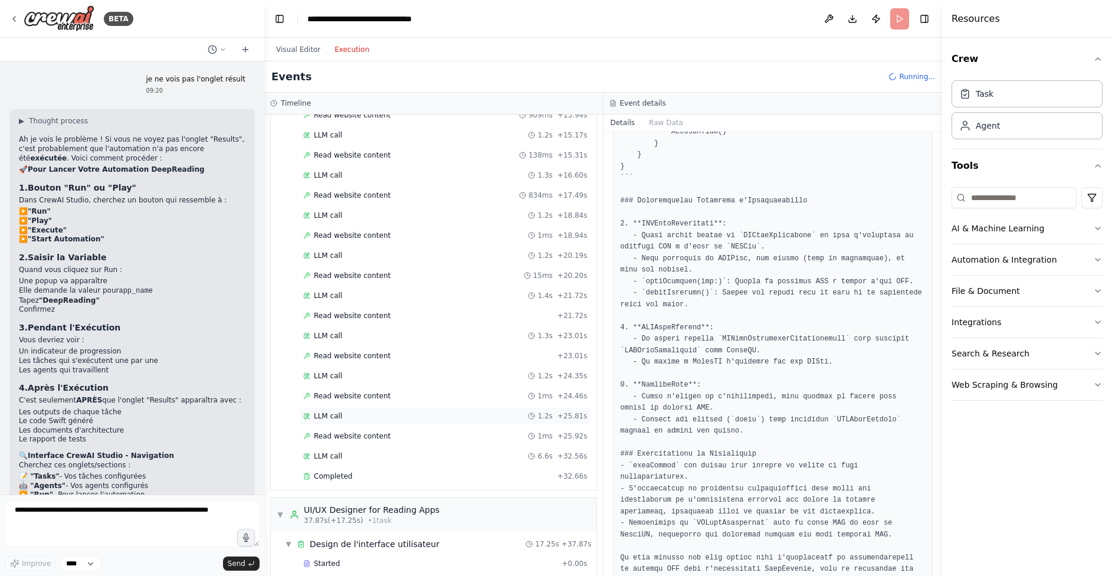
scroll to position [393, 0]
click at [374, 472] on div "Completed" at bounding box center [427, 475] width 249 height 9
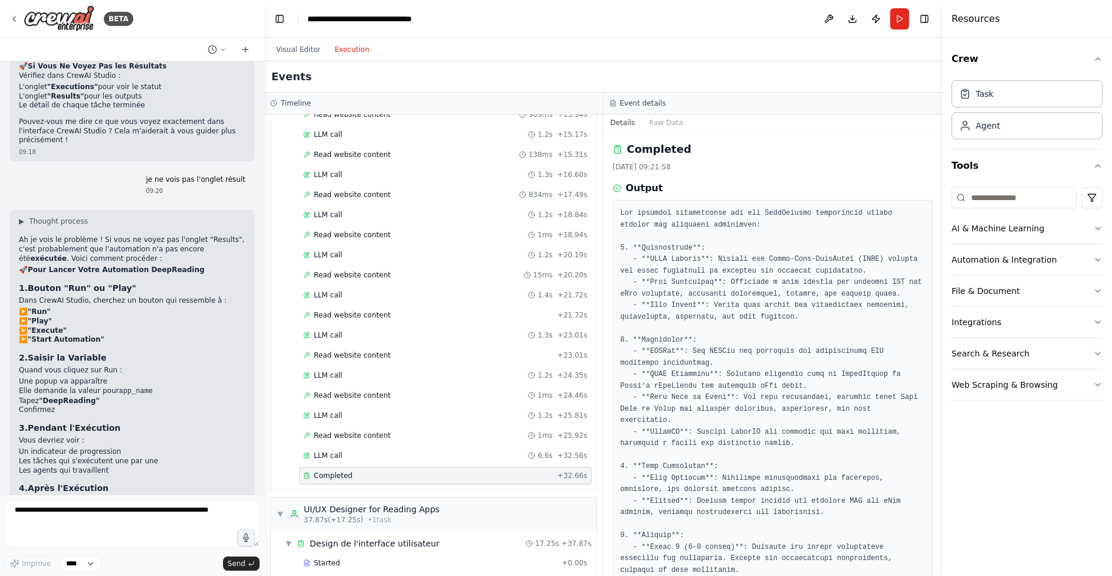
scroll to position [2196, 0]
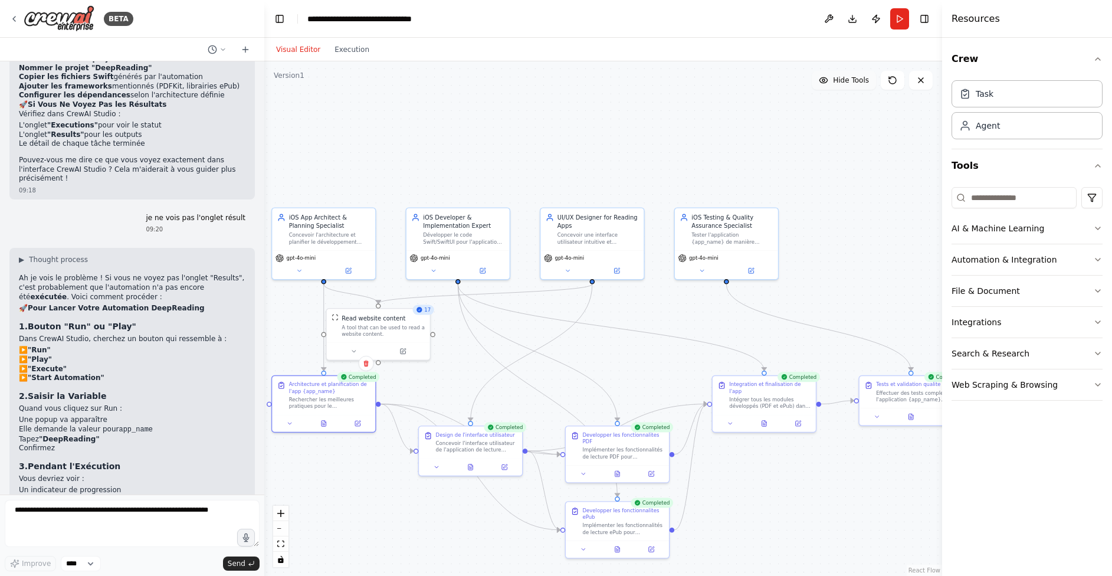
click at [294, 49] on button "Visual Editor" at bounding box center [298, 49] width 58 height 14
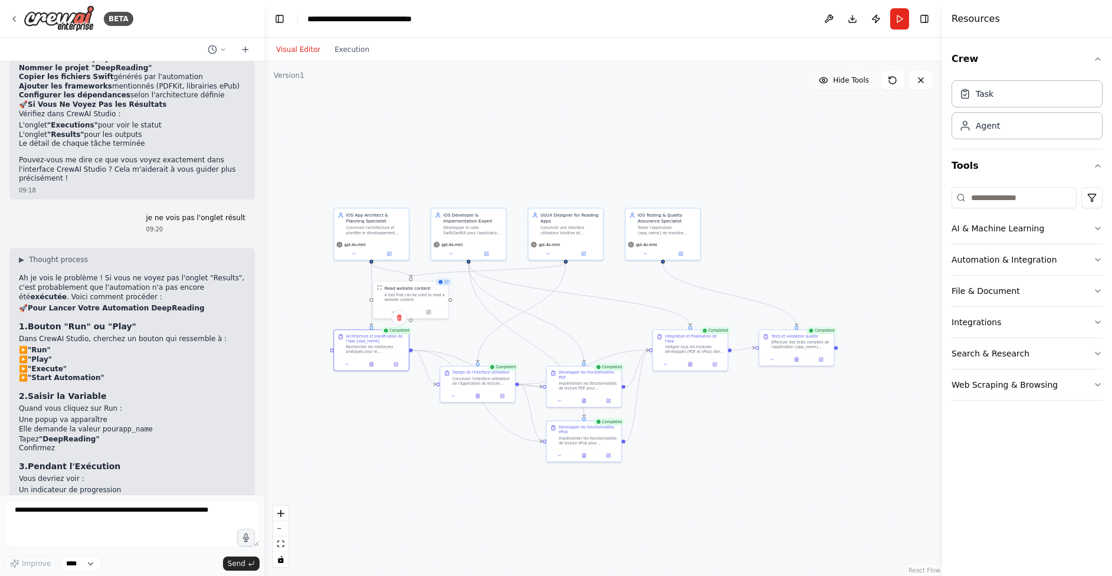
drag, startPoint x: 849, startPoint y: 457, endPoint x: 751, endPoint y: 419, distance: 105.1
click at [751, 418] on div ".deletable-edge-delete-btn { width: 20px; height: 20px; border: 0px solid #ffff…" at bounding box center [603, 318] width 678 height 514
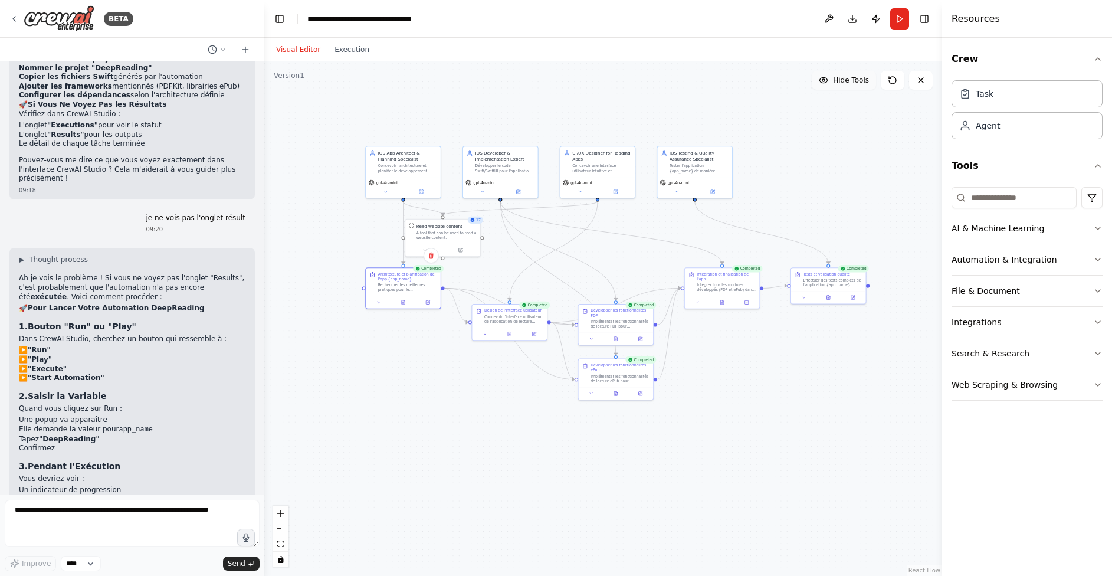
drag, startPoint x: 766, startPoint y: 257, endPoint x: 806, endPoint y: 203, distance: 67.0
click at [806, 203] on div ".deletable-edge-delete-btn { width: 20px; height: 20px; border: 0px solid #ffff…" at bounding box center [603, 318] width 678 height 514
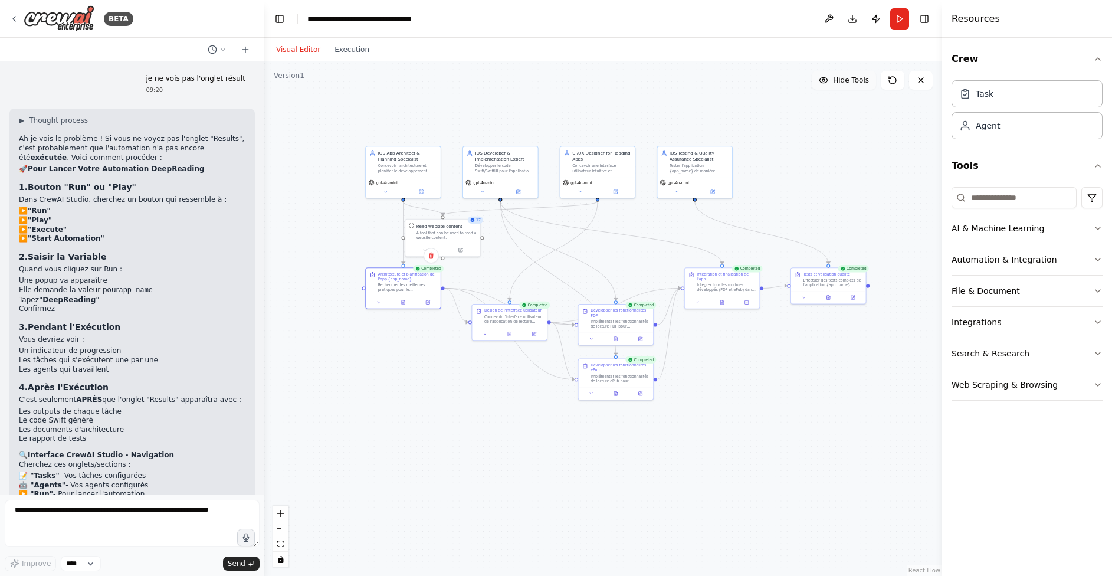
scroll to position [2335, 0]
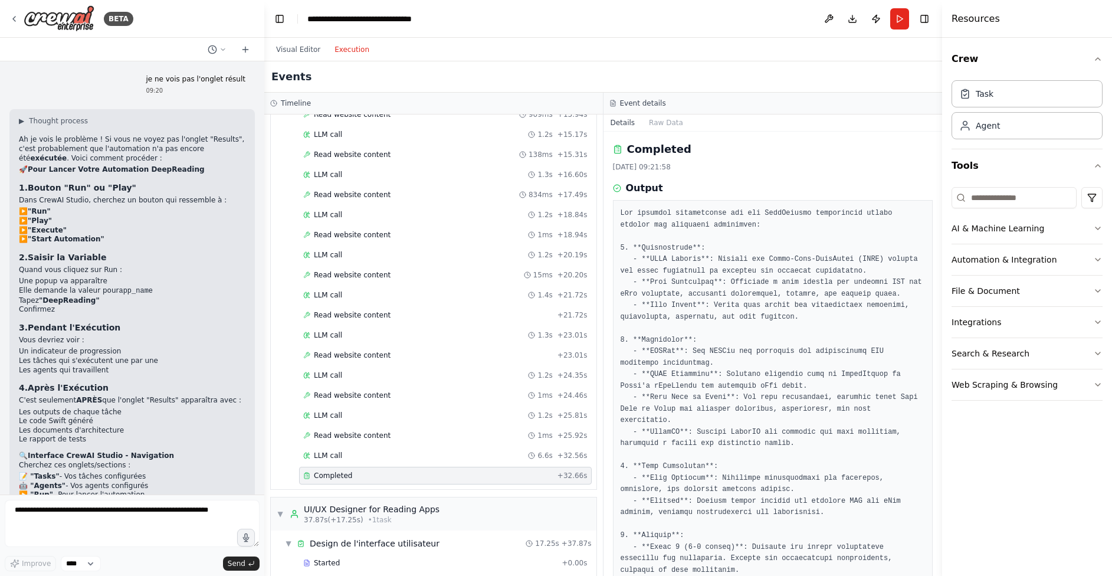
click at [361, 52] on button "Execution" at bounding box center [351, 49] width 49 height 14
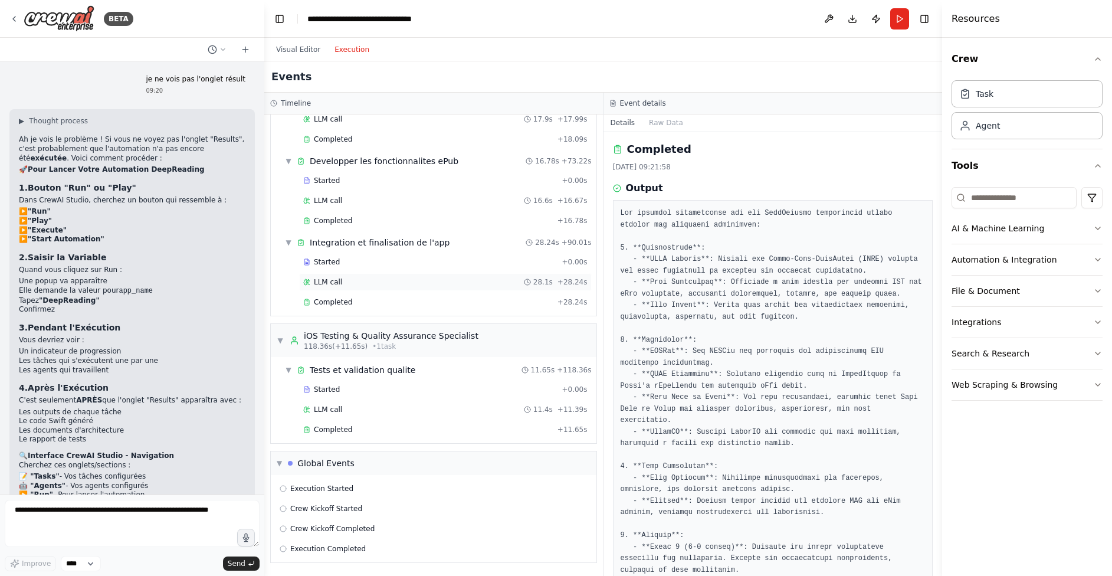
scroll to position [1024, 0]
click at [390, 545] on div "Execution Completed" at bounding box center [434, 548] width 308 height 9
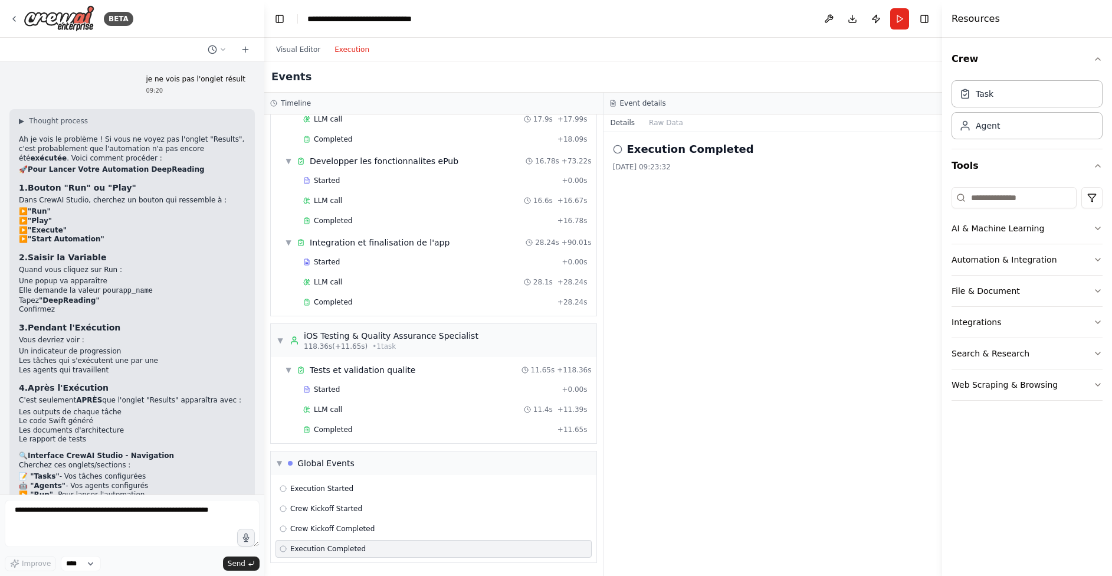
click at [619, 148] on icon at bounding box center [617, 148] width 9 height 9
click at [656, 122] on button "Raw Data" at bounding box center [666, 122] width 48 height 17
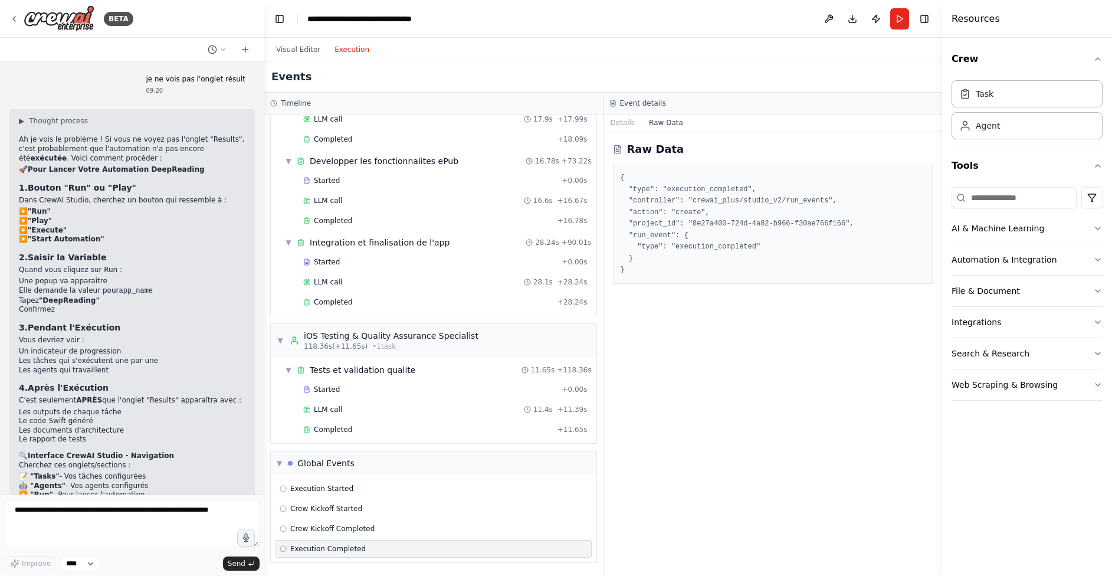
click at [656, 122] on button "Raw Data" at bounding box center [666, 122] width 48 height 17
click at [619, 123] on button "Details" at bounding box center [622, 122] width 39 height 17
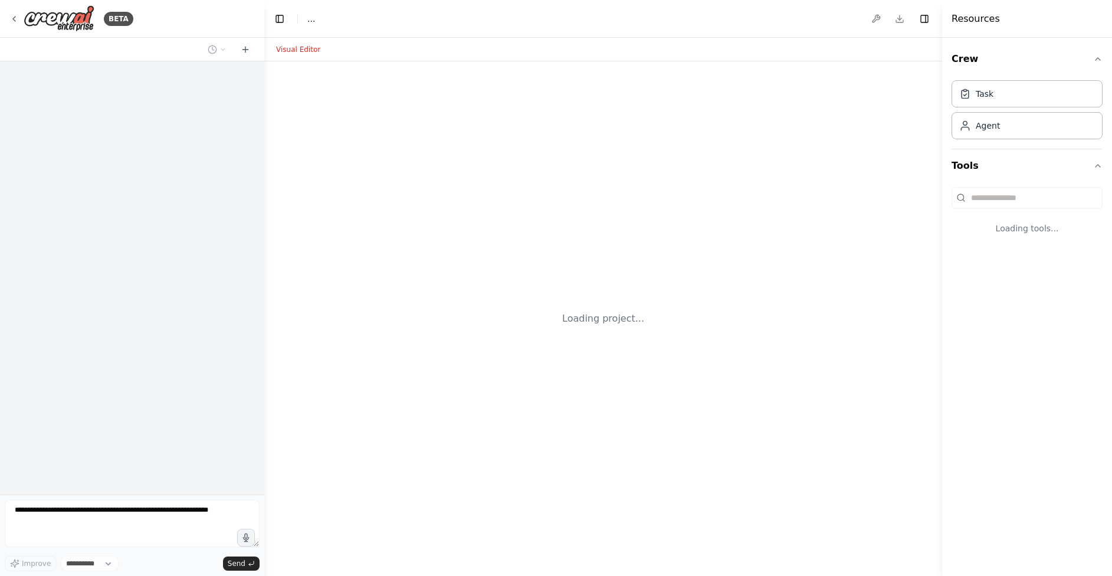
select select "****"
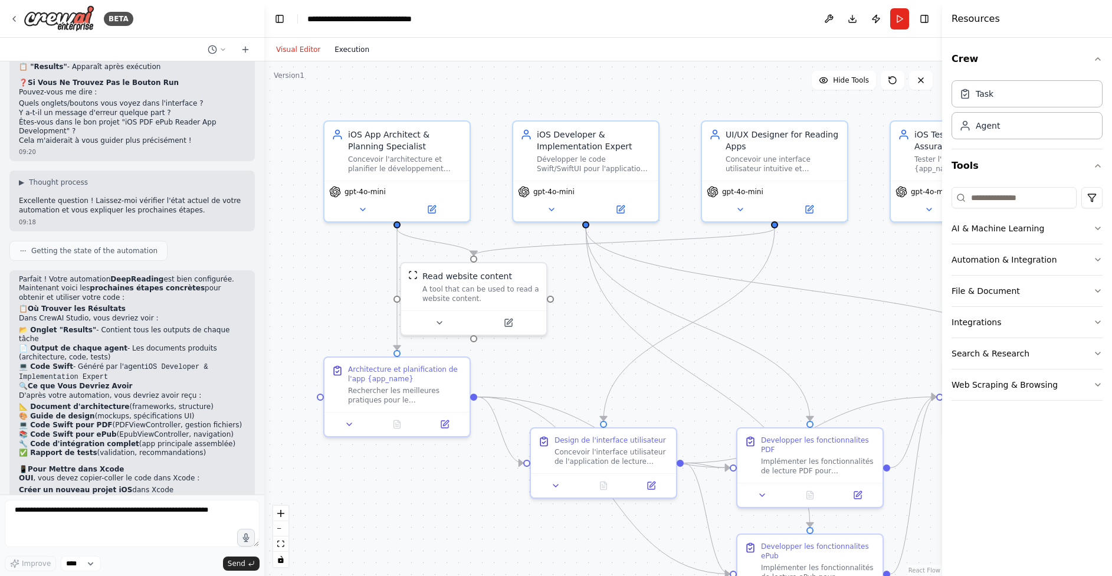
click at [366, 47] on button "Execution" at bounding box center [351, 49] width 49 height 14
click at [310, 44] on button "Visual Editor" at bounding box center [298, 49] width 58 height 14
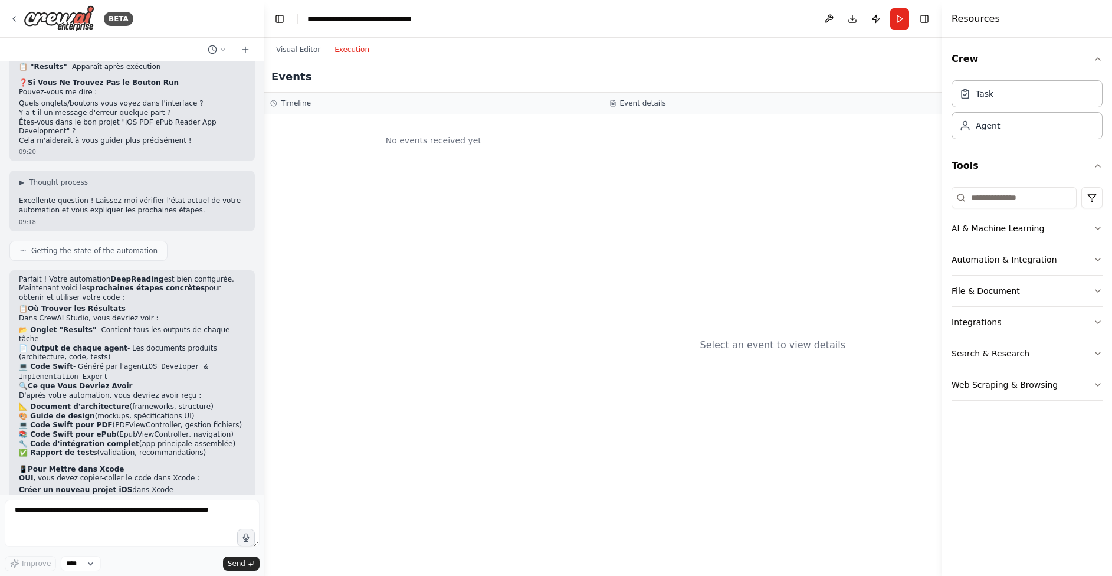
click at [354, 51] on button "Execution" at bounding box center [351, 49] width 49 height 14
click at [630, 91] on div "Events" at bounding box center [603, 76] width 678 height 31
click at [630, 97] on div "Event details" at bounding box center [772, 104] width 339 height 22
click at [295, 103] on h3 "Timeline" at bounding box center [296, 102] width 30 height 9
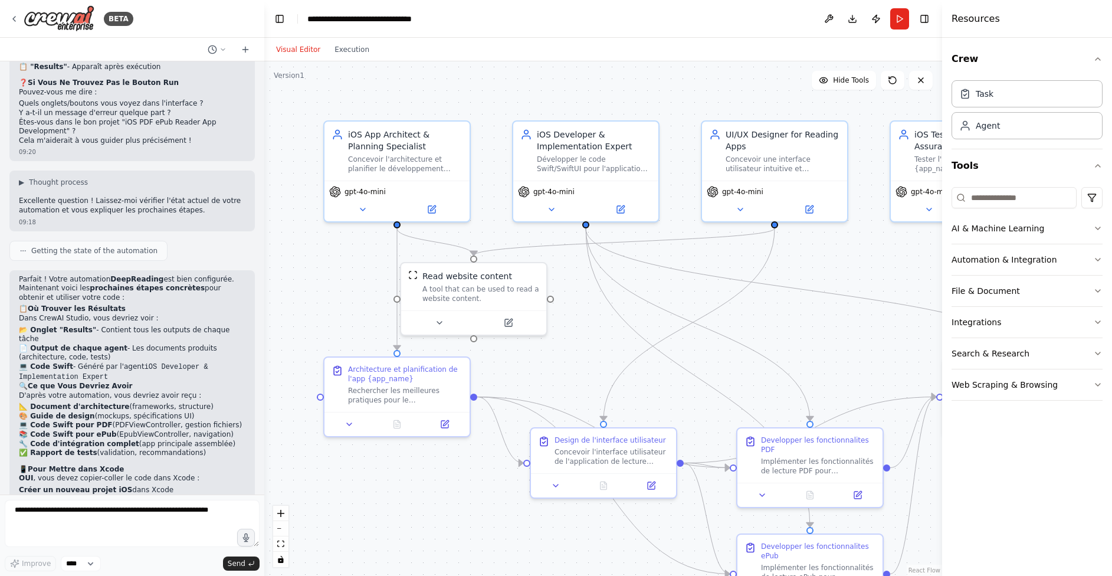
click at [287, 46] on button "Visual Editor" at bounding box center [298, 49] width 58 height 14
click at [415, 379] on div "Architecture et planification de l'app {app_name}" at bounding box center [405, 371] width 114 height 19
click at [351, 424] on icon at bounding box center [348, 421] width 9 height 9
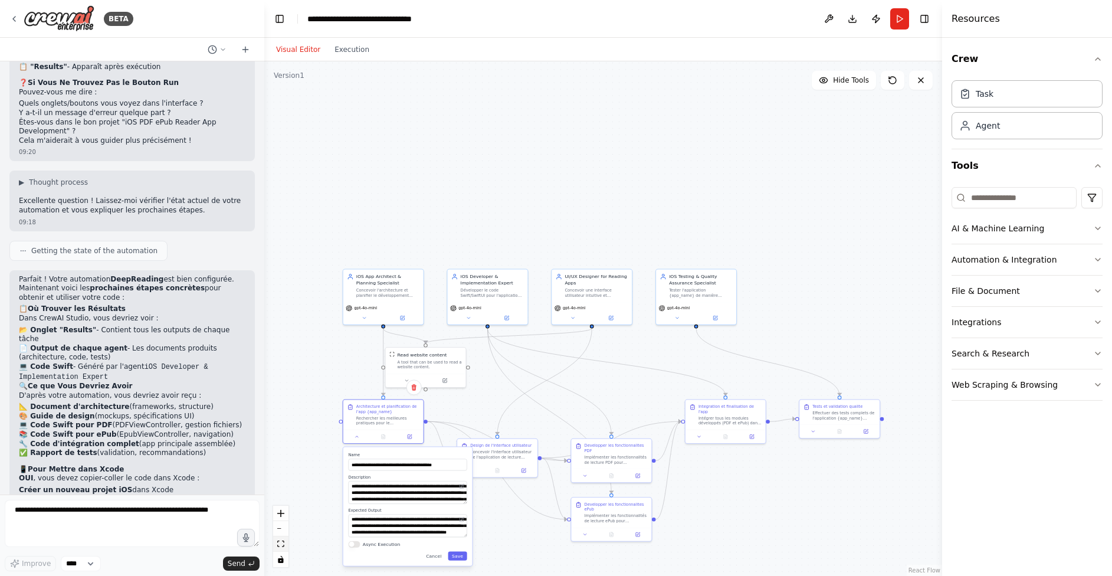
click at [283, 545] on icon "fit view" at bounding box center [280, 543] width 7 height 6
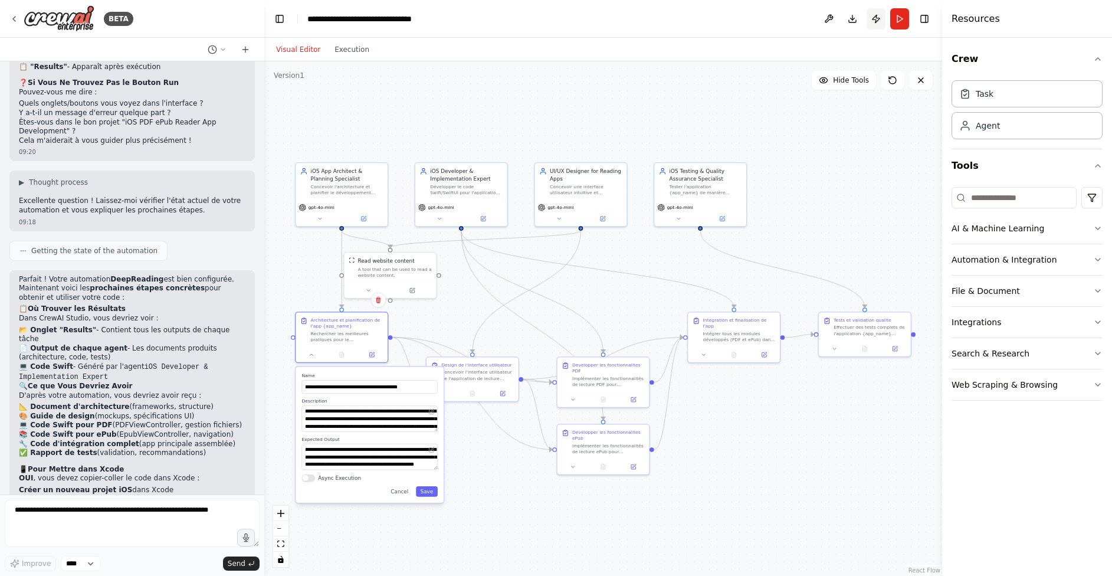
click at [879, 15] on button "Publish" at bounding box center [875, 18] width 19 height 21
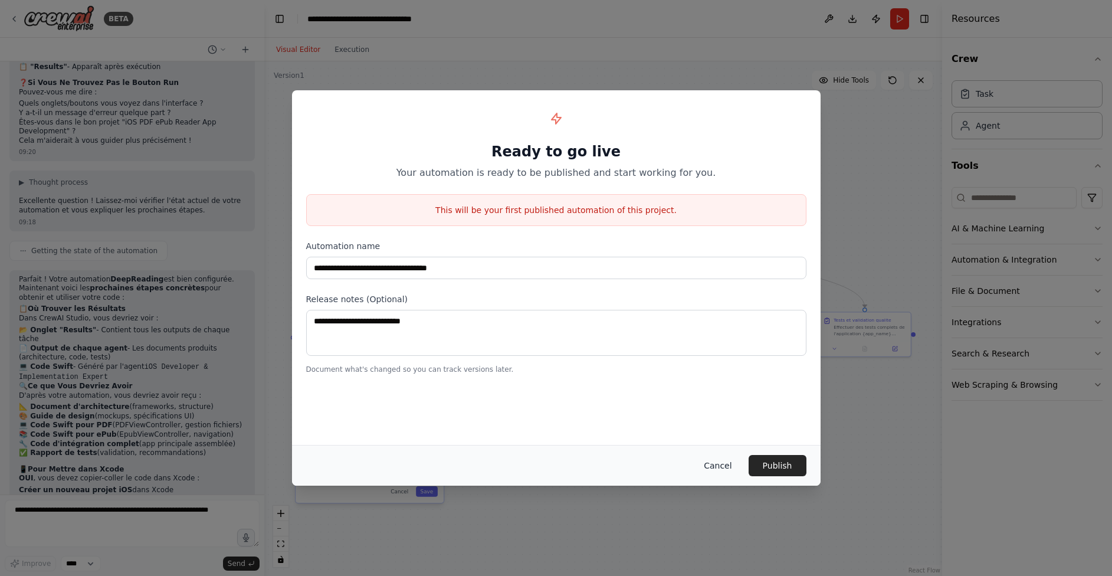
click at [720, 470] on button "Cancel" at bounding box center [717, 465] width 47 height 21
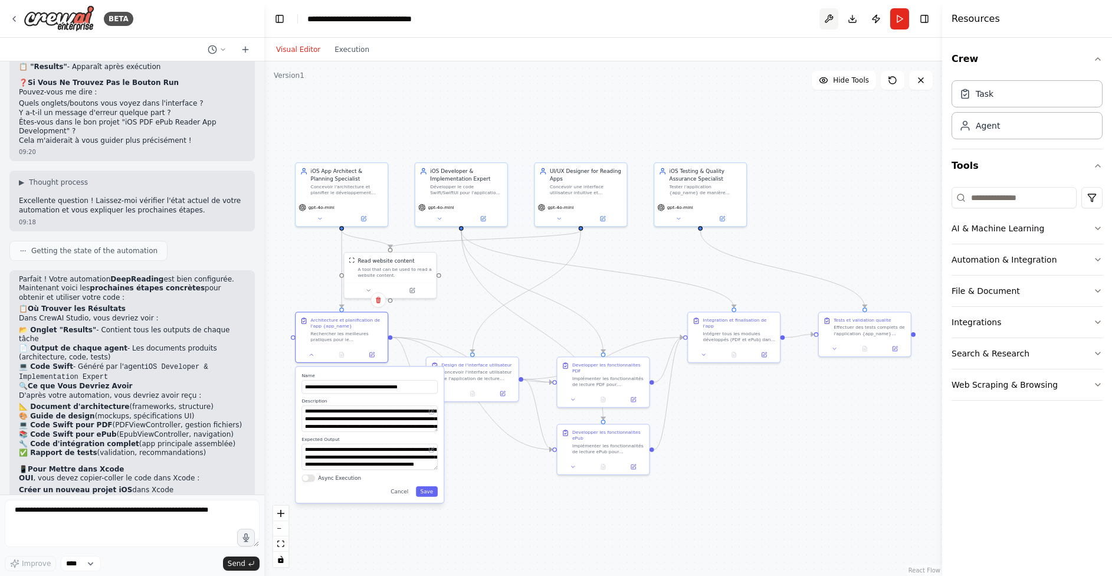
click at [823, 20] on button at bounding box center [828, 18] width 19 height 21
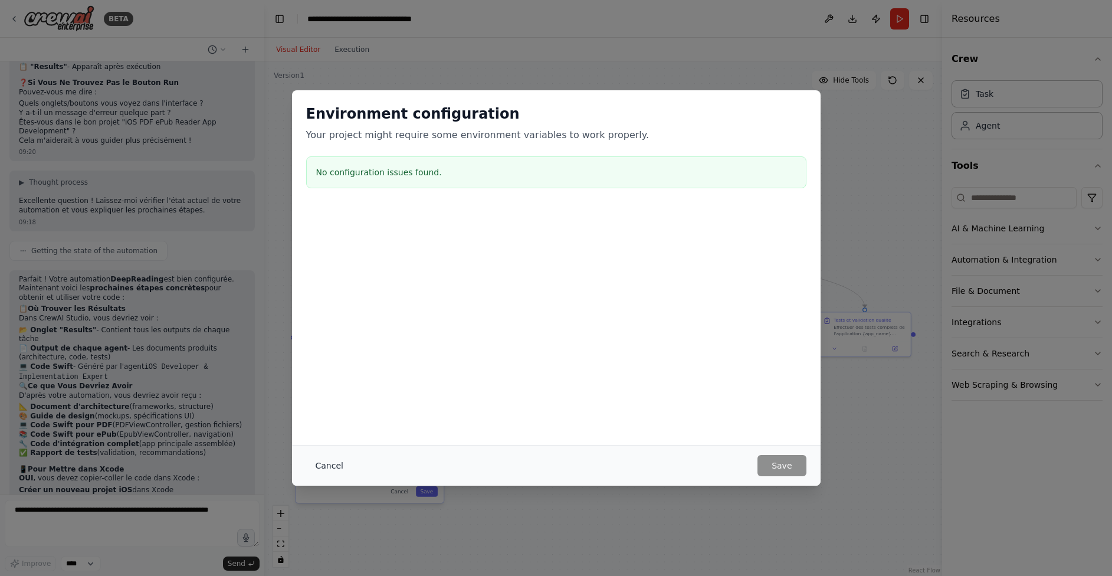
click at [327, 464] on button "Cancel" at bounding box center [329, 465] width 47 height 21
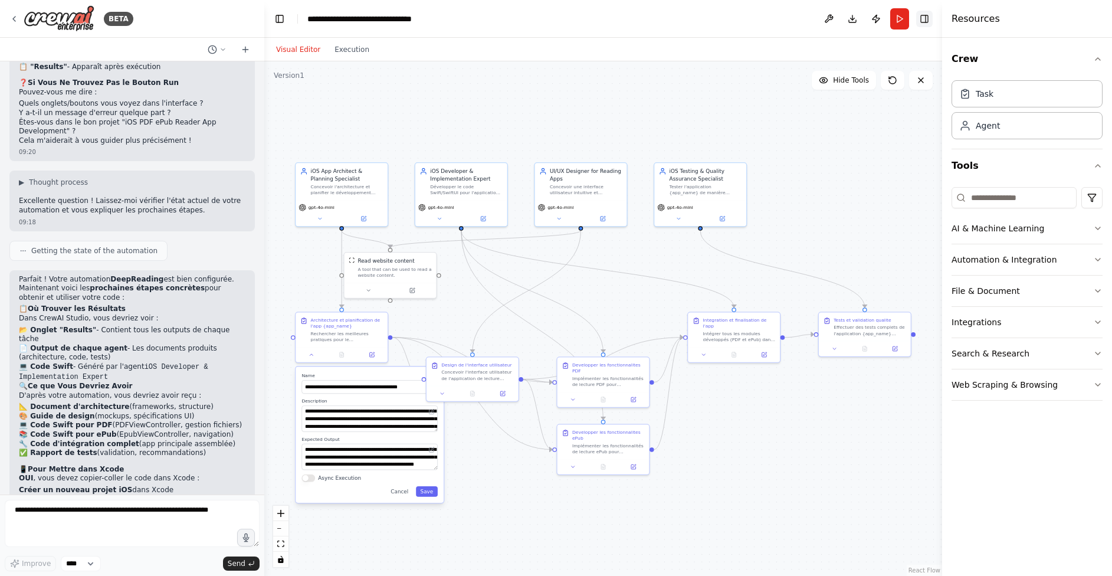
click at [929, 20] on button "Toggle Right Sidebar" at bounding box center [924, 19] width 17 height 17
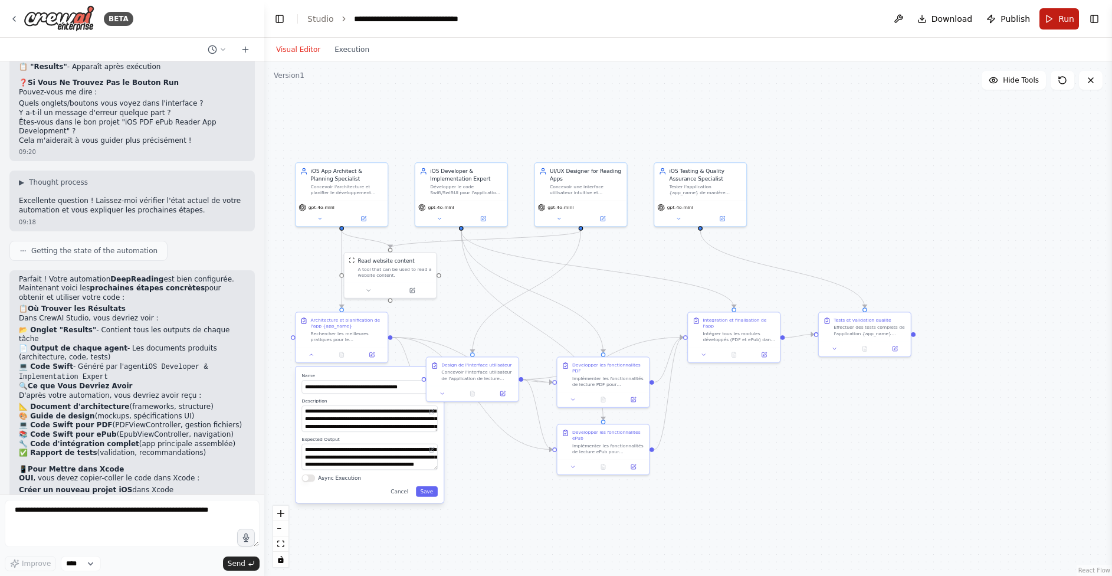
click at [1061, 24] on span "Run" at bounding box center [1066, 19] width 16 height 12
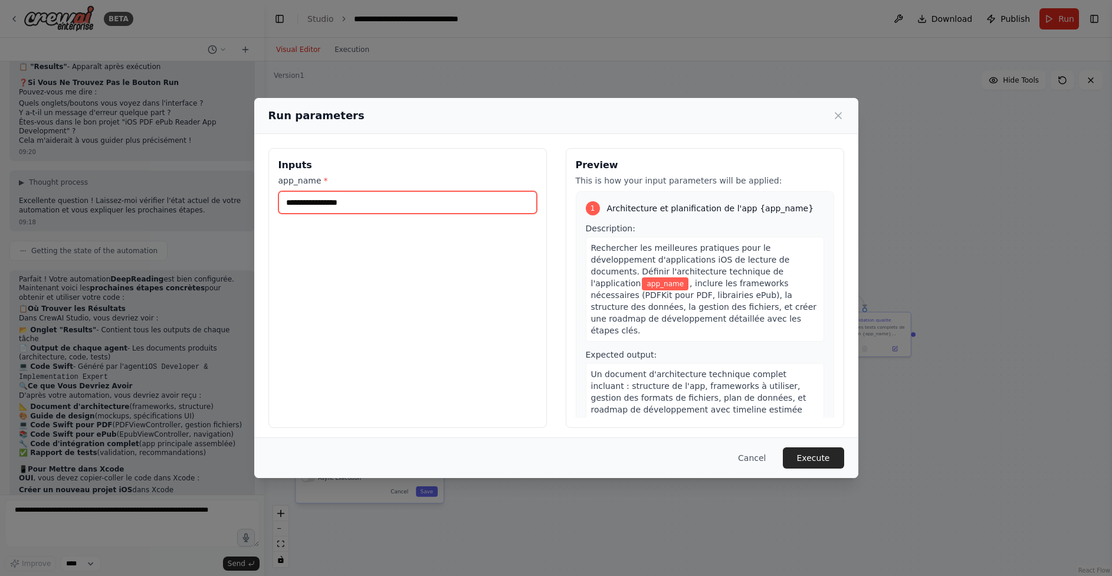
click at [432, 203] on input "app_name *" at bounding box center [407, 202] width 258 height 22
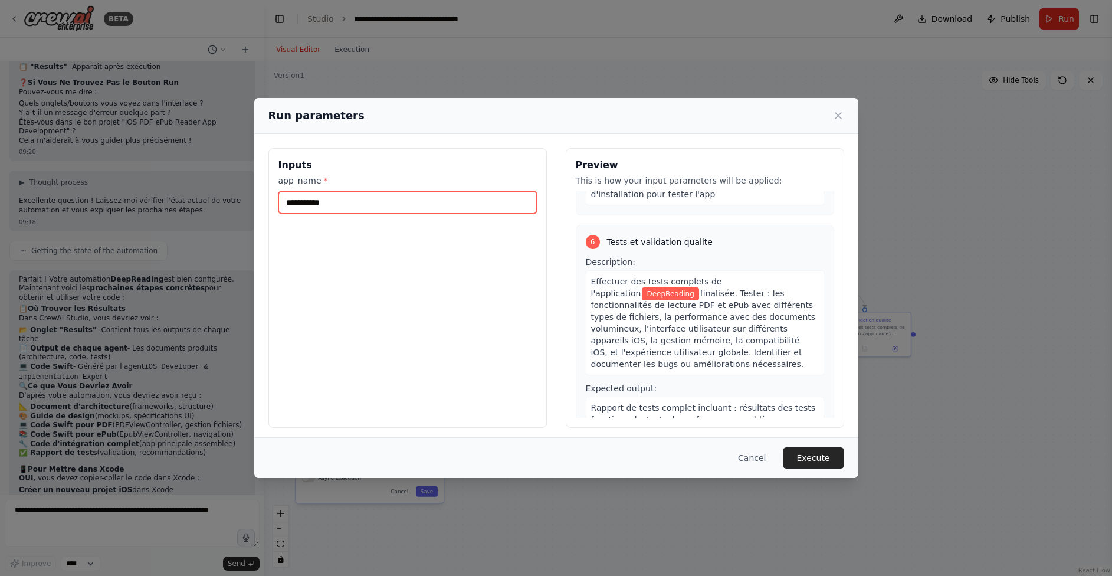
scroll to position [1198, 0]
type input "**********"
click at [807, 458] on button "Execute" at bounding box center [813, 457] width 61 height 21
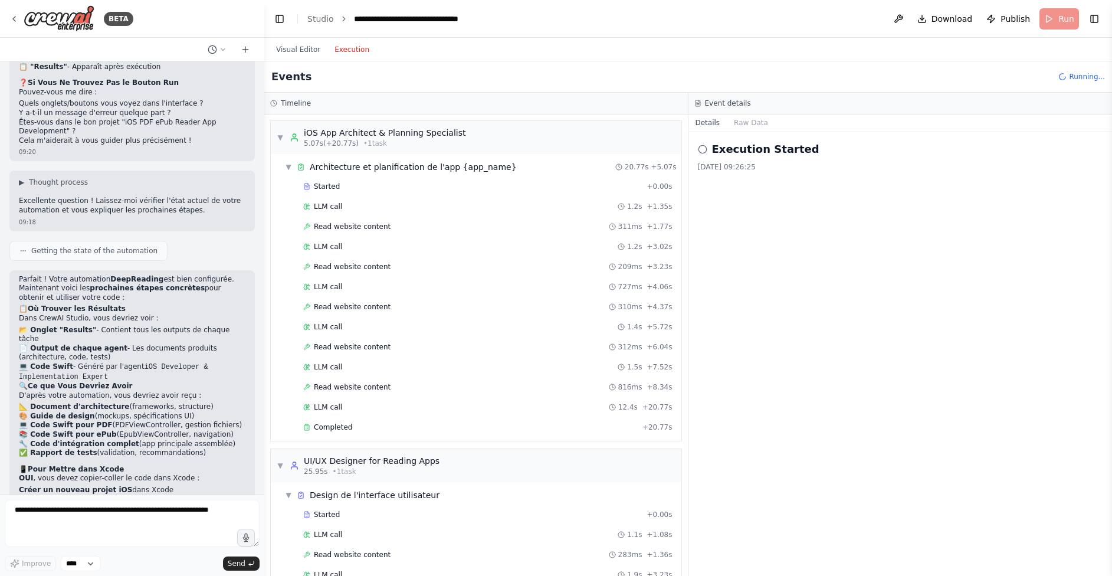
click at [358, 43] on button "Execution" at bounding box center [351, 49] width 49 height 14
click at [281, 139] on span "▼" at bounding box center [280, 137] width 7 height 9
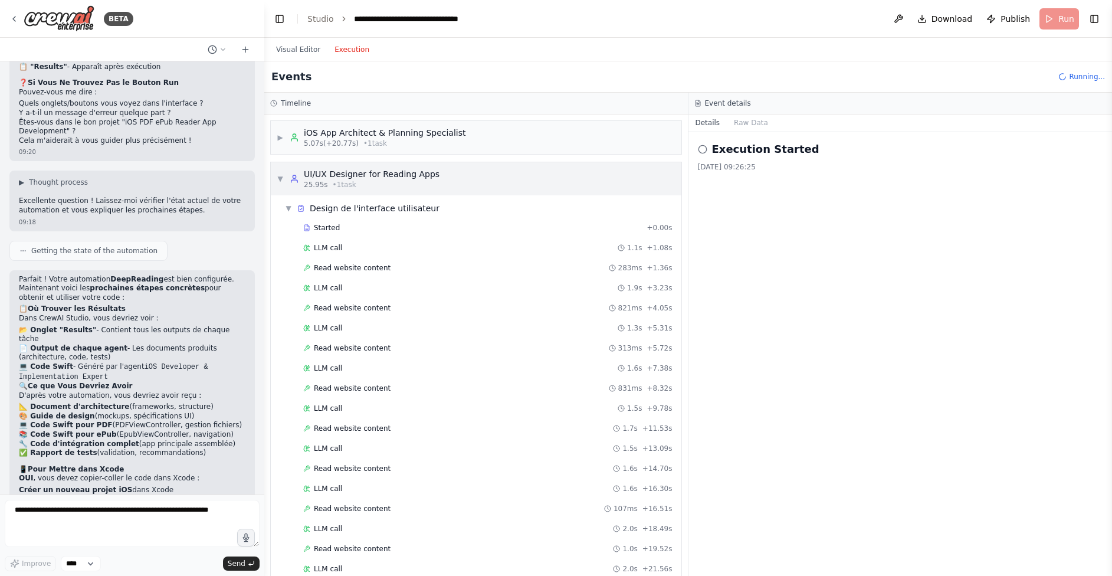
click at [283, 183] on div "▼ UI/UX Designer for Reading Apps 25.95s • 1 task" at bounding box center [358, 178] width 163 height 21
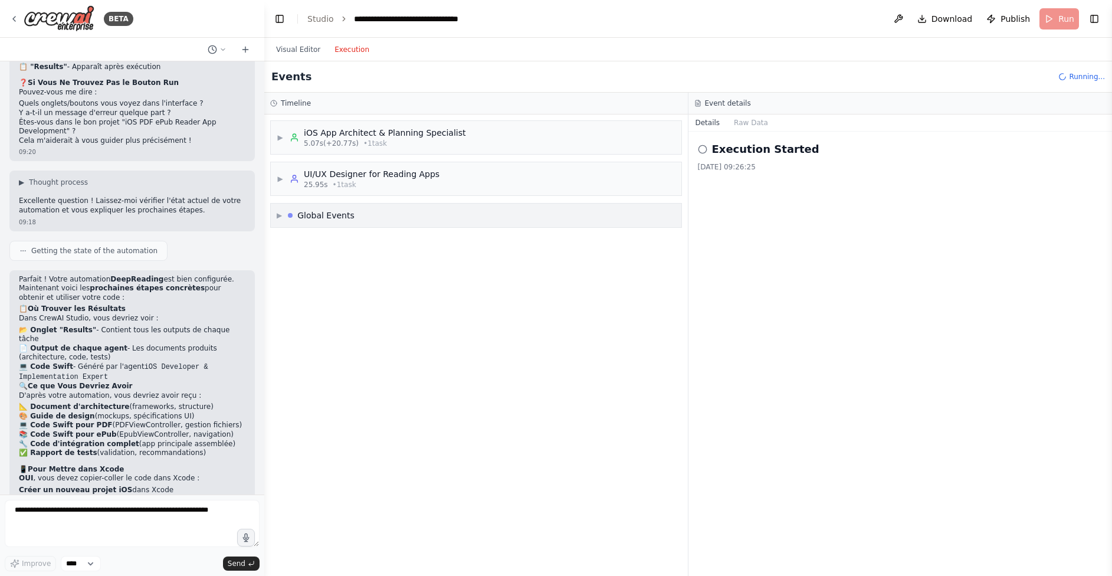
click at [277, 216] on span "▶" at bounding box center [279, 215] width 5 height 9
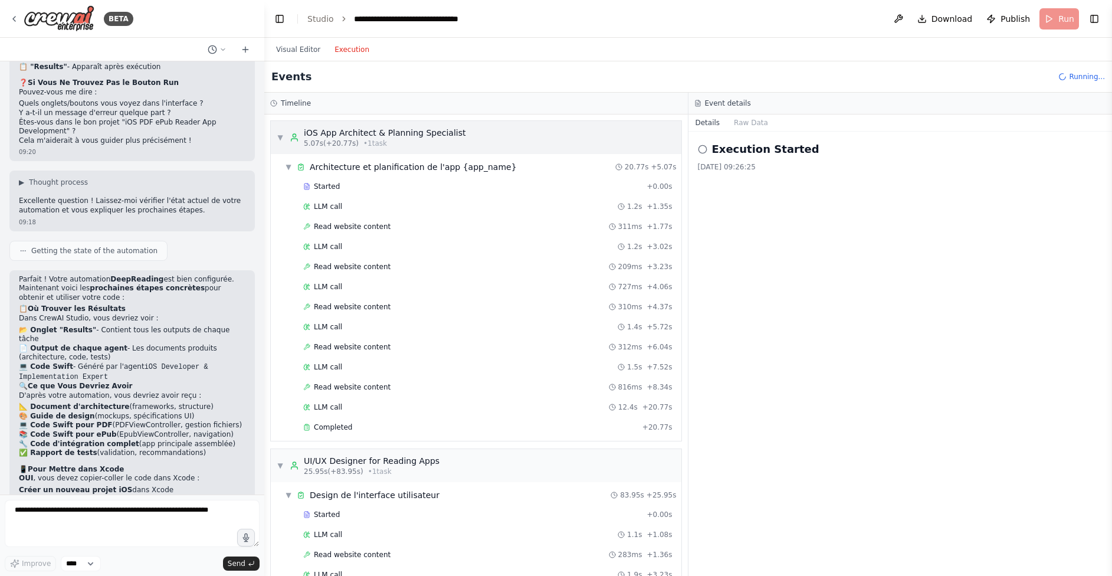
click at [282, 141] on span "▼" at bounding box center [280, 137] width 7 height 9
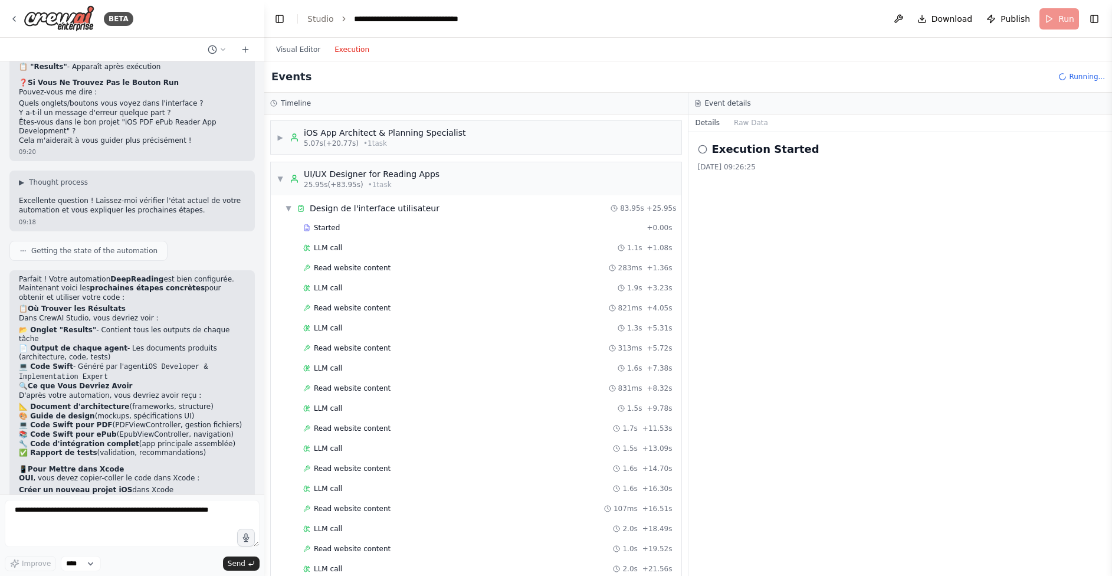
click at [398, 50] on div "Visual Editor Execution" at bounding box center [687, 50] width 847 height 24
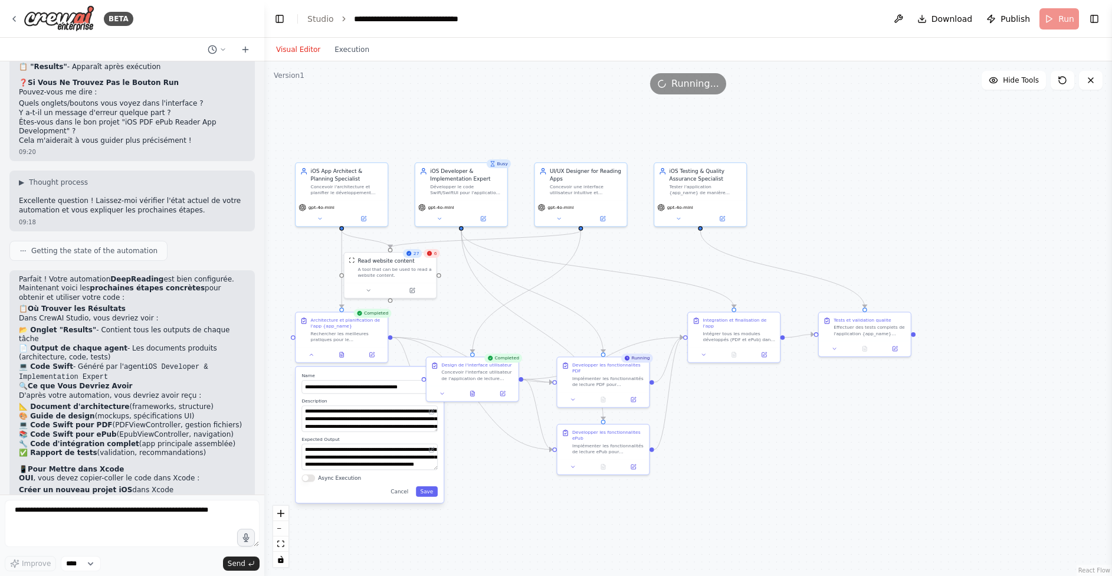
click at [304, 48] on button "Visual Editor" at bounding box center [298, 49] width 58 height 14
click at [948, 18] on span "Download" at bounding box center [951, 19] width 41 height 12
click at [1056, 432] on div ".deletable-edge-delete-btn { width: 20px; height: 20px; border: 0px solid #ffff…" at bounding box center [687, 318] width 847 height 514
click at [822, 453] on div ".deletable-edge-delete-btn { width: 20px; height: 20px; border: 0px solid #ffff…" at bounding box center [687, 318] width 847 height 514
click at [350, 51] on button "Execution" at bounding box center [351, 49] width 49 height 14
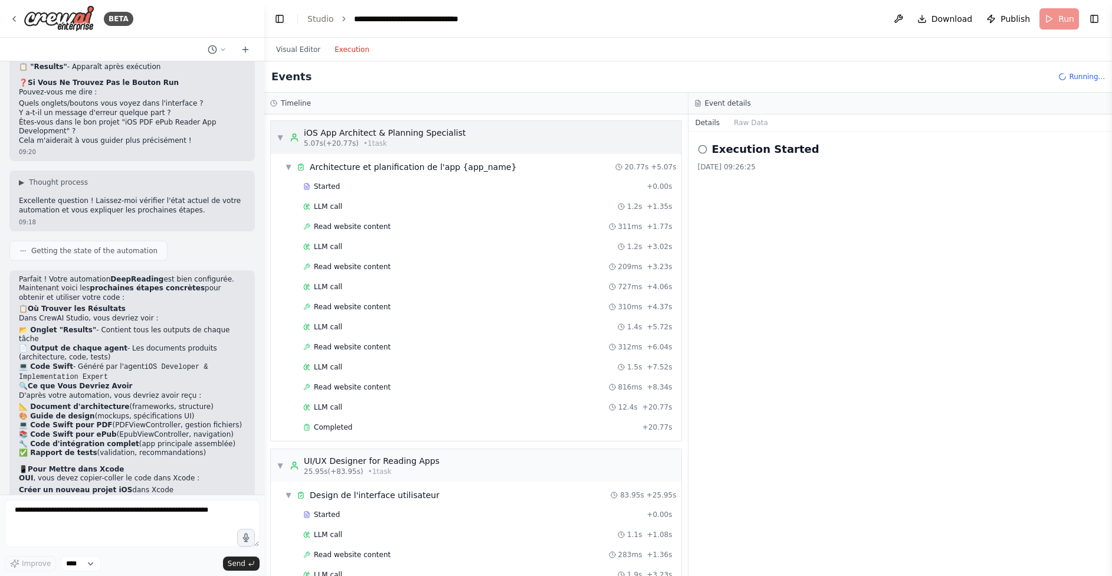
click at [279, 135] on span "▼" at bounding box center [280, 137] width 7 height 9
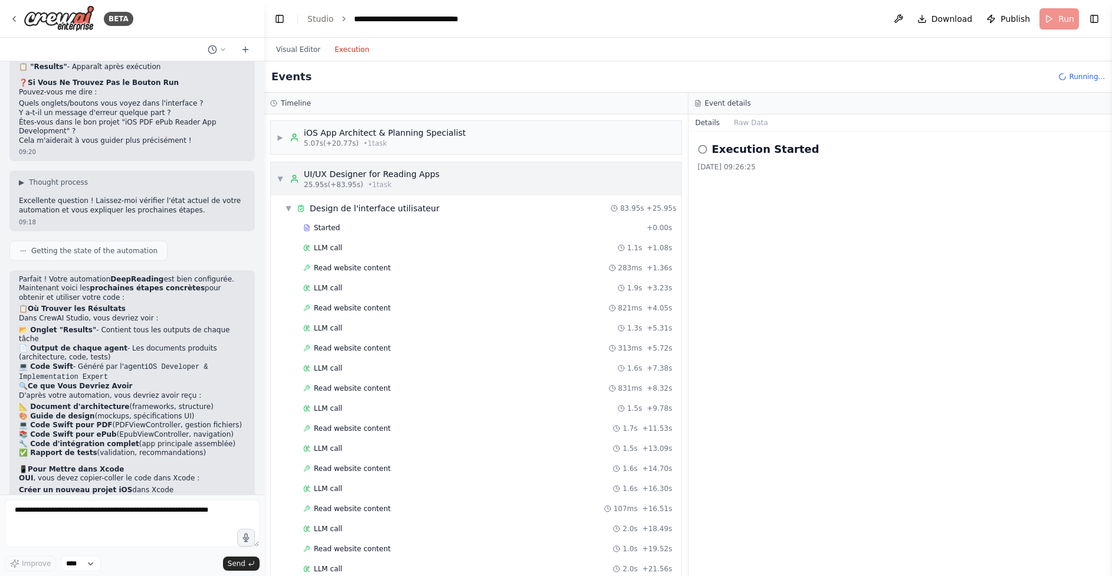
click at [281, 175] on span "▼" at bounding box center [280, 178] width 7 height 9
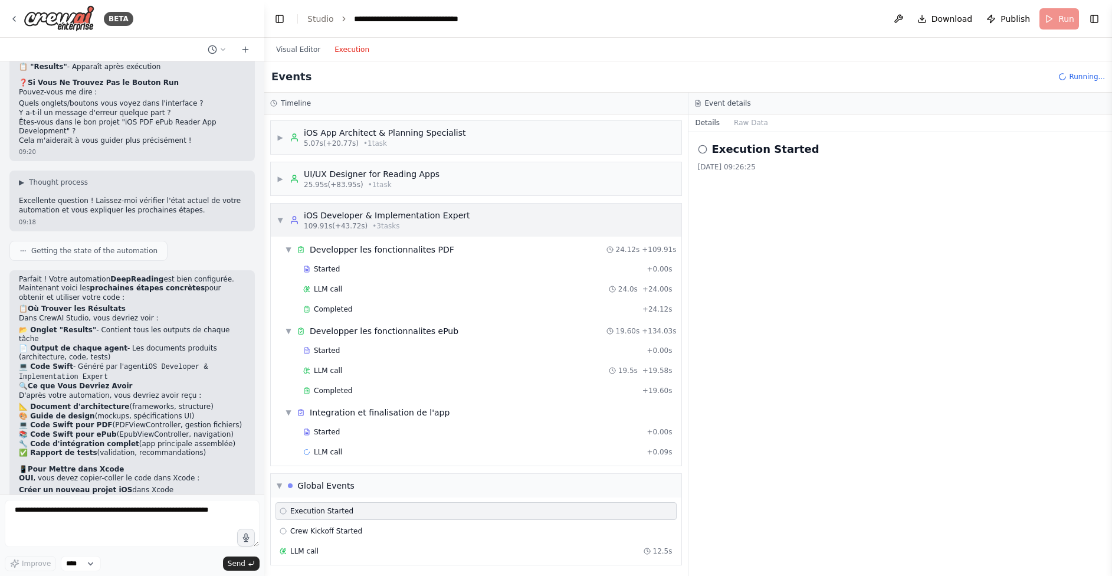
click at [282, 221] on span "▼" at bounding box center [280, 219] width 7 height 9
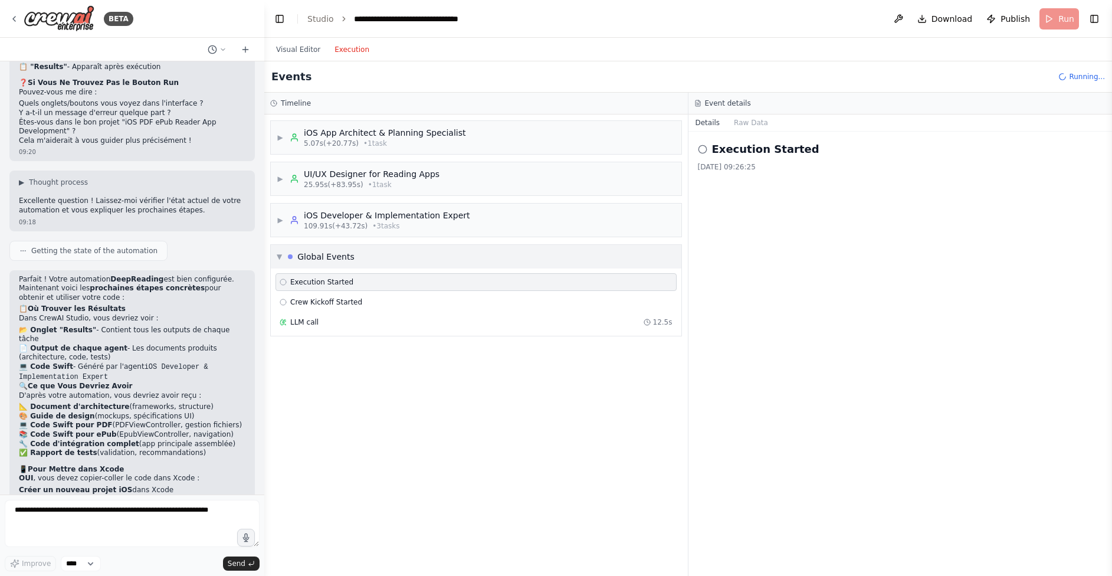
click at [278, 254] on span "▼" at bounding box center [279, 256] width 5 height 9
click at [281, 252] on span "▶" at bounding box center [279, 256] width 5 height 9
click at [281, 256] on span "▼" at bounding box center [279, 256] width 5 height 9
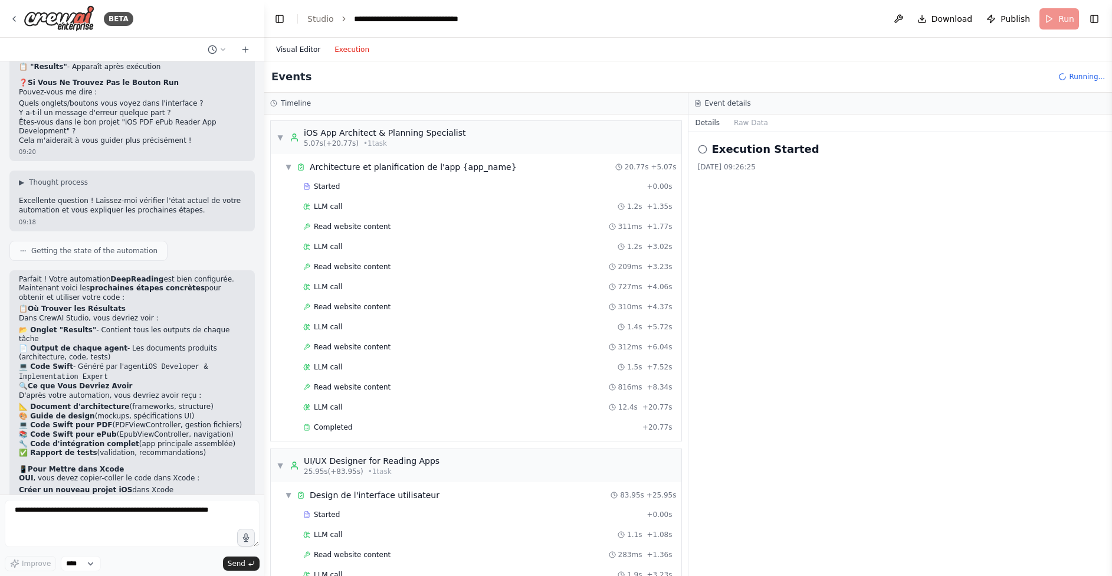
click at [292, 46] on button "Visual Editor" at bounding box center [298, 49] width 58 height 14
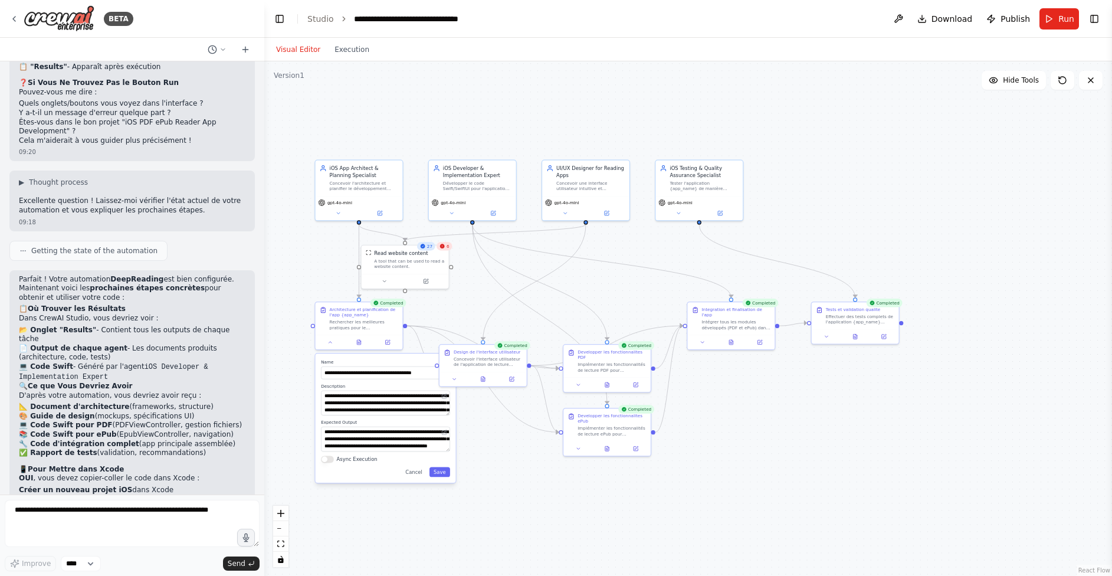
click at [894, 132] on div ".deletable-edge-delete-btn { width: 20px; height: 20px; border: 0px solid #ffff…" at bounding box center [687, 318] width 847 height 514
click at [332, 344] on button at bounding box center [330, 340] width 24 height 8
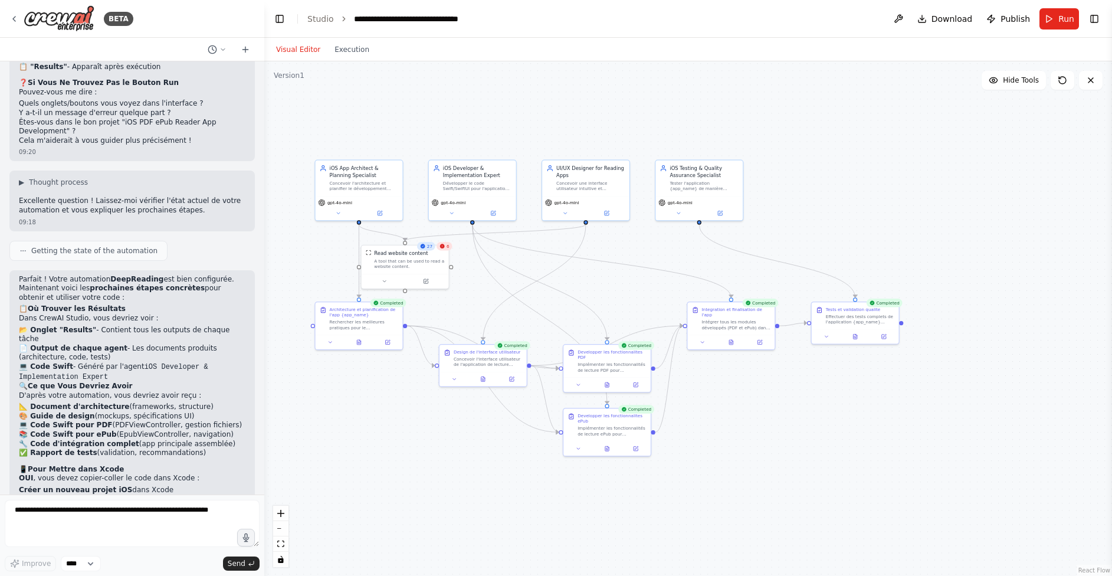
click at [444, 247] on icon at bounding box center [442, 246] width 5 height 5
click at [913, 158] on div ".deletable-edge-delete-btn { width: 20px; height: 20px; border: 0px solid #ffff…" at bounding box center [687, 318] width 847 height 514
click at [964, 20] on span "Download" at bounding box center [951, 19] width 41 height 12
click at [621, 359] on div "Developper les fonctionnalites PDF" at bounding box center [611, 352] width 69 height 11
click at [353, 51] on button "Execution" at bounding box center [351, 49] width 49 height 14
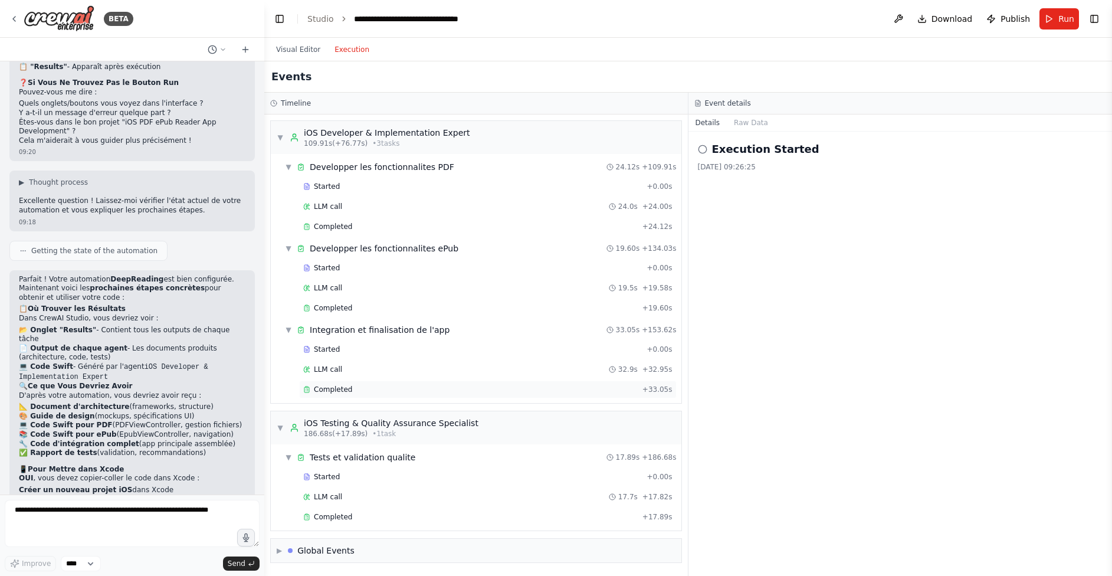
scroll to position [1518, 0]
click at [358, 390] on div "Completed" at bounding box center [470, 389] width 334 height 9
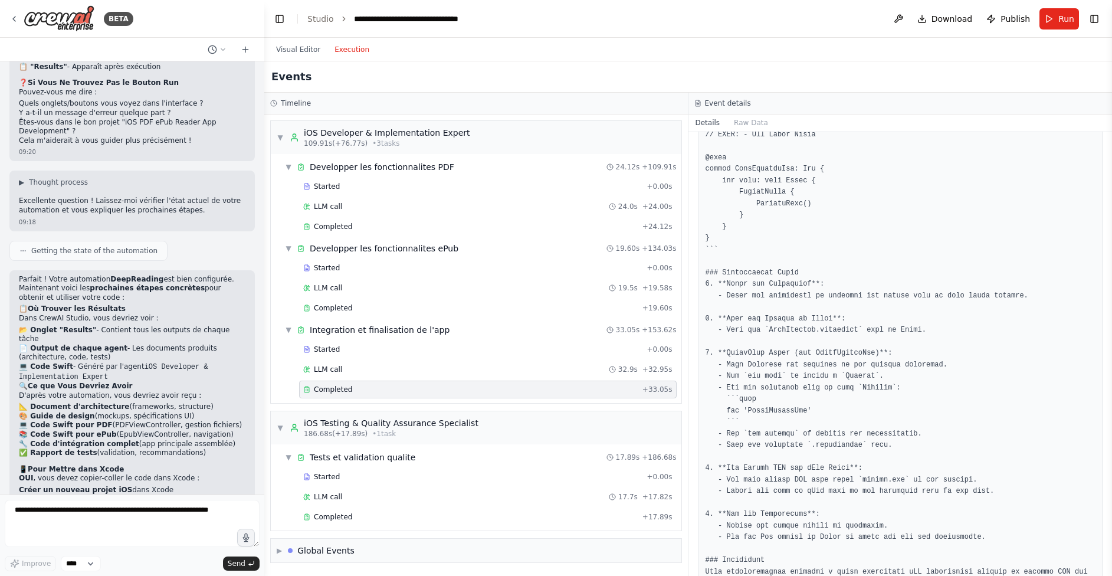
scroll to position [0, 0]
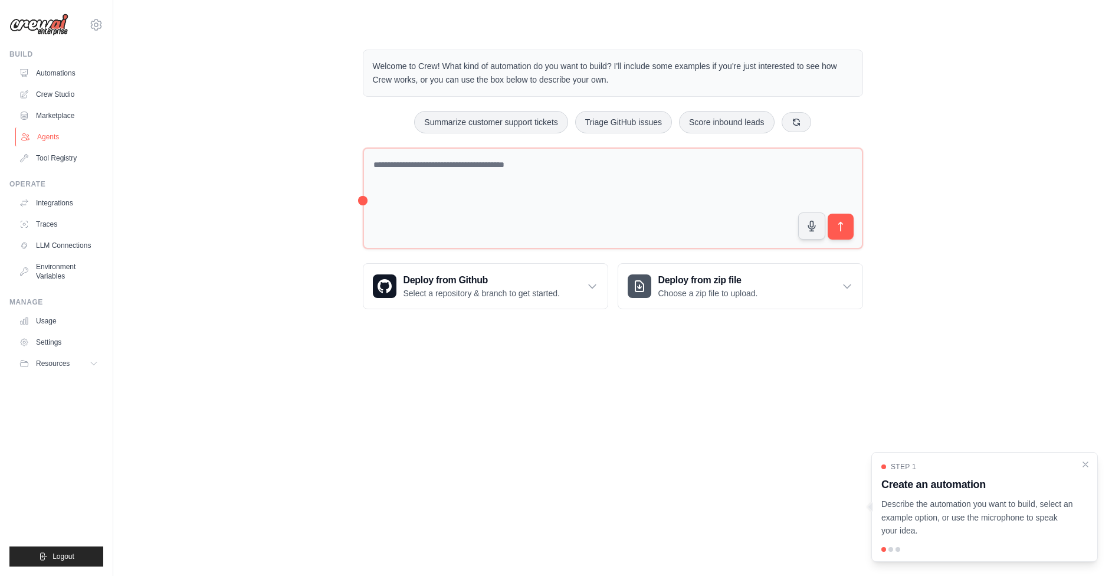
click at [74, 132] on link "Agents" at bounding box center [59, 136] width 89 height 19
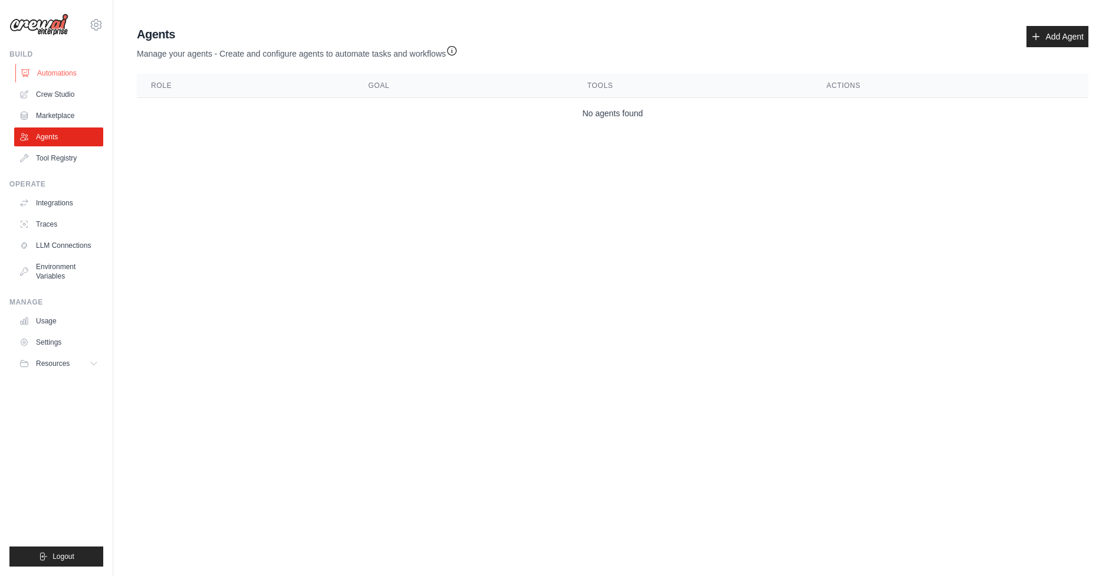
click at [72, 73] on link "Automations" at bounding box center [59, 73] width 89 height 19
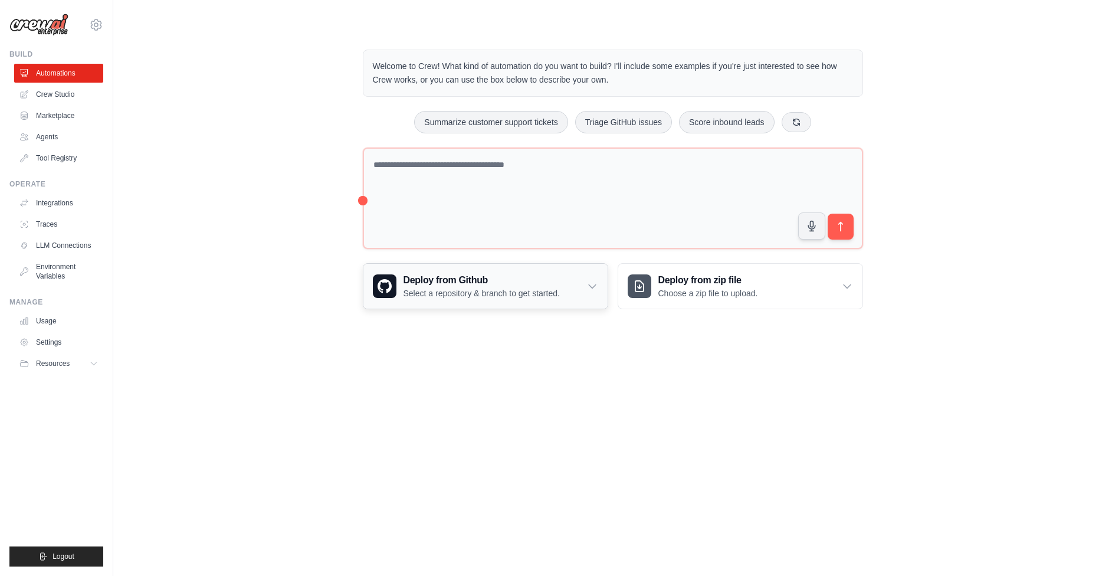
click at [419, 276] on h3 "Deploy from Github" at bounding box center [481, 280] width 156 height 14
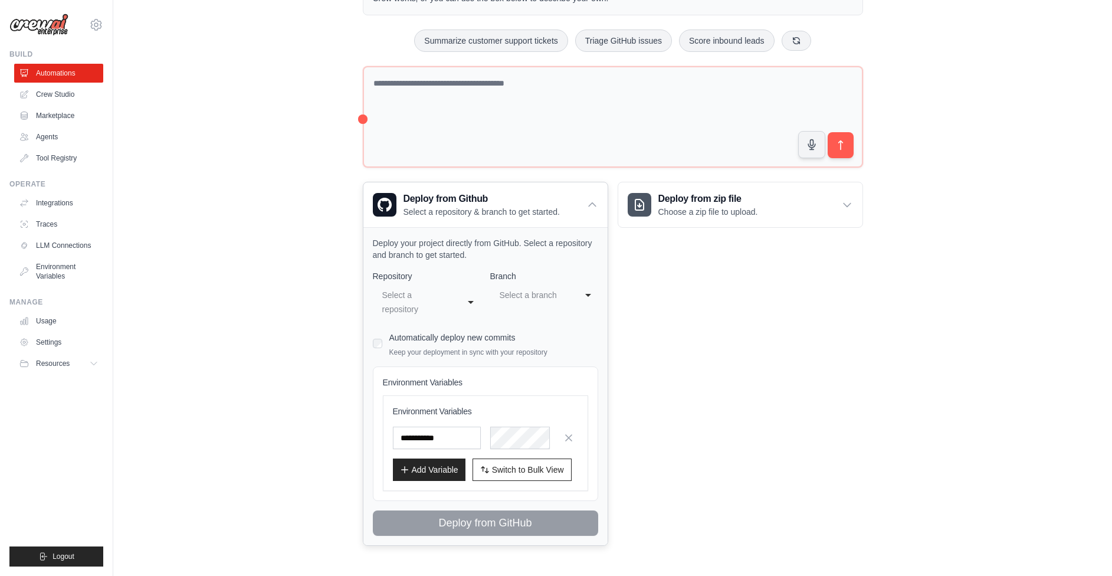
scroll to position [81, 0]
click at [469, 297] on div "**********" at bounding box center [427, 302] width 108 height 35
select select "**********"
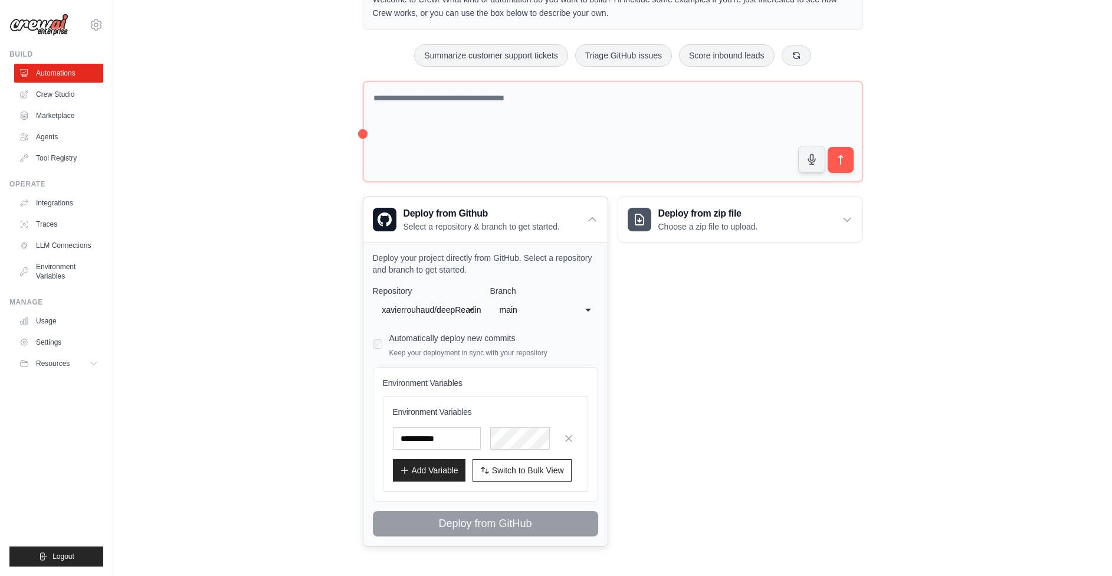
click at [416, 345] on div "Automatically deploy new commits Keep your deployment in sync with your reposit…" at bounding box center [468, 344] width 158 height 28
click at [63, 109] on link "Marketplace" at bounding box center [59, 115] width 89 height 19
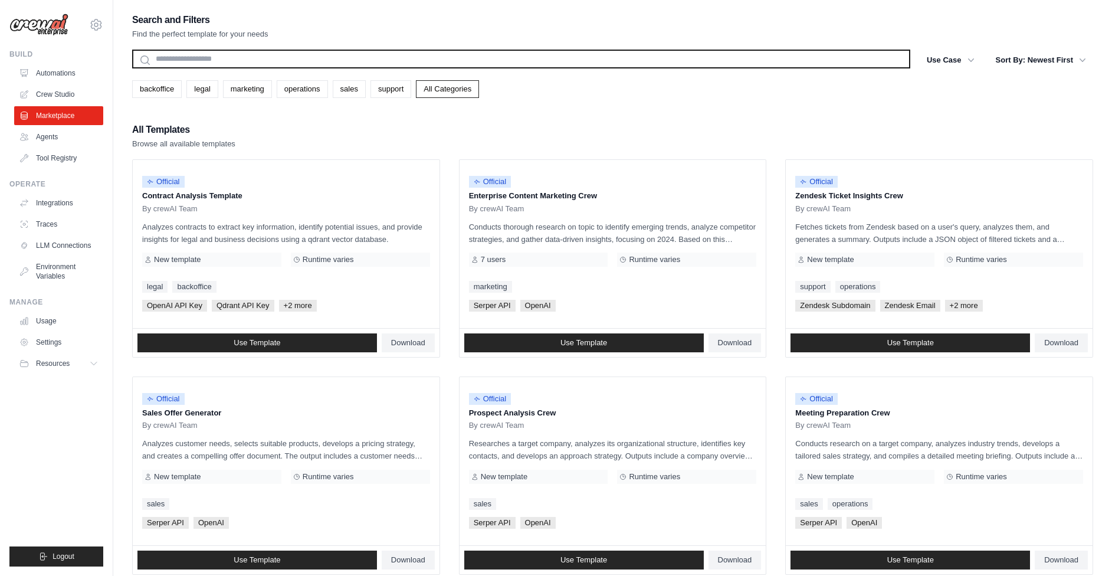
click at [396, 56] on input "text" at bounding box center [521, 59] width 778 height 19
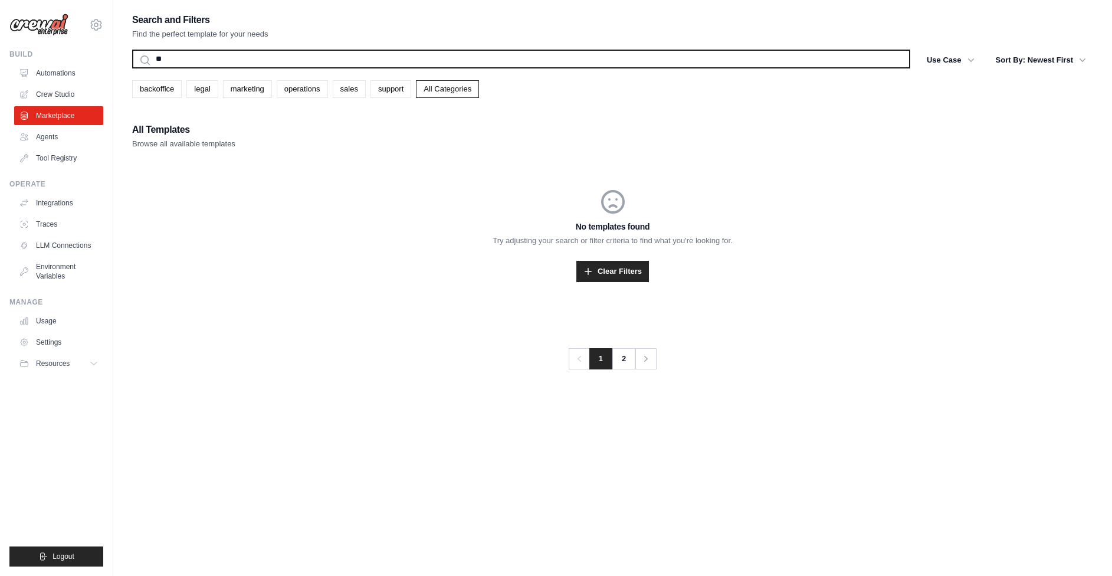
type input "*"
